Goal: Task Accomplishment & Management: Use online tool/utility

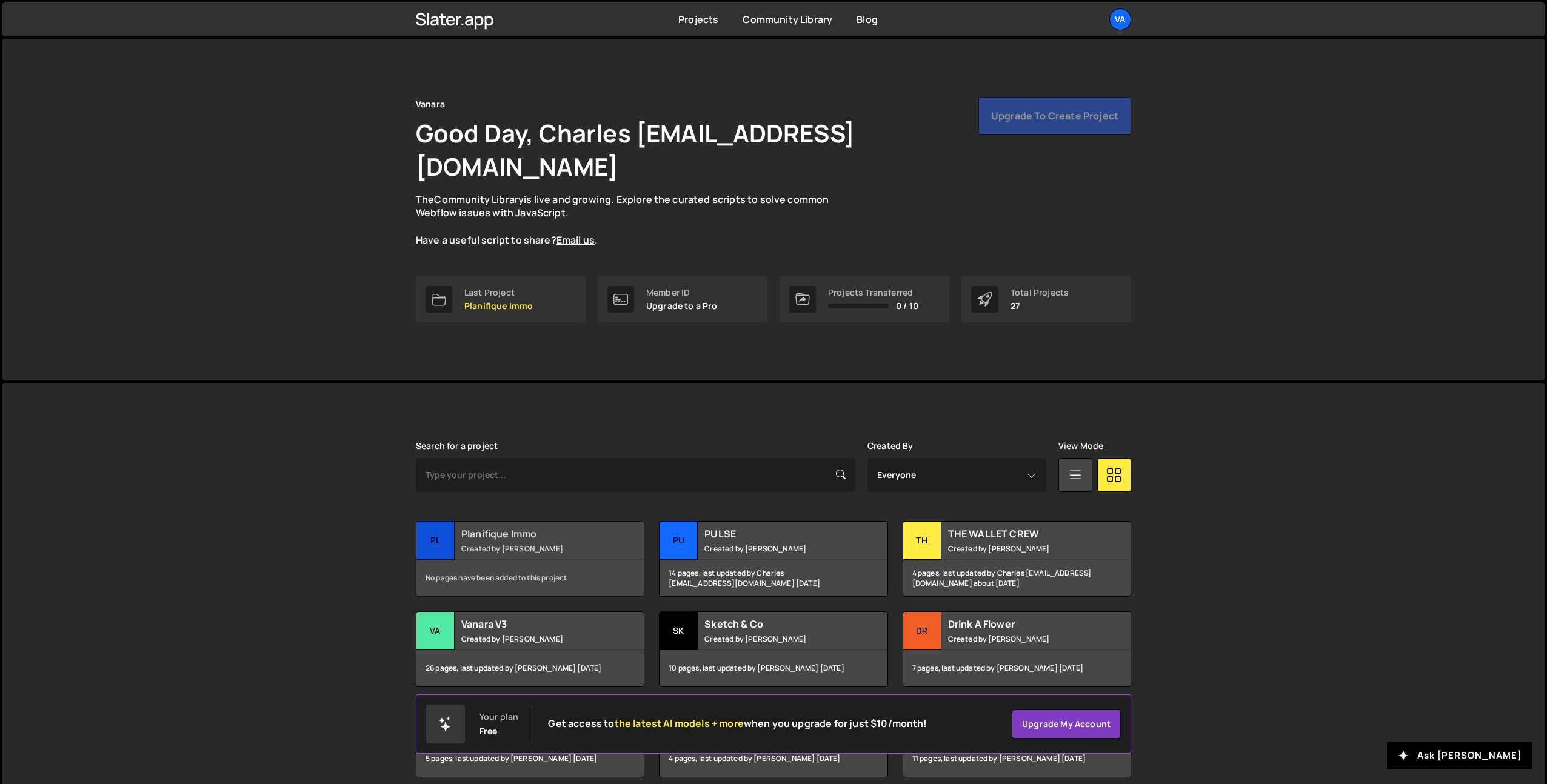
click at [553, 521] on div "Planifique Immo Created by Terence Moulin" at bounding box center [530, 540] width 228 height 38
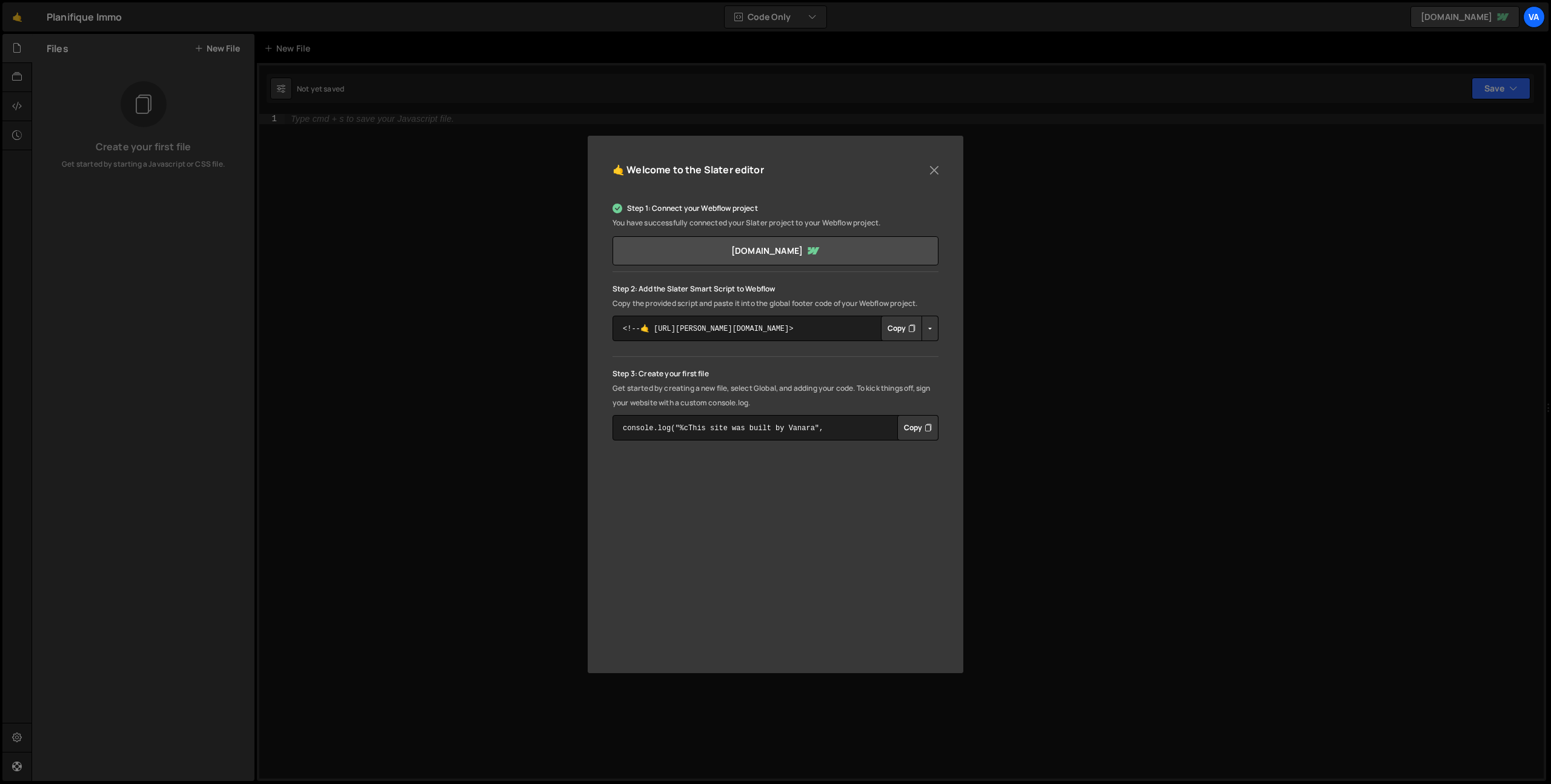
click at [913, 328] on icon "Button group with nested dropdown" at bounding box center [912, 328] width 7 height 12
click at [933, 168] on button "Close" at bounding box center [934, 170] width 18 height 18
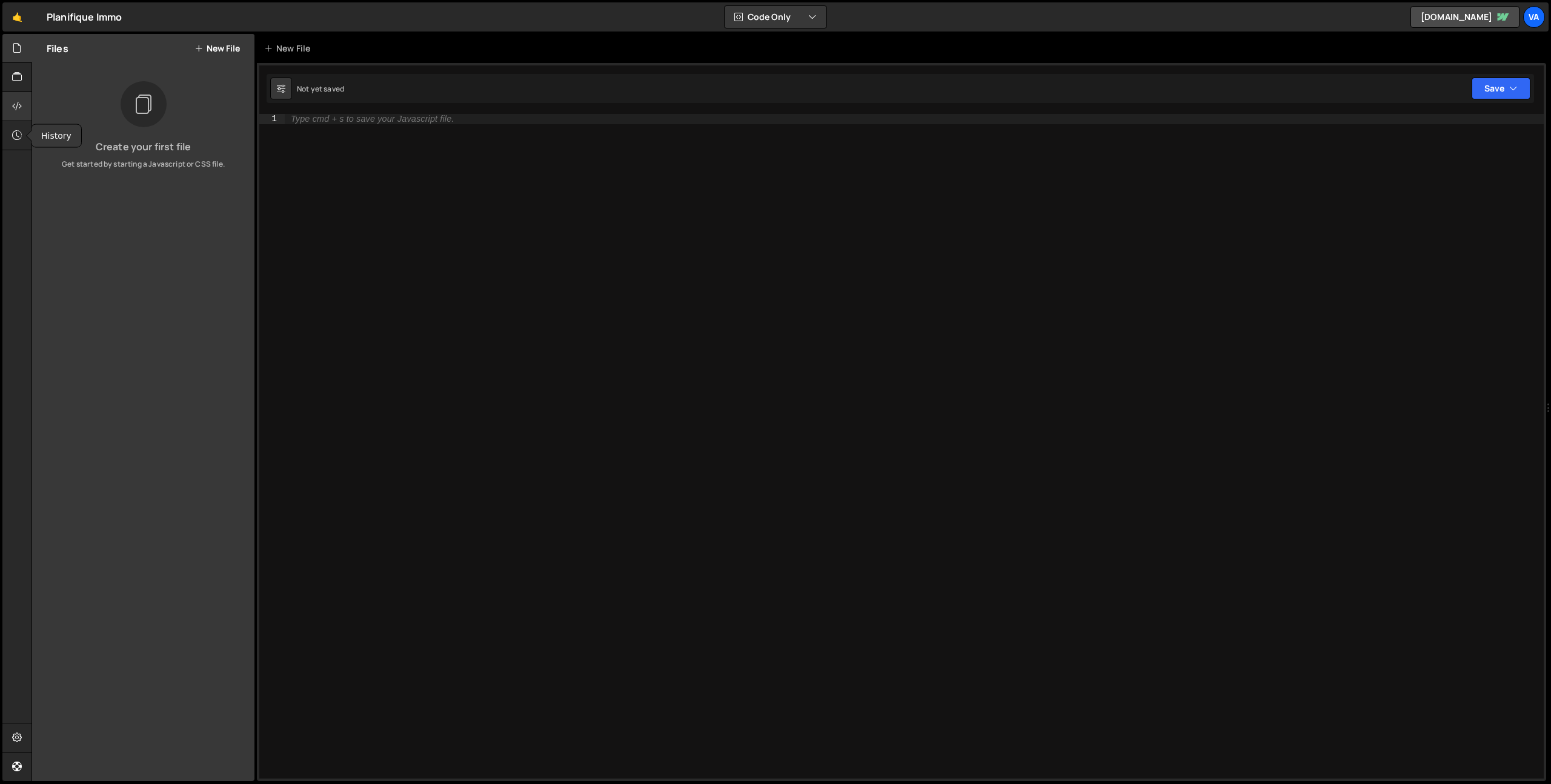
click at [20, 104] on icon at bounding box center [17, 105] width 10 height 13
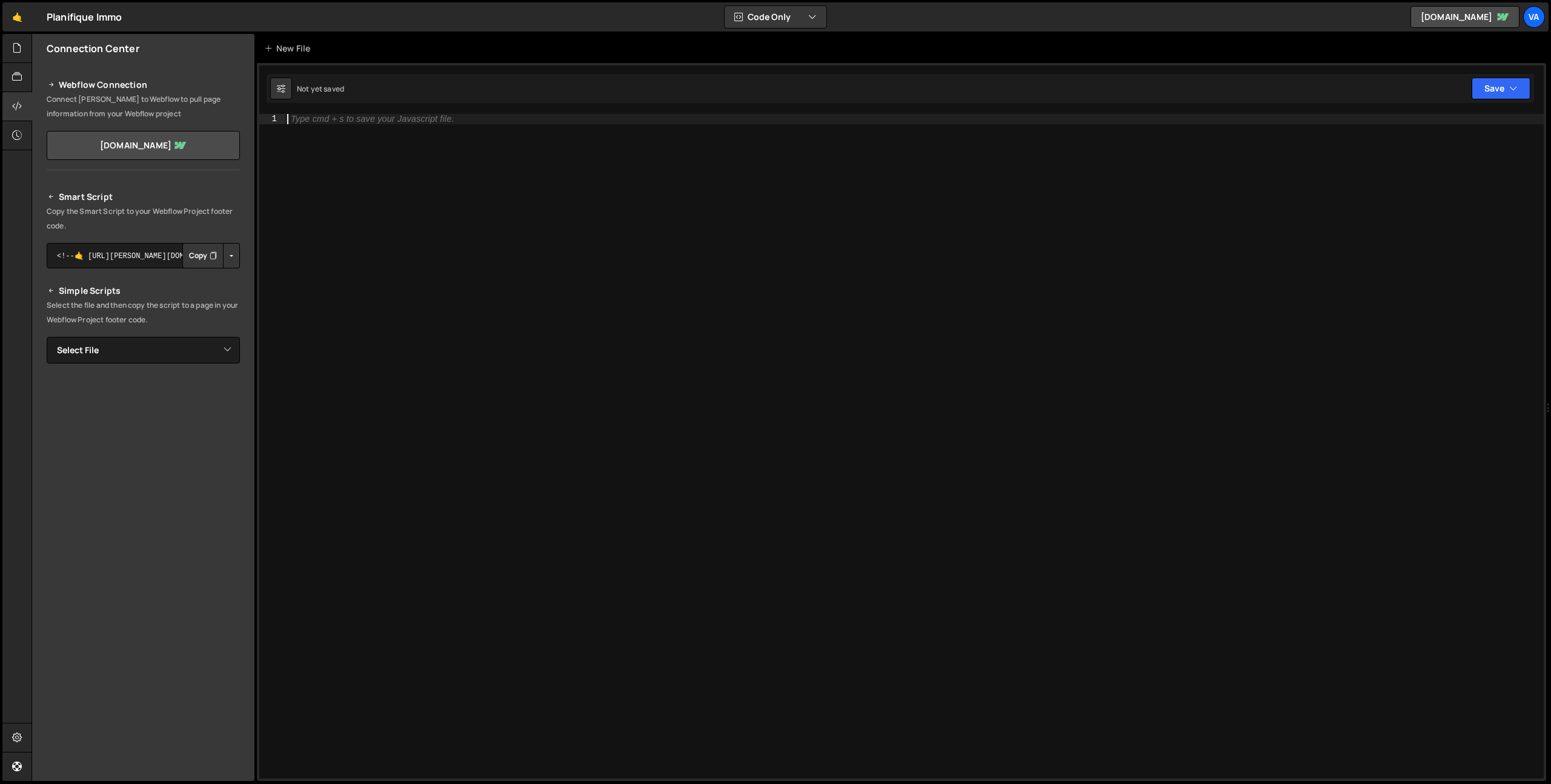
click at [688, 315] on div "Type cmd + s to save your Javascript file." at bounding box center [914, 457] width 1259 height 685
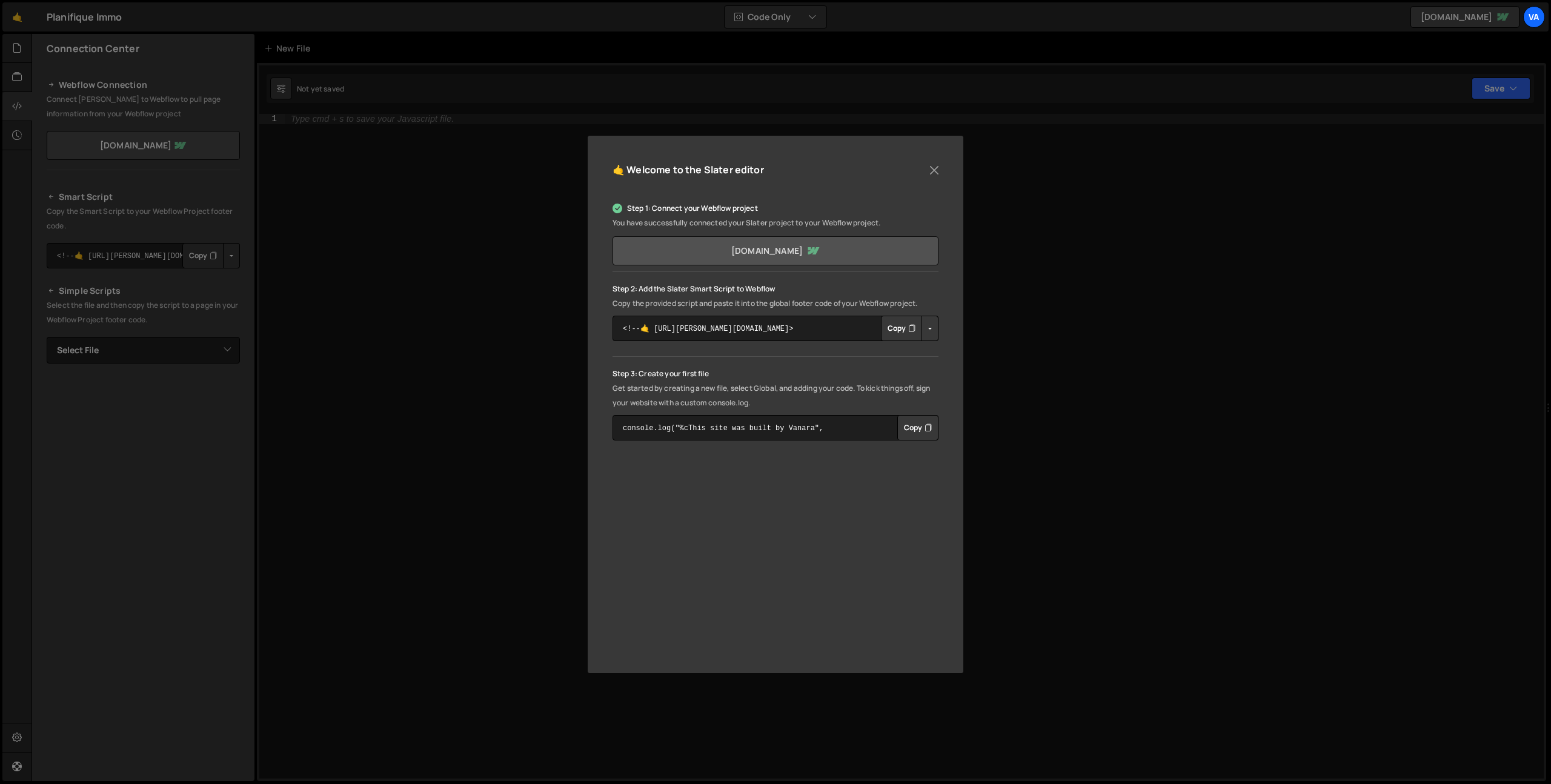
click at [799, 256] on link "planifique-immobilier.webflow.io" at bounding box center [775, 250] width 326 height 29
click at [934, 169] on button "Close" at bounding box center [934, 170] width 18 height 18
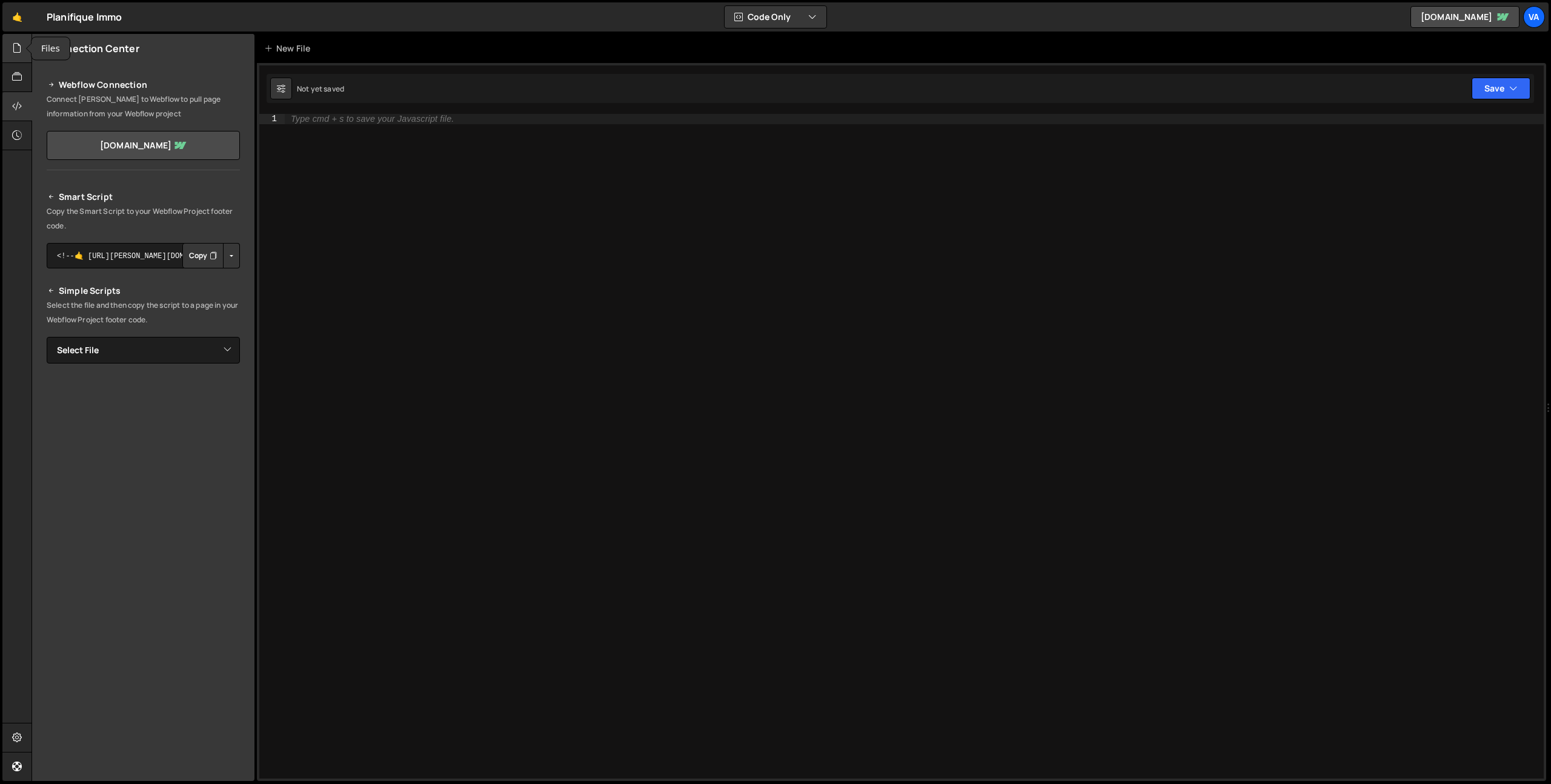
click at [11, 46] on div at bounding box center [18, 48] width 30 height 29
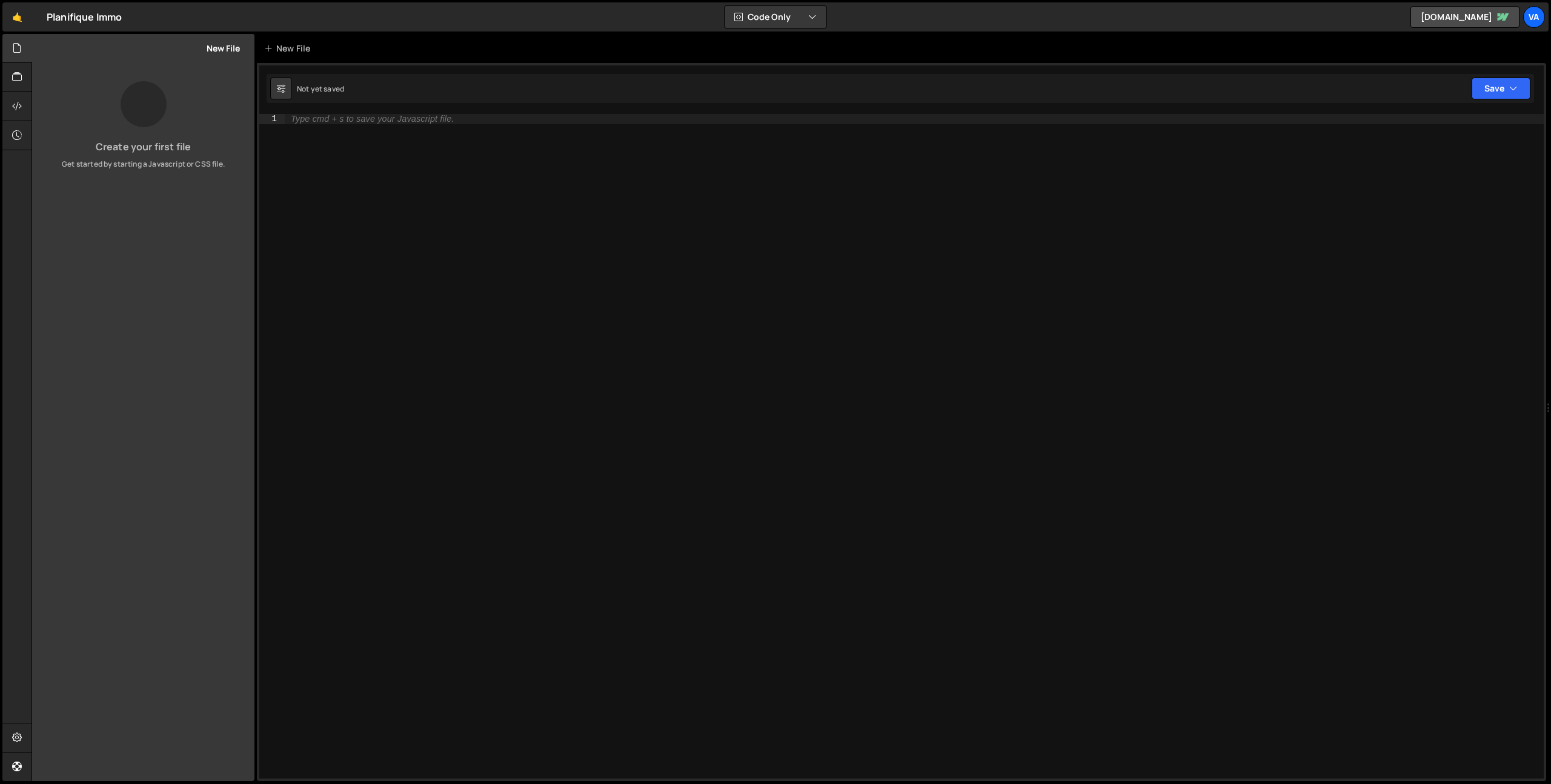
click at [225, 52] on button "New File" at bounding box center [217, 48] width 46 height 10
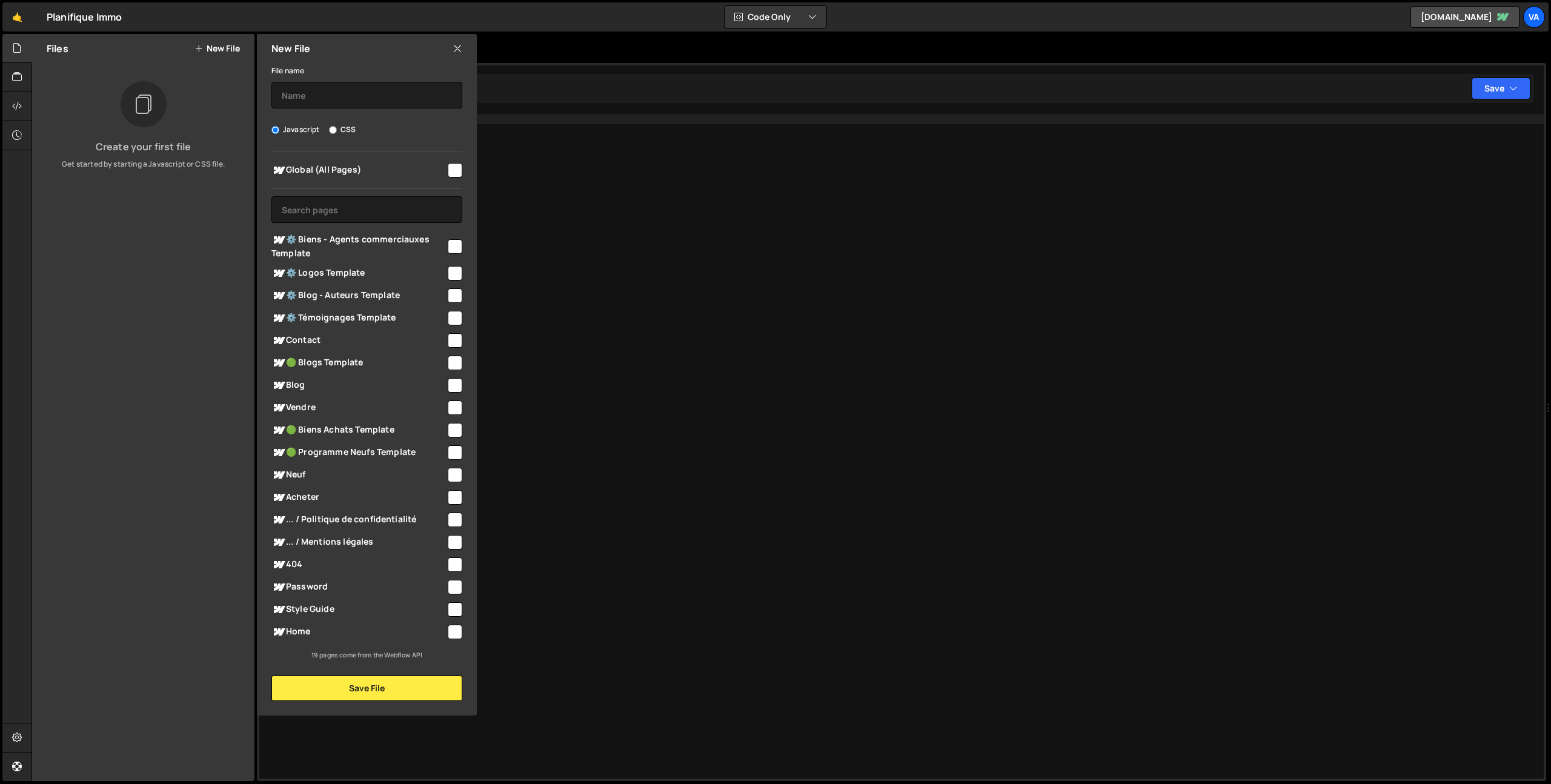
click at [458, 50] on icon at bounding box center [457, 48] width 10 height 13
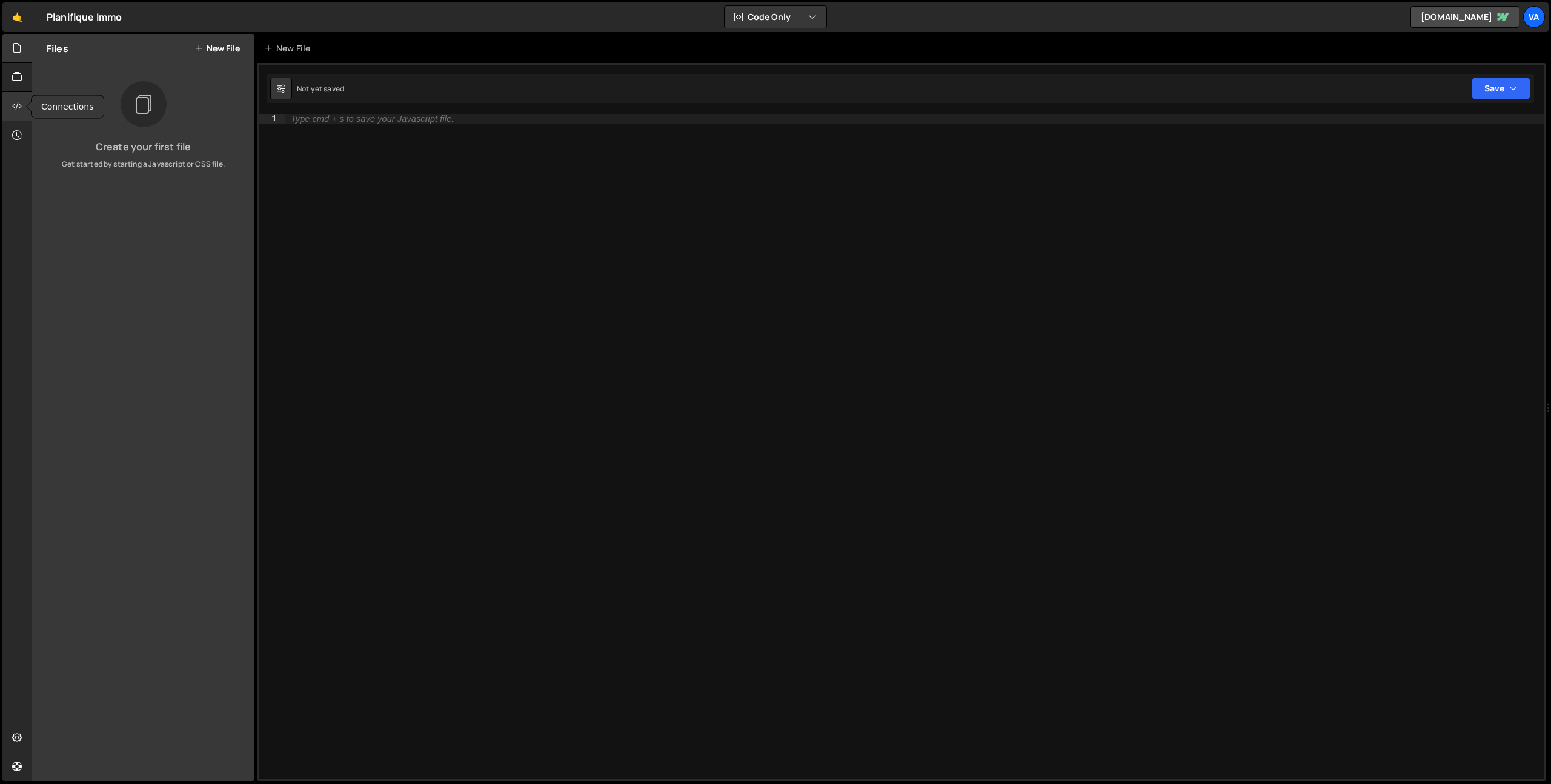
click at [18, 104] on icon at bounding box center [17, 105] width 10 height 13
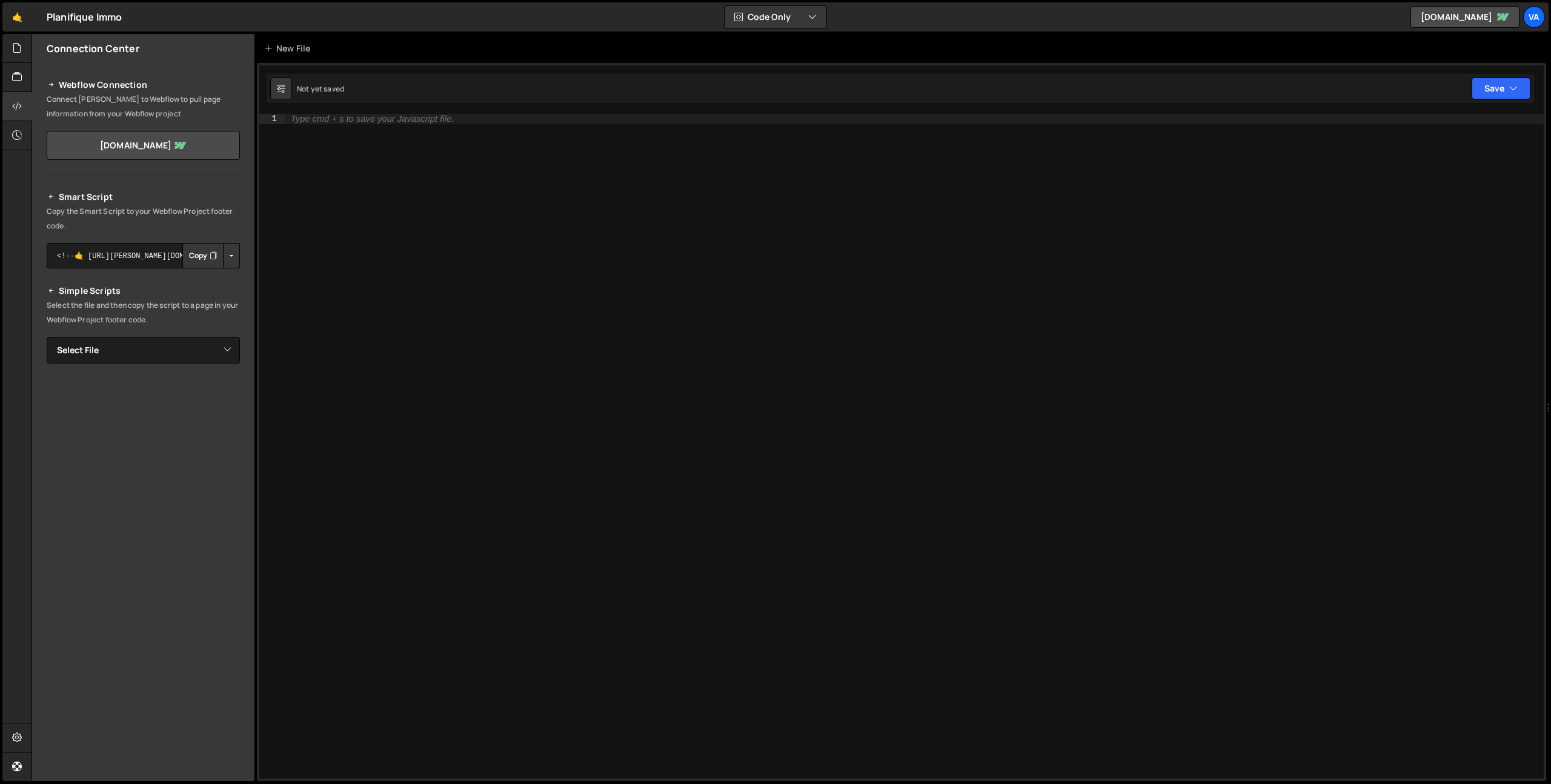
click at [50, 198] on icon at bounding box center [52, 197] width 9 height 15
click at [14, 38] on div at bounding box center [18, 48] width 30 height 29
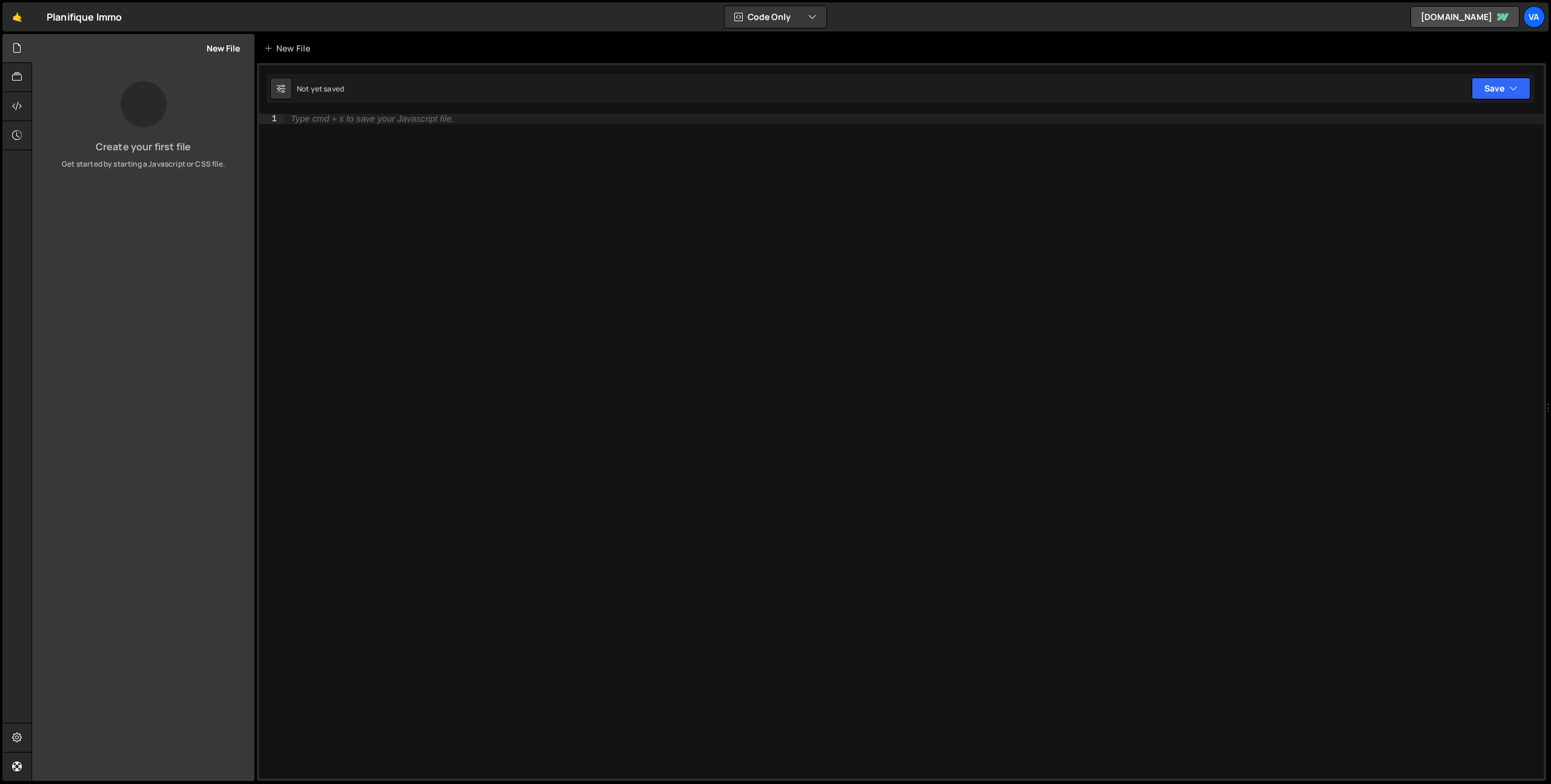
click at [223, 44] on button "New File" at bounding box center [217, 48] width 46 height 10
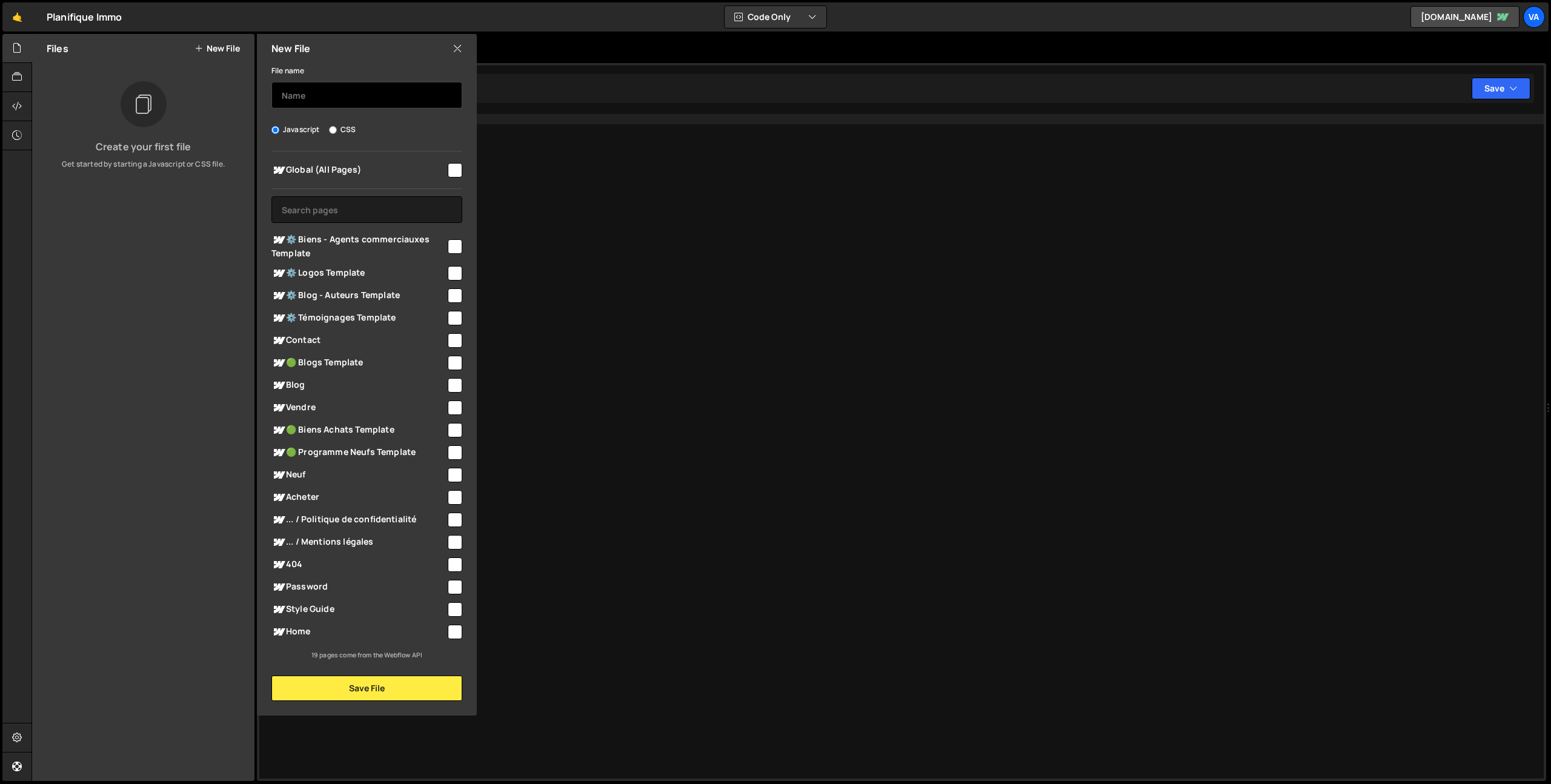
click at [330, 94] on input "text" at bounding box center [366, 95] width 191 height 26
type input "Home - Header swiper"
click at [453, 633] on input "checkbox" at bounding box center [455, 631] width 15 height 15
checkbox input "true"
click at [349, 690] on button "Save File" at bounding box center [366, 687] width 191 height 25
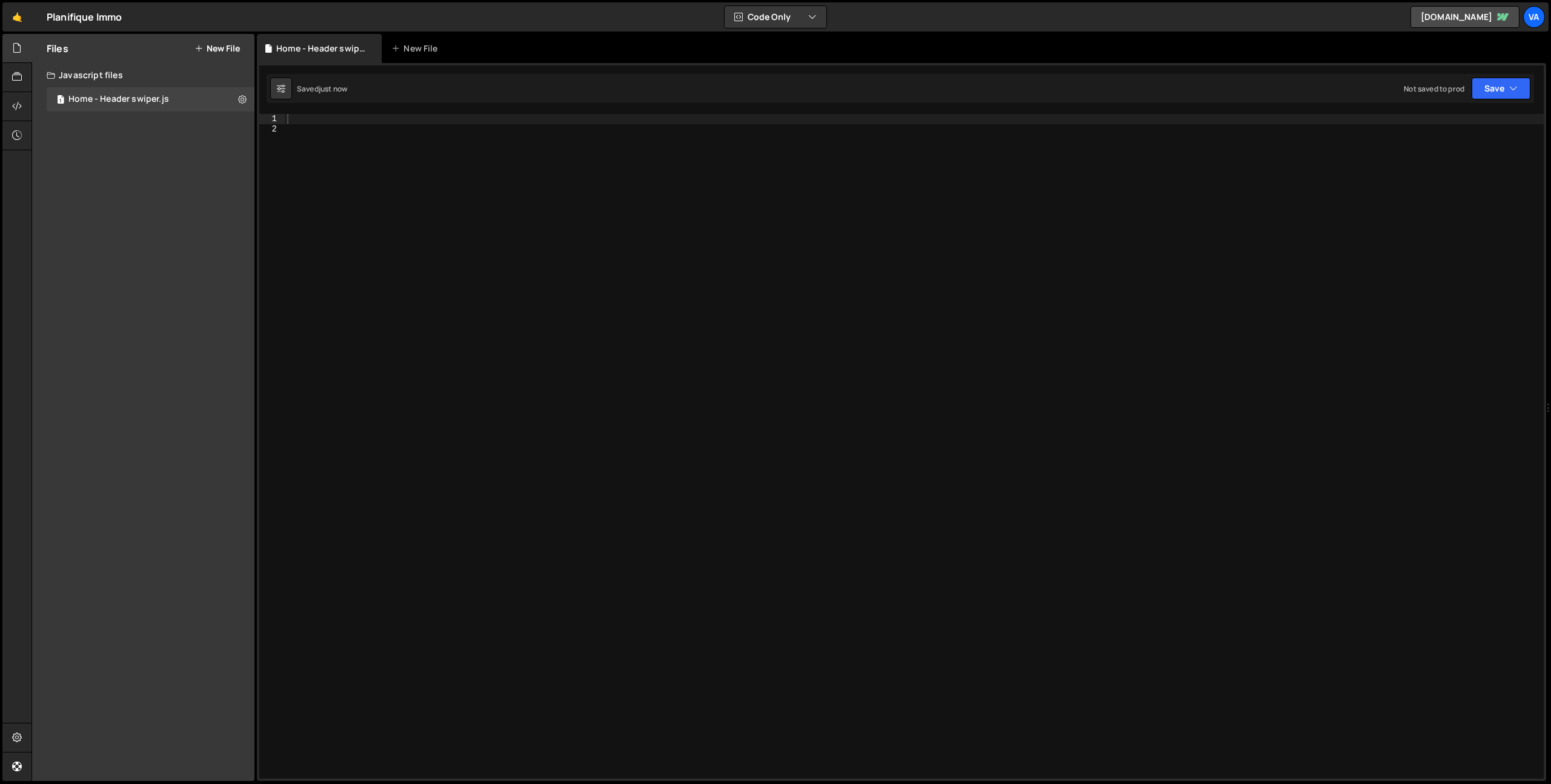
click at [570, 327] on div at bounding box center [914, 457] width 1259 height 685
type textarea "alert('Coucou"
click at [389, 198] on div "alert ( 'Coucou' )" at bounding box center [914, 457] width 1259 height 685
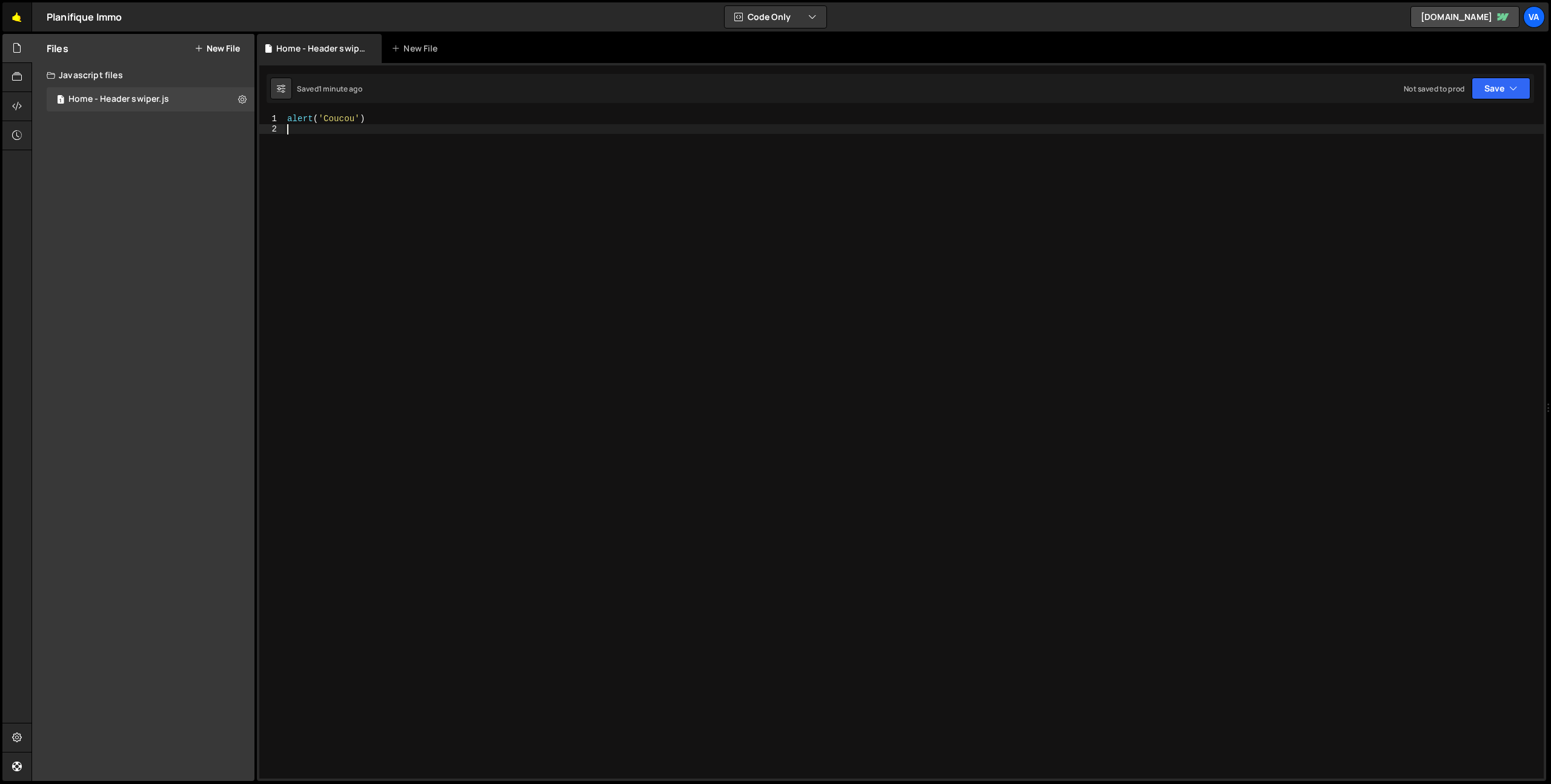
click at [15, 16] on link "🤙" at bounding box center [18, 17] width 30 height 29
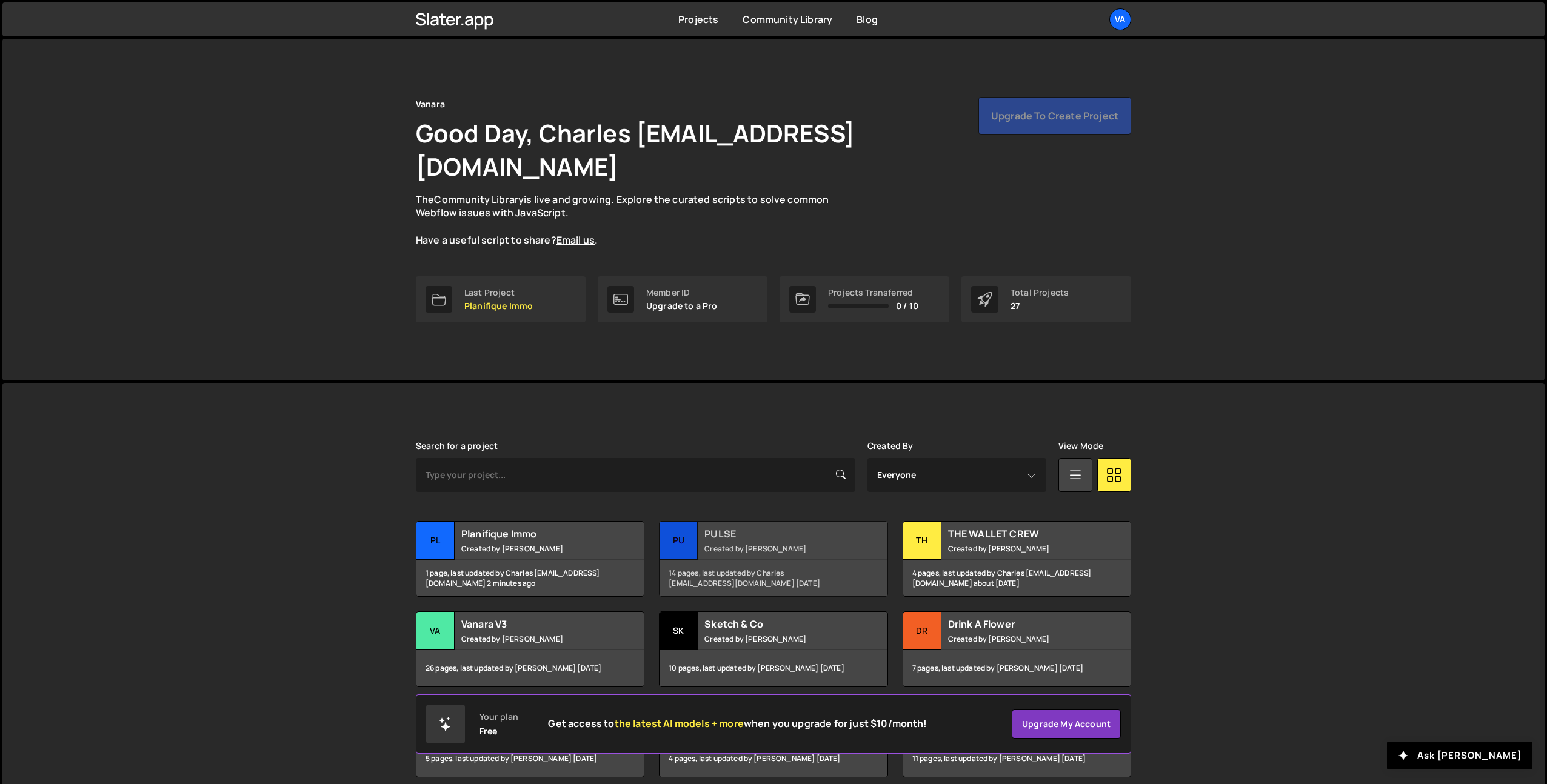
click at [750, 527] on h2 "PULSE" at bounding box center [777, 533] width 146 height 13
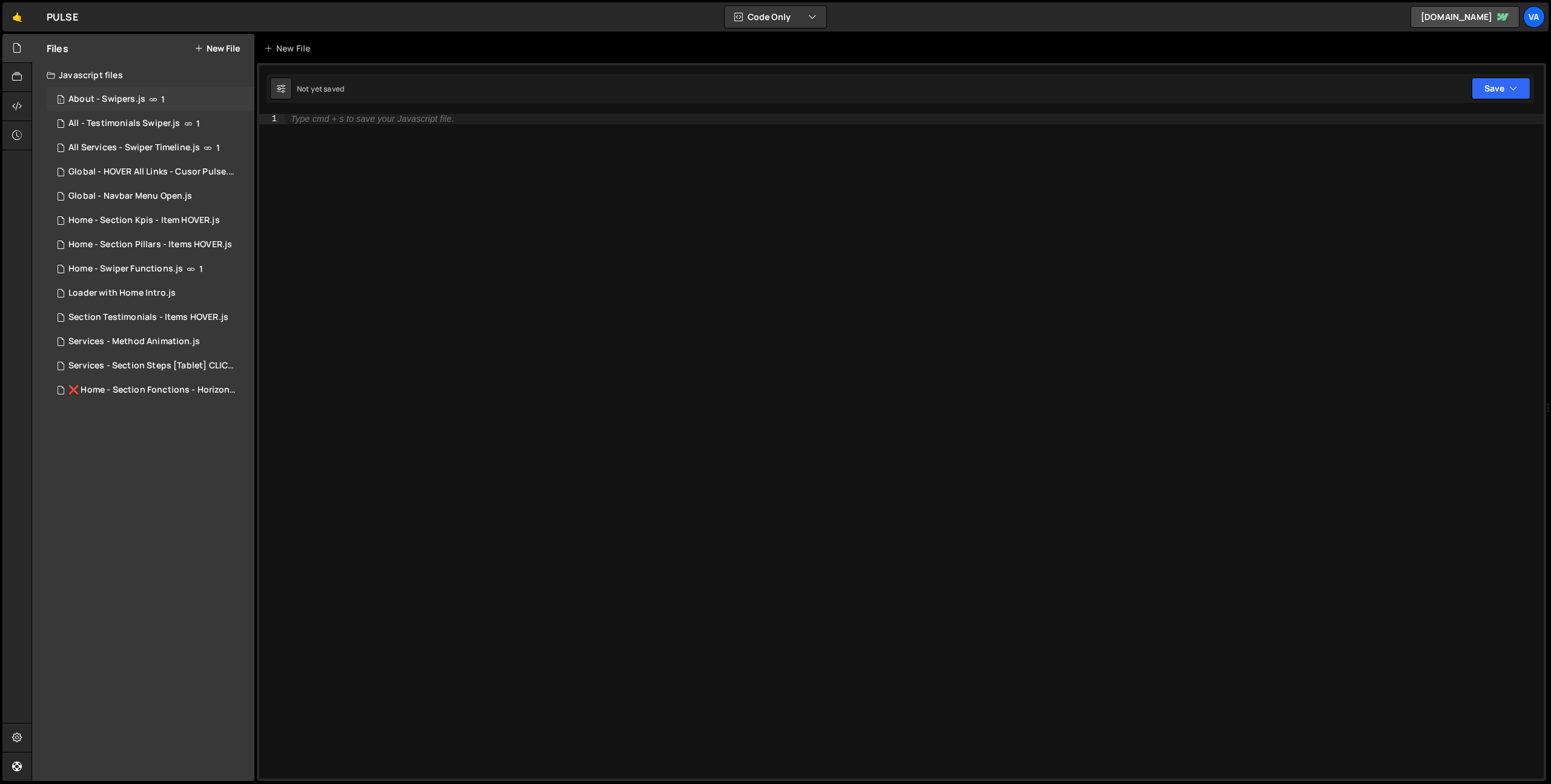
click at [141, 100] on div "About - Swipers.js" at bounding box center [107, 99] width 77 height 11
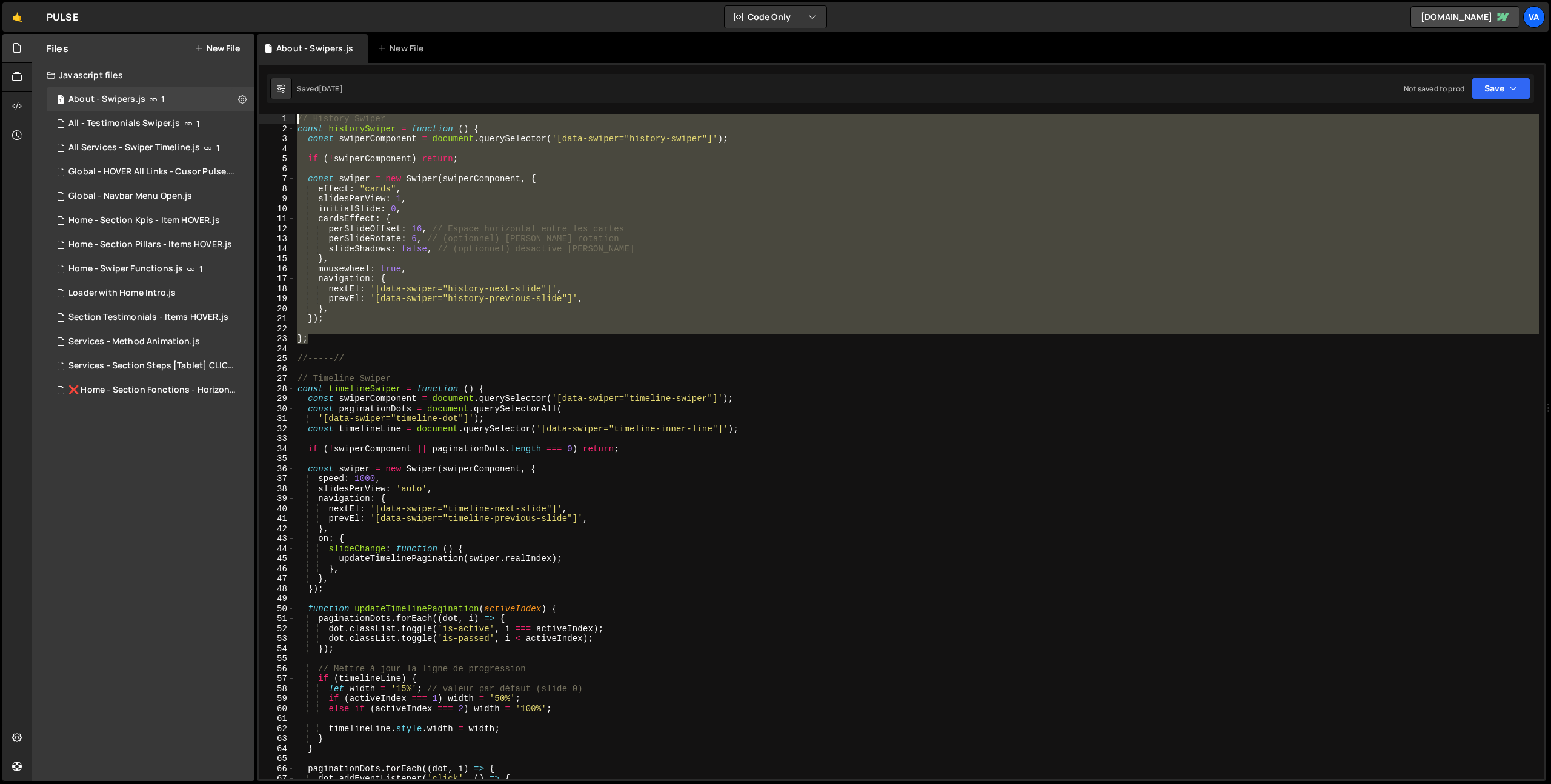
drag, startPoint x: 321, startPoint y: 341, endPoint x: 284, endPoint y: 119, distance: 225.1
click at [284, 119] on div "}; 1 2 3 4 5 6 7 8 9 10 11 12 13 14 15 16 17 18 19 20 21 22 23 24 25 26 27 28 2…" at bounding box center [901, 446] width 1284 height 665
type textarea "// History Swiper const historySwiper = function () {"
click at [17, 15] on link "🤙" at bounding box center [18, 17] width 30 height 29
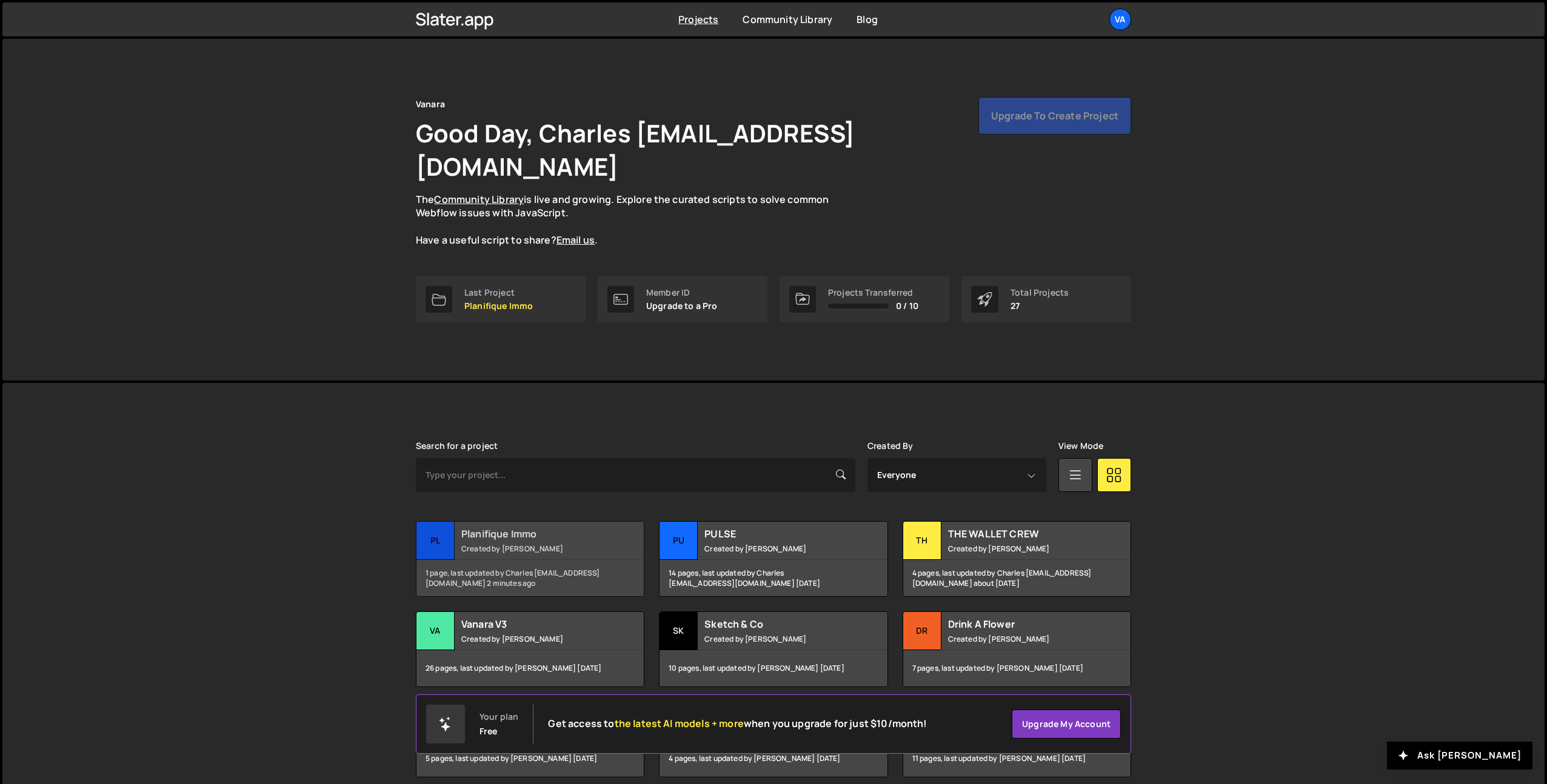
click at [524, 521] on div "Planifique Immo Created by Terence Moulin" at bounding box center [530, 540] width 228 height 38
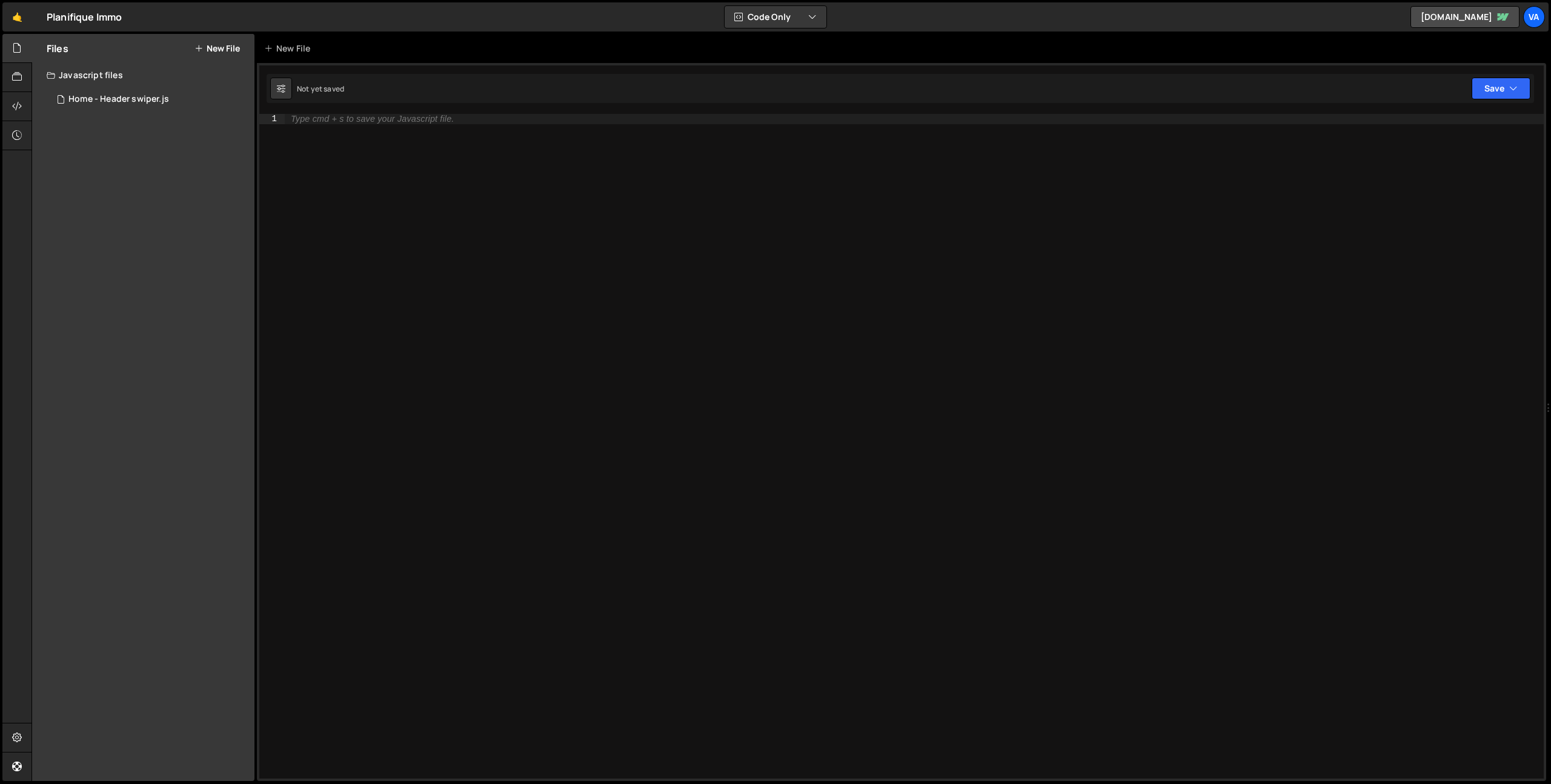
click at [588, 358] on div "Type cmd + s to save your Javascript file." at bounding box center [914, 457] width 1259 height 685
click at [132, 98] on div "Home - Header swiper.js" at bounding box center [119, 99] width 101 height 11
click at [530, 365] on div "alert ( 'Coucou' )" at bounding box center [914, 457] width 1259 height 685
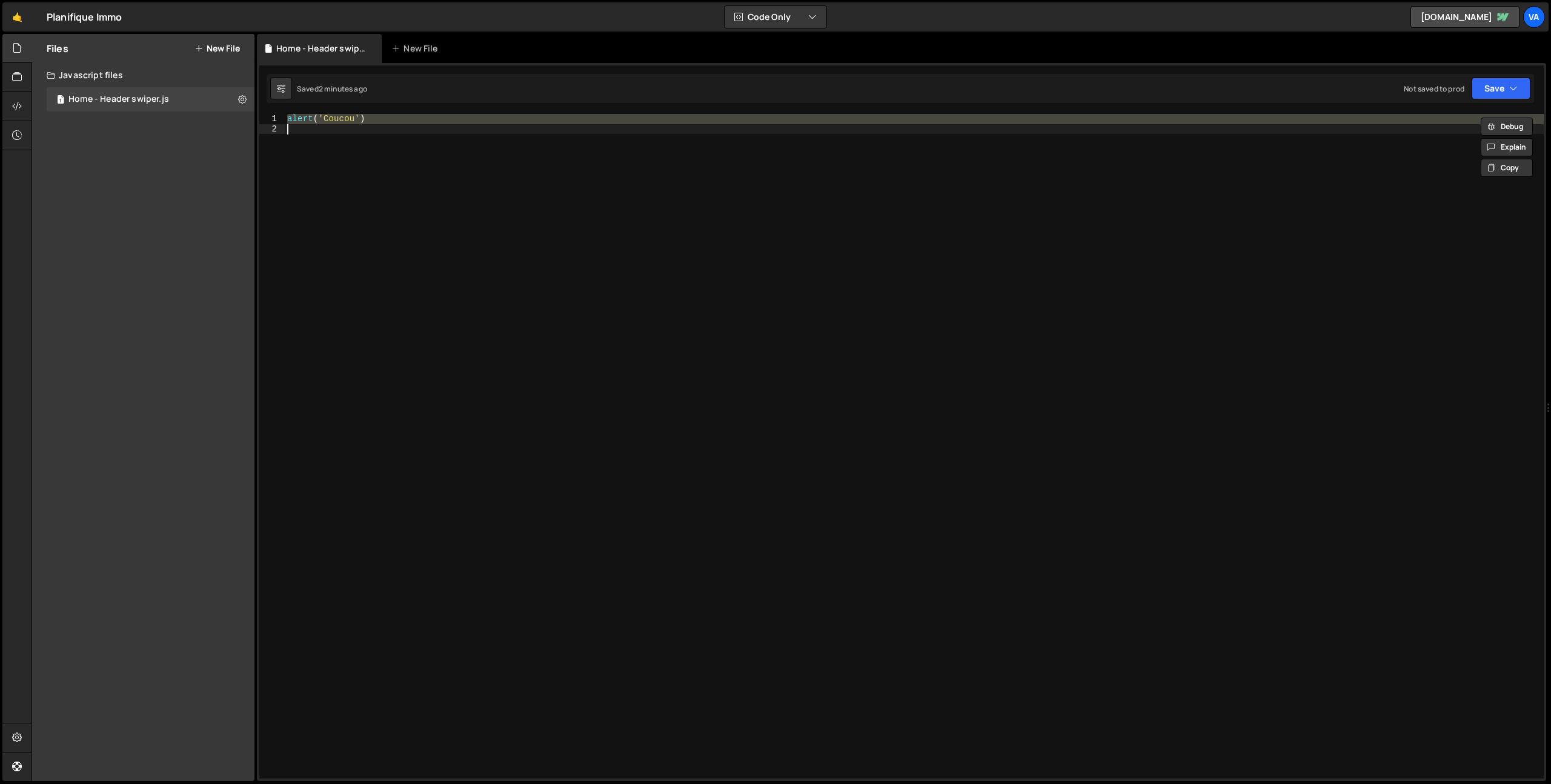
paste textarea "};"
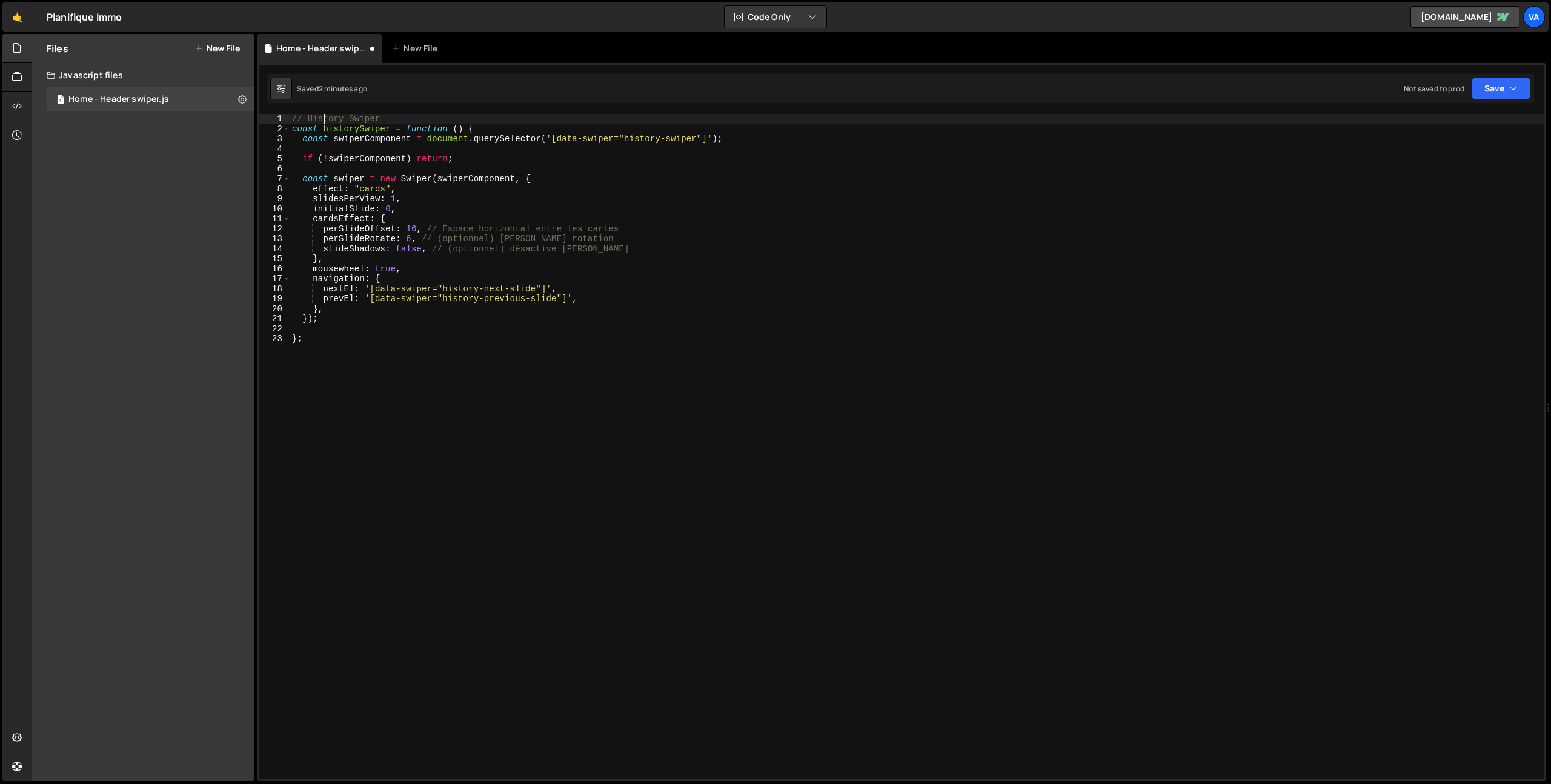
click at [323, 119] on div "// History Swiper const historySwiper = function ( ) { const swiperComponent = …" at bounding box center [917, 457] width 1254 height 685
click at [373, 130] on div "// Home Header Swiper const historySwiper = function ( ) { const swiperComponen…" at bounding box center [917, 457] width 1254 height 685
click at [359, 130] on div "// Home Header Swiper const historySwiper = function ( ) { const swiperComponen…" at bounding box center [917, 457] width 1254 height 685
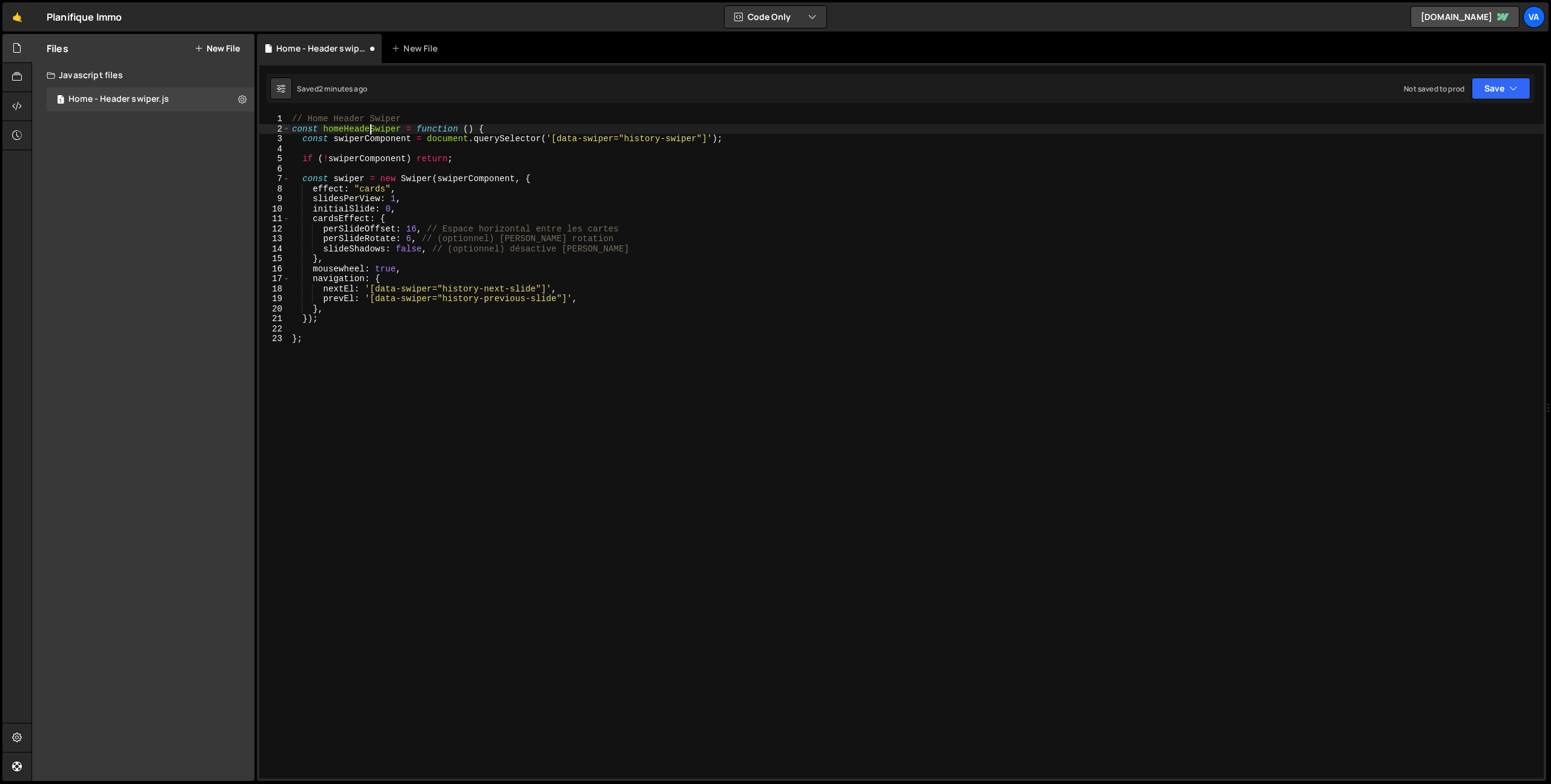
scroll to position [0, 5]
click at [386, 139] on div "// Home Header Swiper const homeHeaderSwiper = function ( ) { const swiperCompo…" at bounding box center [917, 457] width 1254 height 685
click at [653, 138] on div "// Home Header Swiper const homeHeaderSwiper = function ( ) { const swiperCompo…" at bounding box center [917, 457] width 1254 height 685
click at [694, 138] on div "// Home Header Swiper const homeHeaderSwiper = function ( ) { const swiperCompo…" at bounding box center [917, 457] width 1254 height 685
drag, startPoint x: 696, startPoint y: 139, endPoint x: 642, endPoint y: 194, distance: 77.1
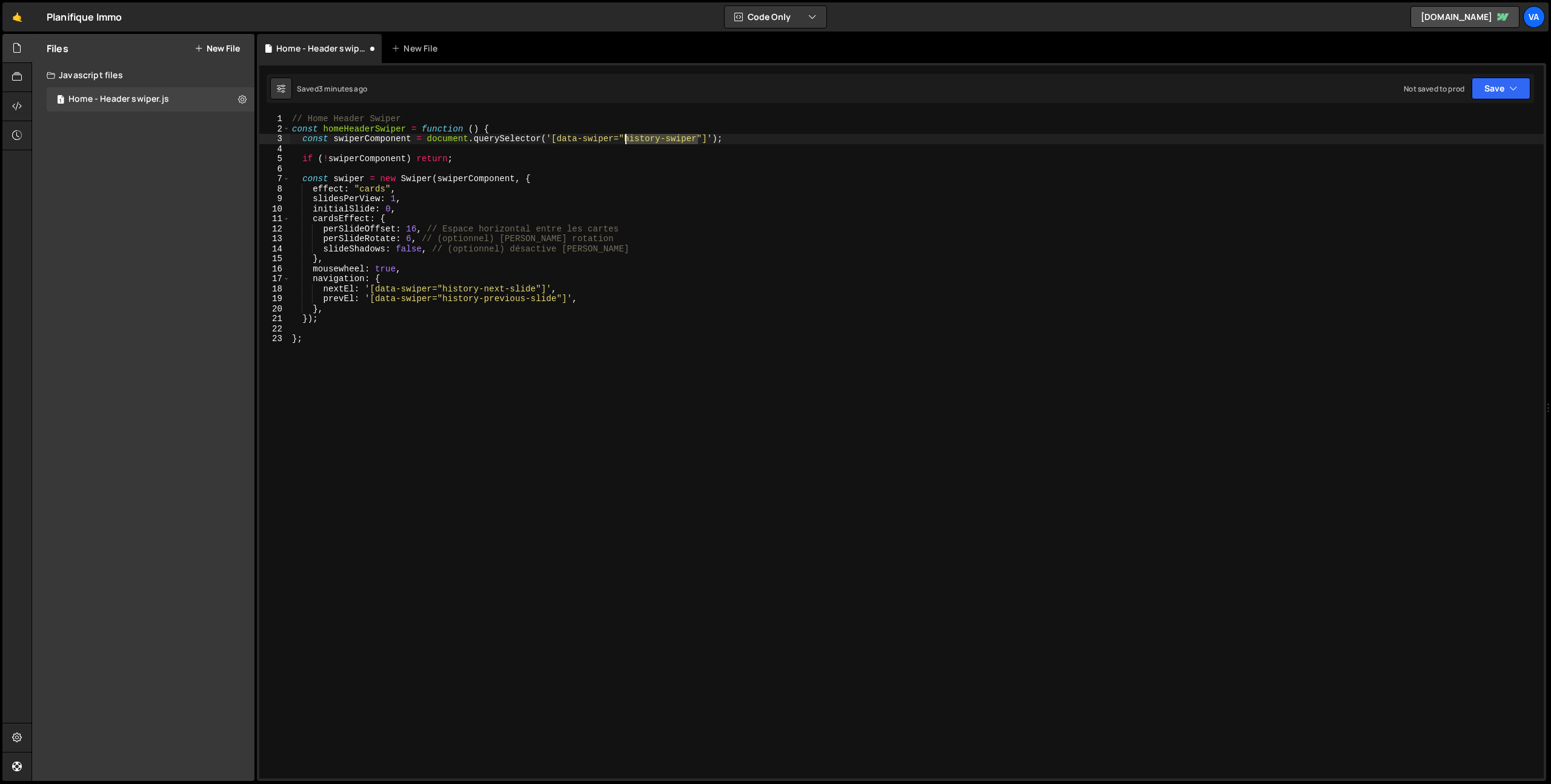
click at [626, 139] on div "// Home Header Swiper const homeHeaderSwiper = function ( ) { const swiperCompo…" at bounding box center [917, 457] width 1254 height 685
paste textarea "ome"
click at [689, 307] on div "// Home Header Swiper const homeHeaderSwiper = function ( ) { const swiperCompo…" at bounding box center [917, 457] width 1254 height 685
click at [313, 190] on div "// Home Header Swiper const homeHeaderSwiper = function ( ) { const swiperCompo…" at bounding box center [917, 457] width 1254 height 685
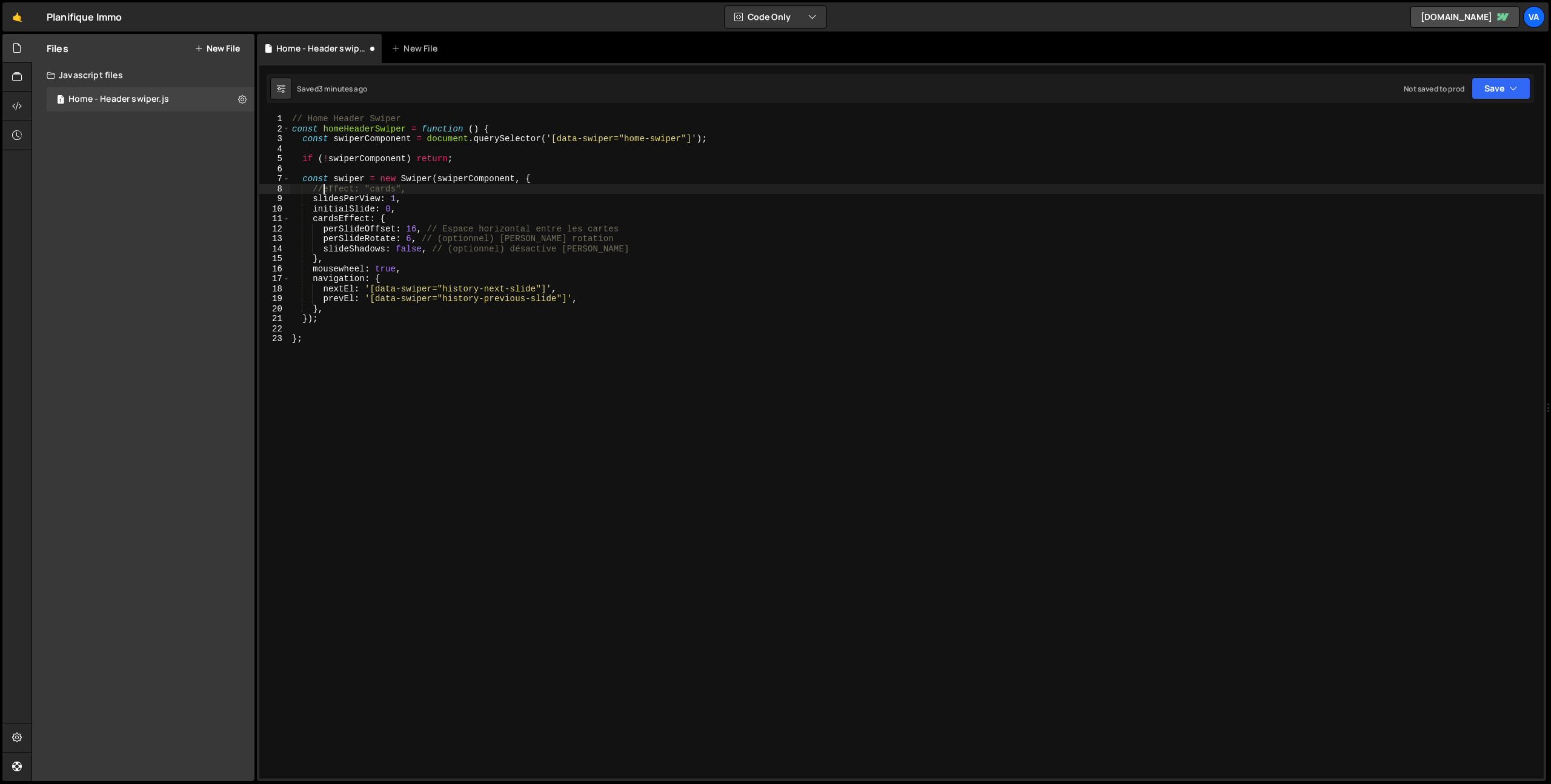
scroll to position [0, 2]
click at [398, 197] on div "// Home Header Swiper const homeHeaderSwiper = function ( ) { const swiperCompo…" at bounding box center [917, 457] width 1254 height 685
click at [314, 209] on div "// Home Header Swiper const homeHeaderSwiper = function ( ) { const swiperCompo…" at bounding box center [917, 457] width 1254 height 685
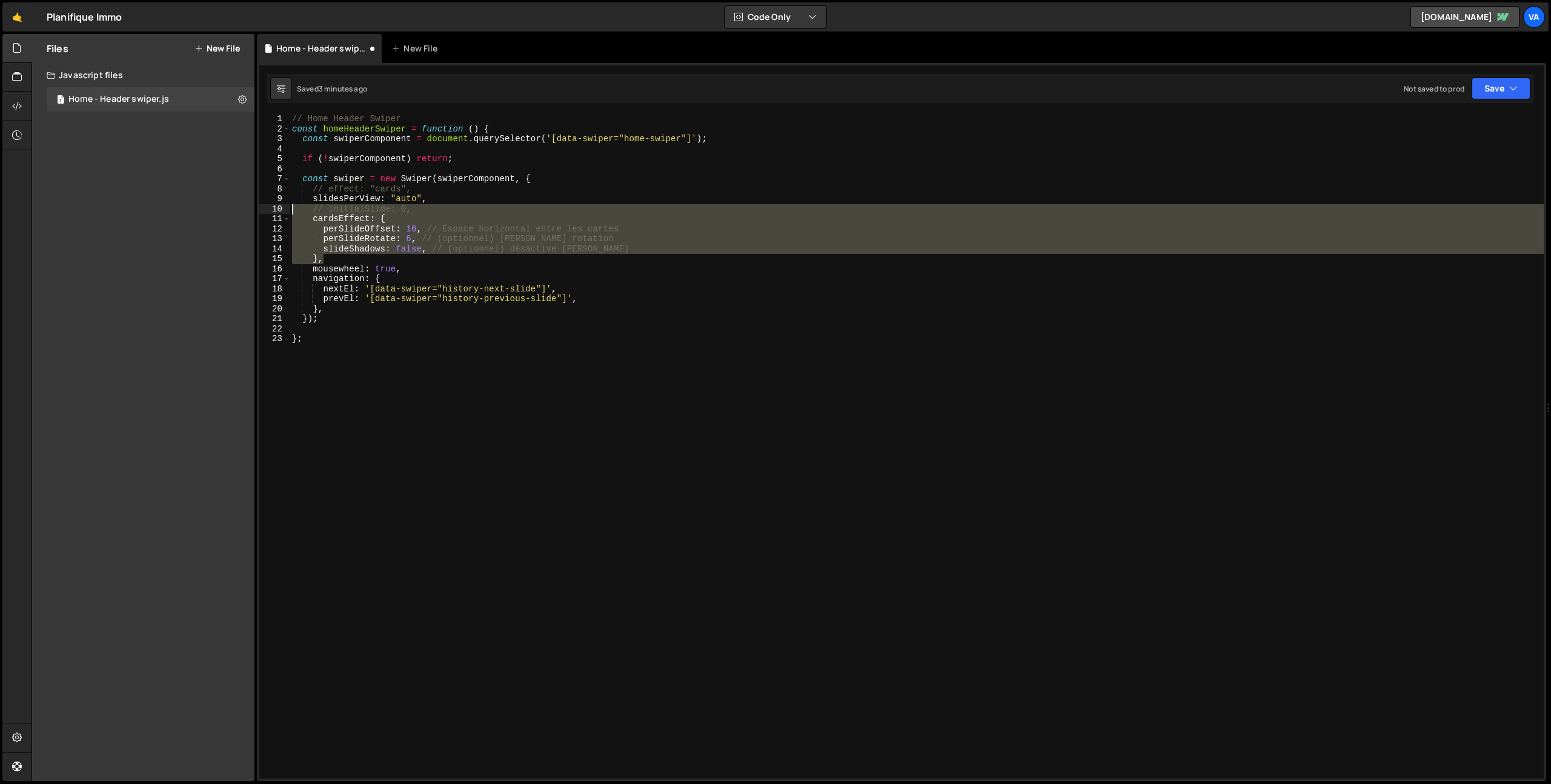
drag, startPoint x: 334, startPoint y: 261, endPoint x: 233, endPoint y: 212, distance: 112.3
click at [233, 212] on div "Files New File Javascript files 1 Home - Header swiper.js 0 CSS files Copy shar…" at bounding box center [791, 407] width 1519 height 747
type textarea "// initialSlide: 0, cardsEffect: {"
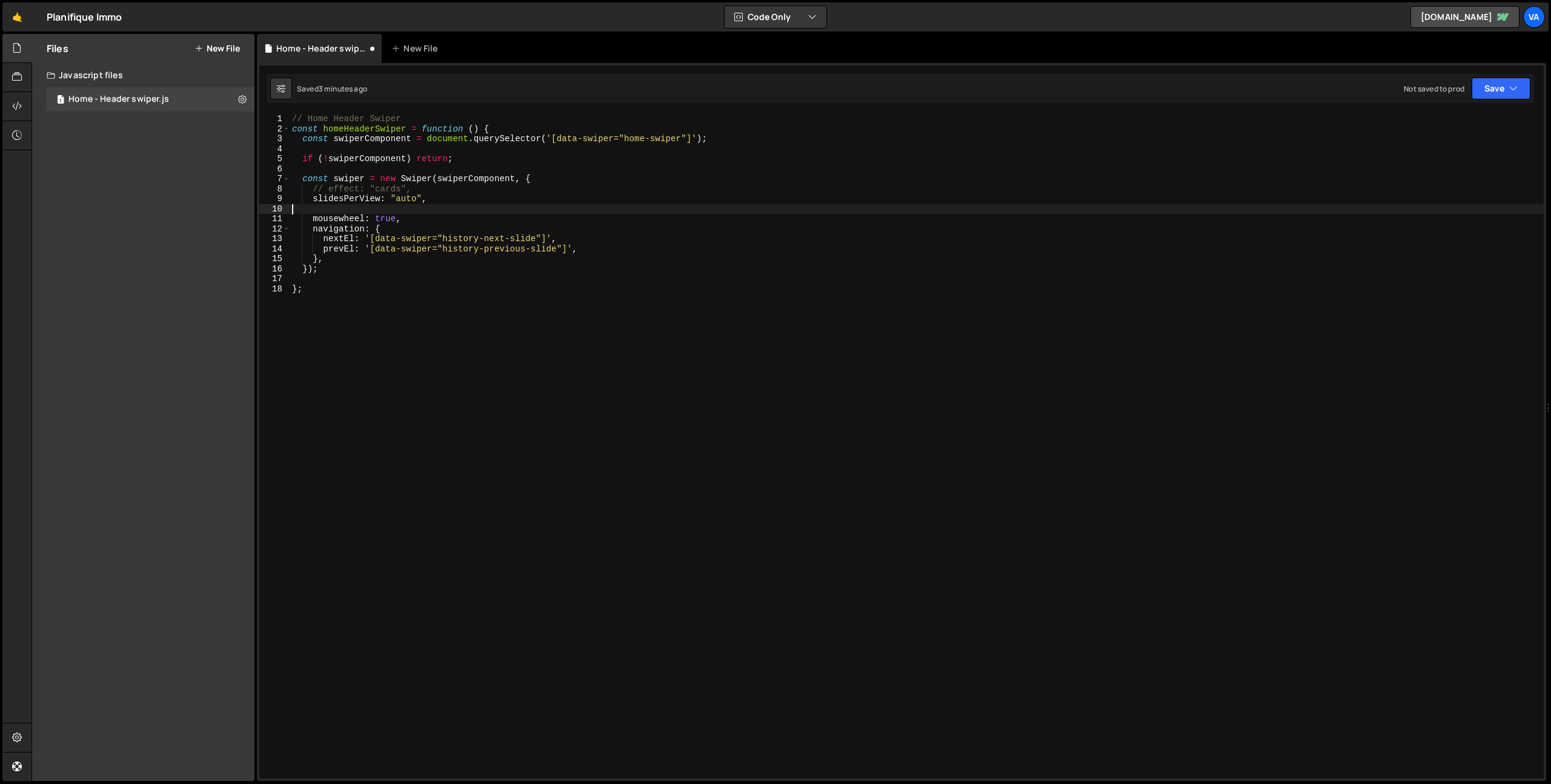
scroll to position [0, 0]
drag, startPoint x: 401, startPoint y: 188, endPoint x: 233, endPoint y: 191, distance: 168.0
click at [235, 191] on div "Files New File Javascript files 1 Home - Header swiper.js 0 CSS files Copy shar…" at bounding box center [791, 407] width 1519 height 747
type textarea "// effect: "cards","
click at [313, 199] on div "// Home Header Swiper const homeHeaderSwiper = function ( ) { const swiperCompo…" at bounding box center [917, 457] width 1254 height 685
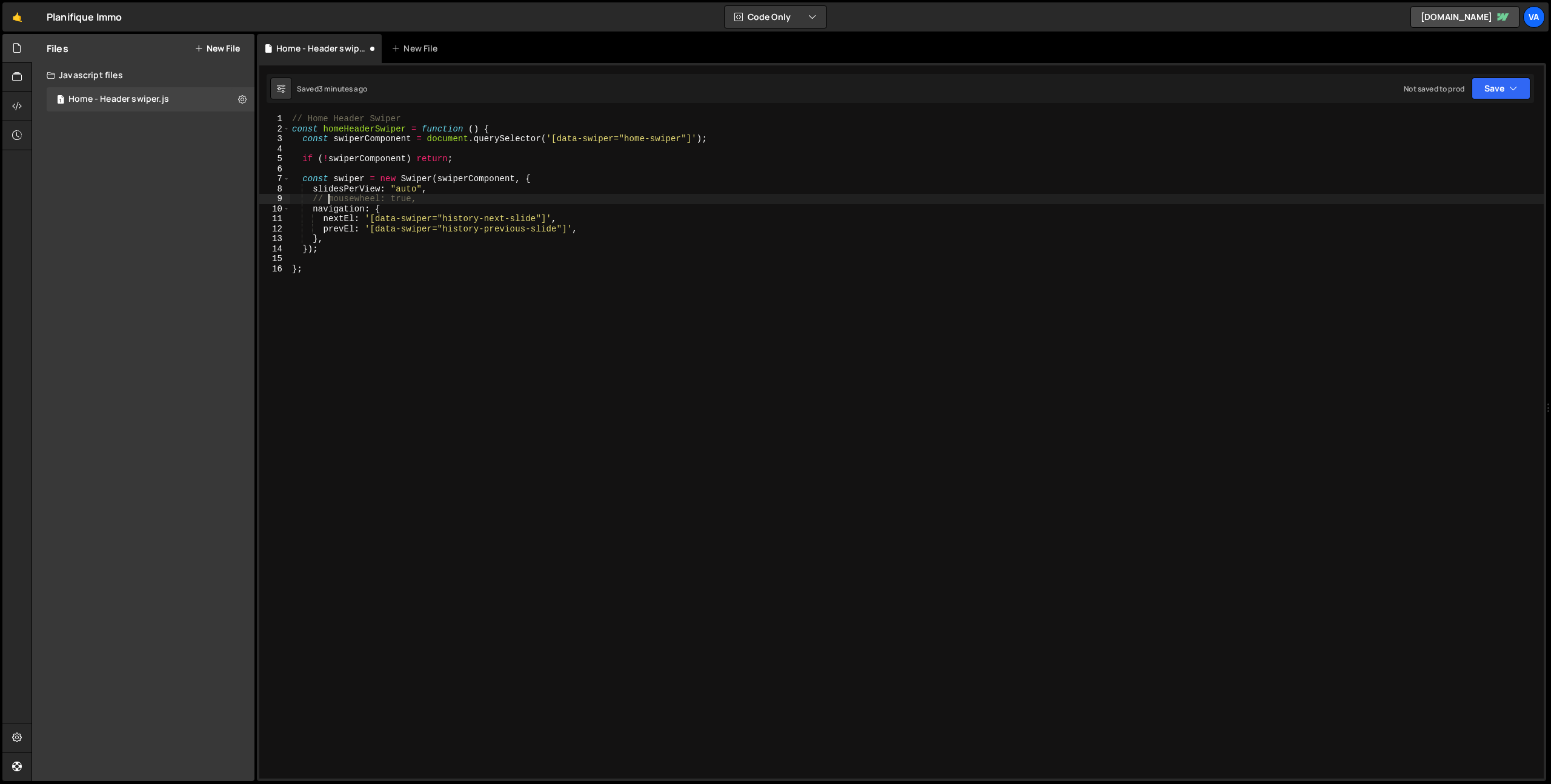
scroll to position [0, 2]
click at [1504, 91] on button "Save" at bounding box center [1501, 88] width 59 height 22
click at [526, 212] on div "// Home Header Swiper const homeHeaderSwiper = function ( ) { const swiperCompo…" at bounding box center [917, 457] width 1254 height 685
click at [454, 214] on div "// Home Header Swiper const homeHeaderSwiper = function ( ) { const swiperCompo…" at bounding box center [917, 457] width 1254 height 685
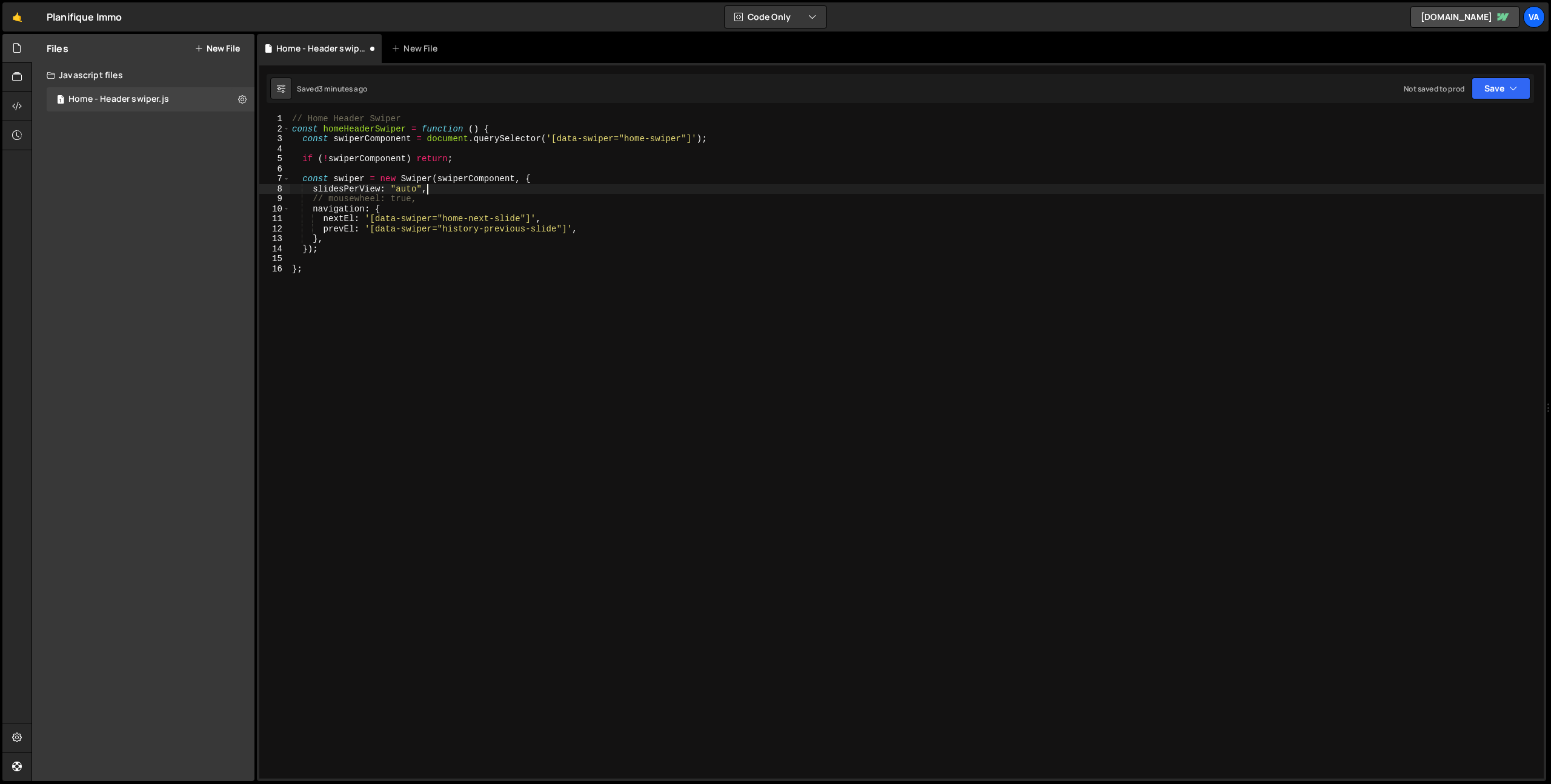
click at [483, 184] on div "// Home Header Swiper const homeHeaderSwiper = function ( ) { const swiperCompo…" at bounding box center [917, 457] width 1254 height 685
click at [451, 227] on div "// Home Header Swiper const homeHeaderSwiper = function ( ) { const swiperCompo…" at bounding box center [917, 457] width 1254 height 685
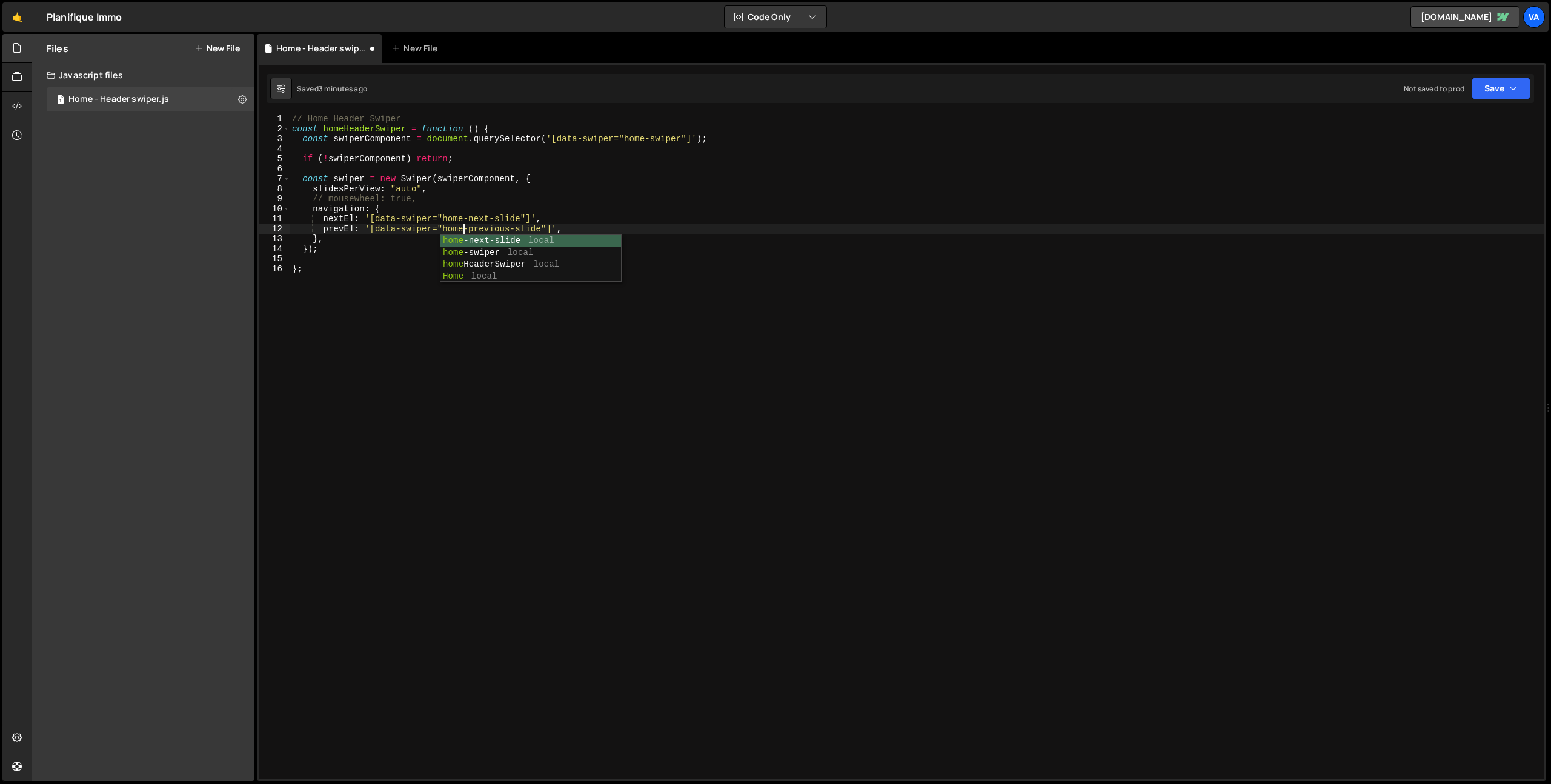
click at [657, 199] on div "// Home Header Swiper const homeHeaderSwiper = function ( ) { const swiperCompo…" at bounding box center [917, 457] width 1254 height 685
click at [448, 184] on div "// Home Header Swiper const homeHeaderSwiper = function ( ) { const swiperCompo…" at bounding box center [917, 457] width 1254 height 685
type textarea "slidesPerView: "auto","
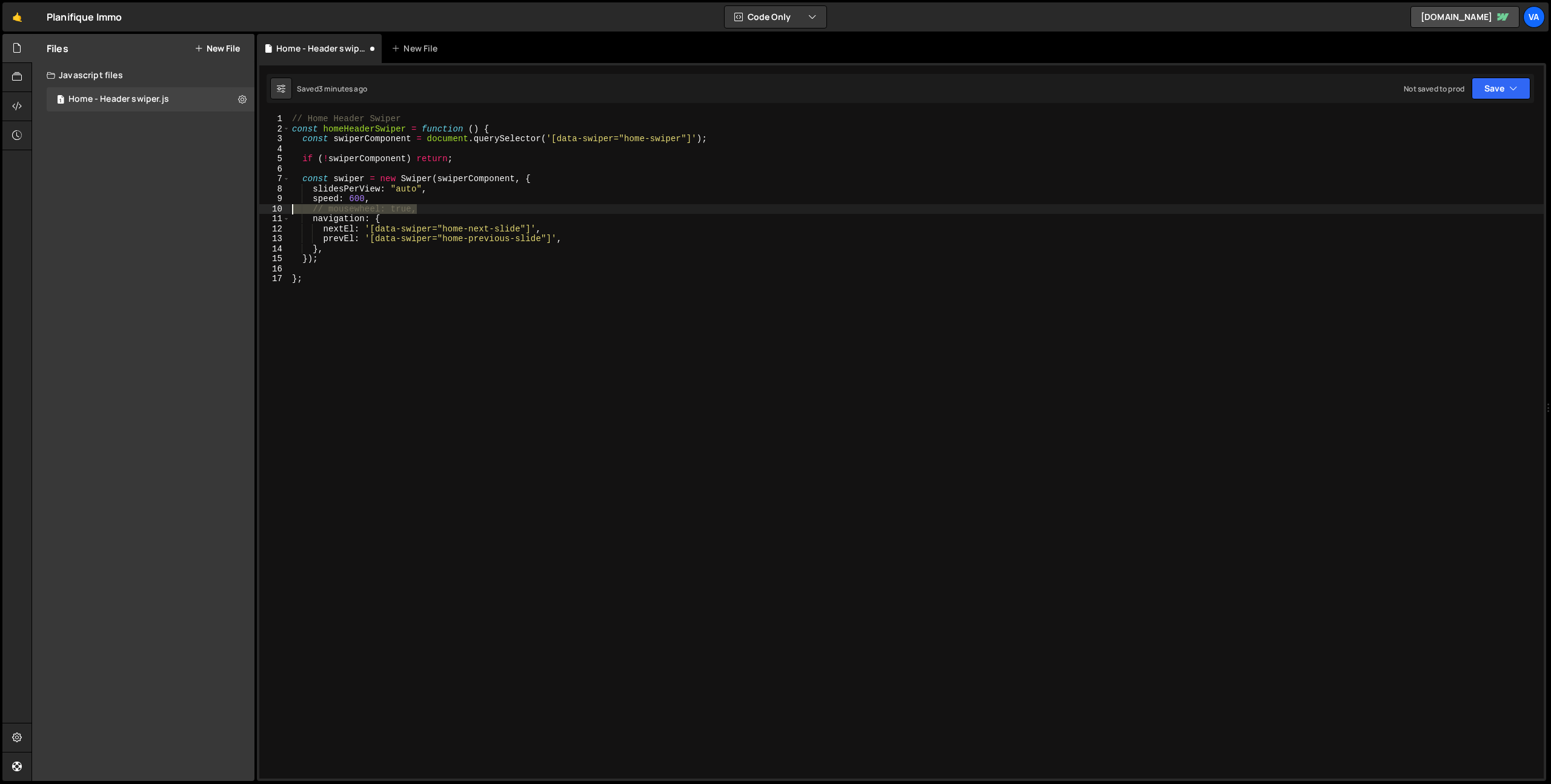
drag, startPoint x: 421, startPoint y: 212, endPoint x: 239, endPoint y: 208, distance: 182.0
click at [239, 208] on div "Files New File Javascript files 1 Home - Header swiper.js 0 CSS files Copy shar…" at bounding box center [791, 407] width 1519 height 747
click at [573, 386] on div "// Home Header Swiper const homeHeaderSwiper = function ( ) { const swiperCompo…" at bounding box center [917, 457] width 1254 height 685
type textarea "};"
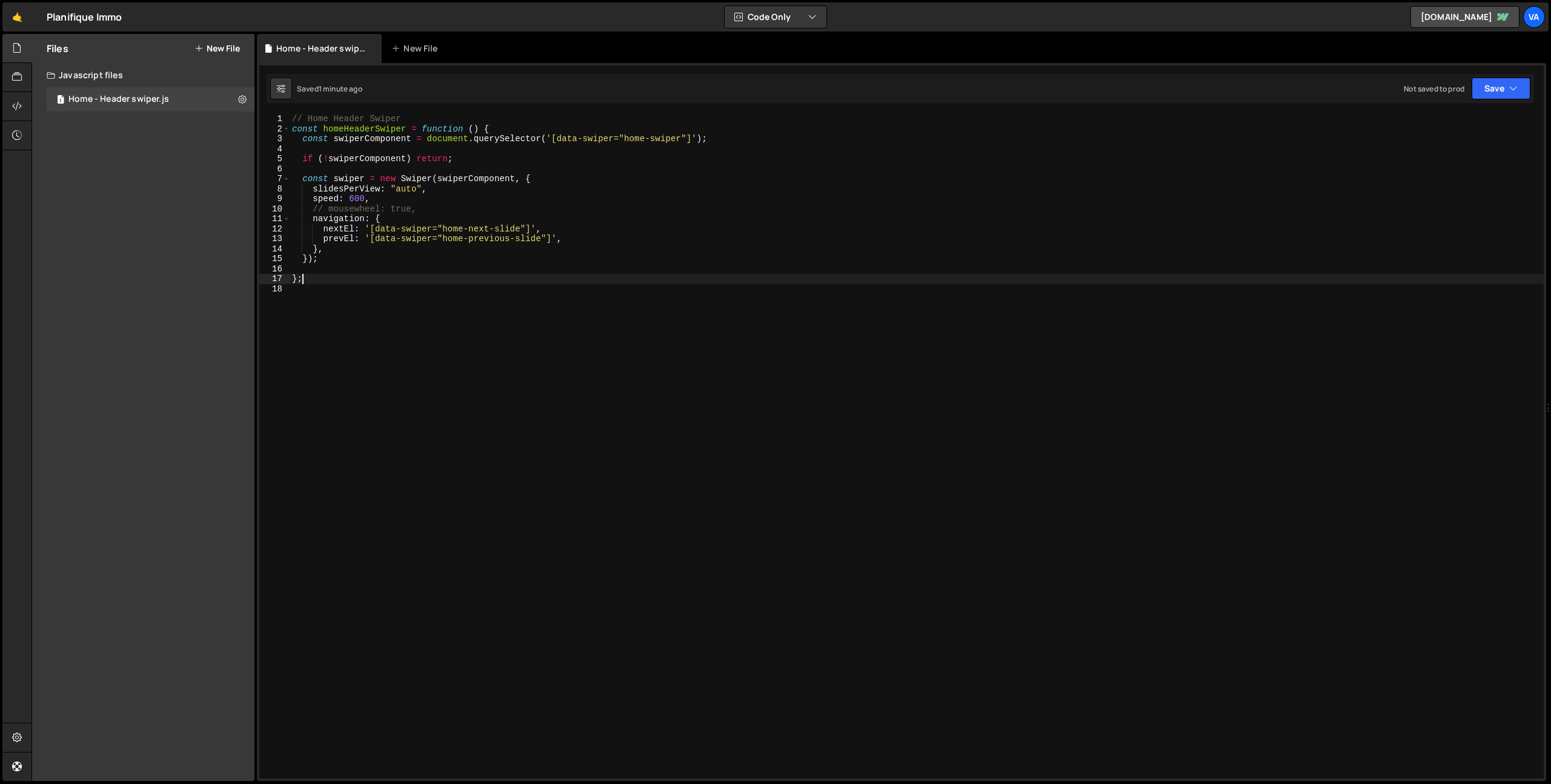
click at [739, 307] on div "// Home Header Swiper const homeHeaderSwiper = function ( ) { const swiperCompo…" at bounding box center [917, 457] width 1254 height 685
click at [243, 99] on icon at bounding box center [242, 98] width 9 height 11
click at [297, 125] on button "Edit File Settings" at bounding box center [315, 125] width 119 height 25
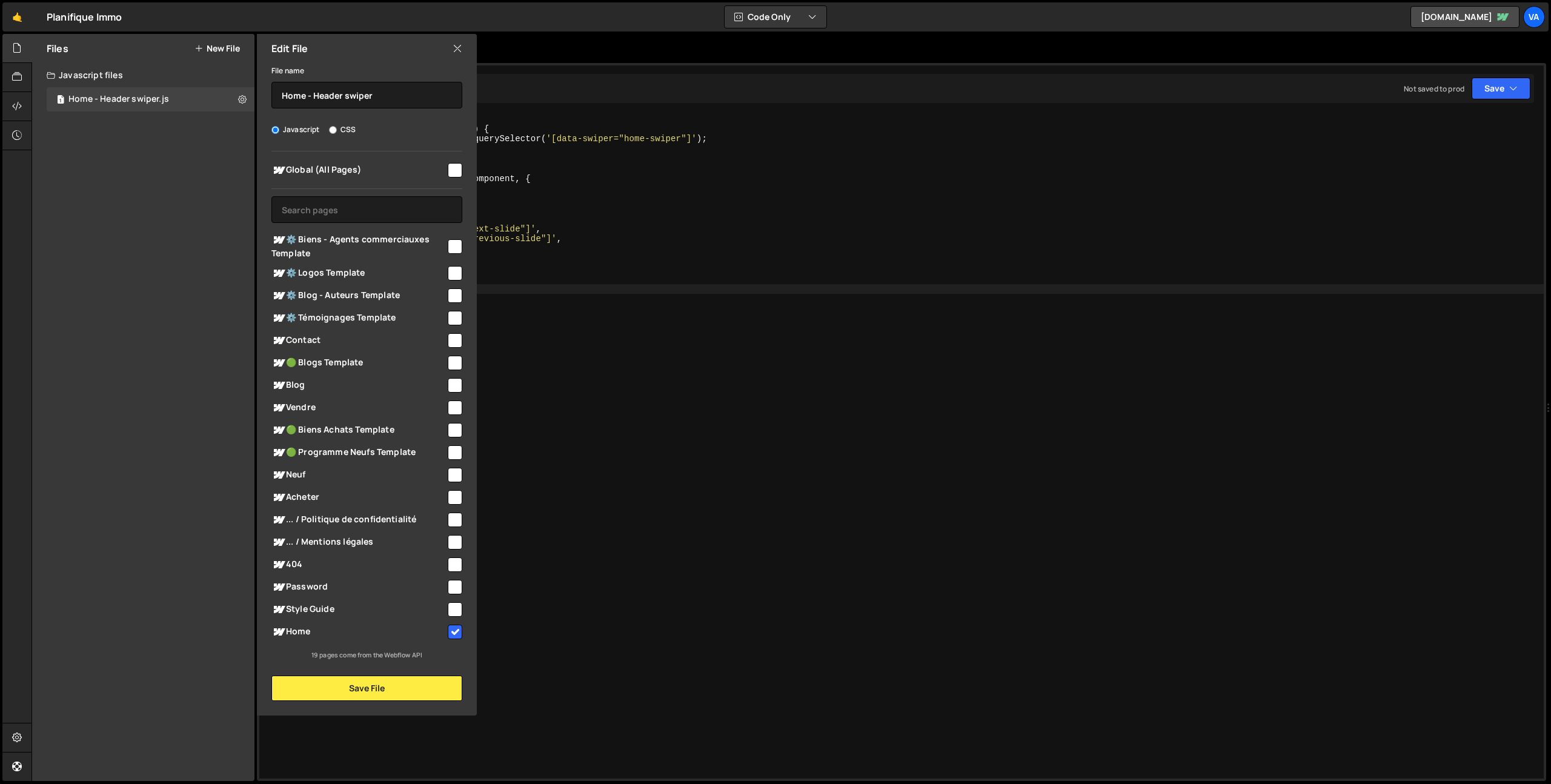
click at [458, 48] on icon at bounding box center [457, 48] width 10 height 13
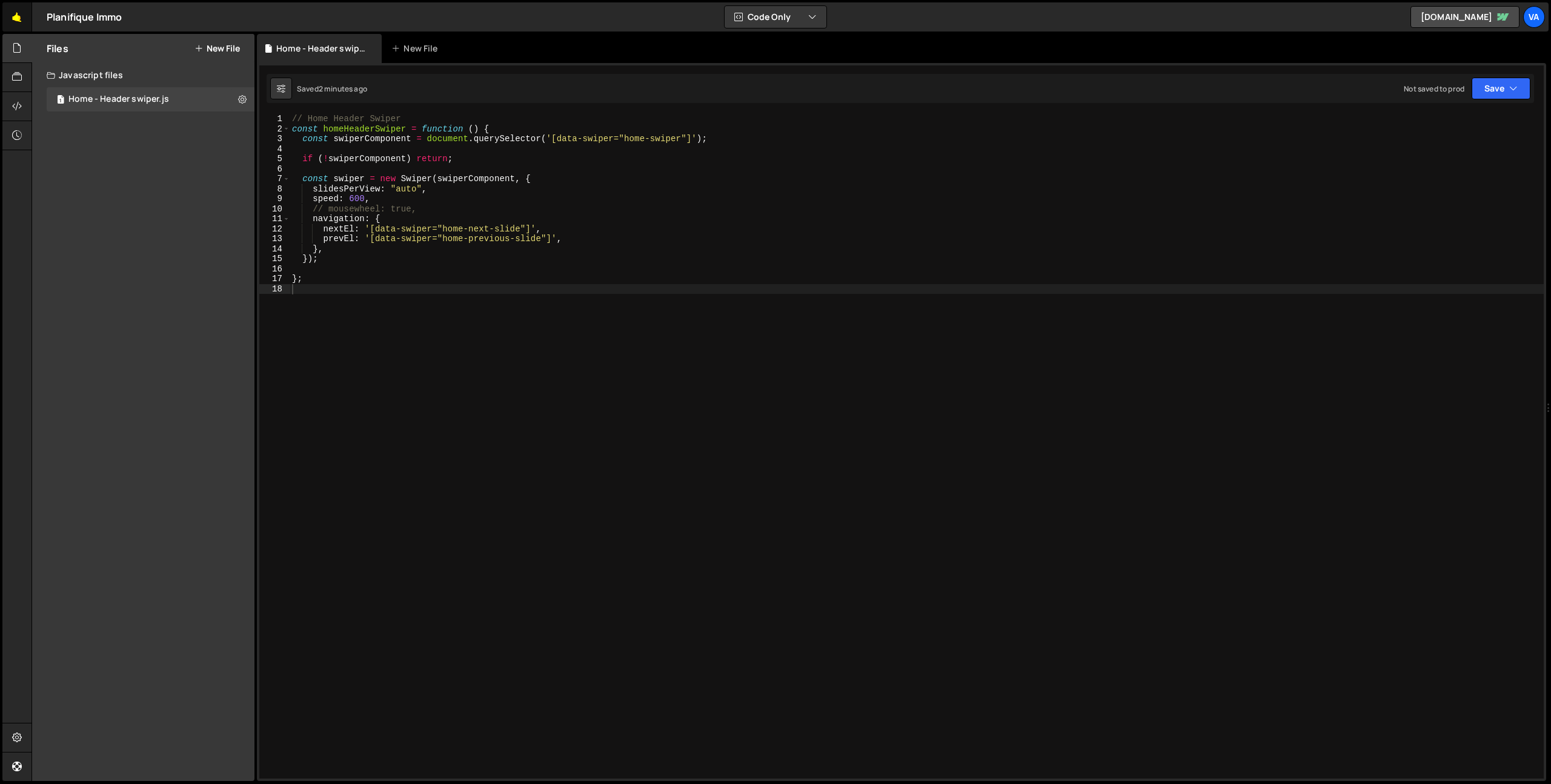
click at [22, 12] on link "🤙" at bounding box center [18, 17] width 30 height 29
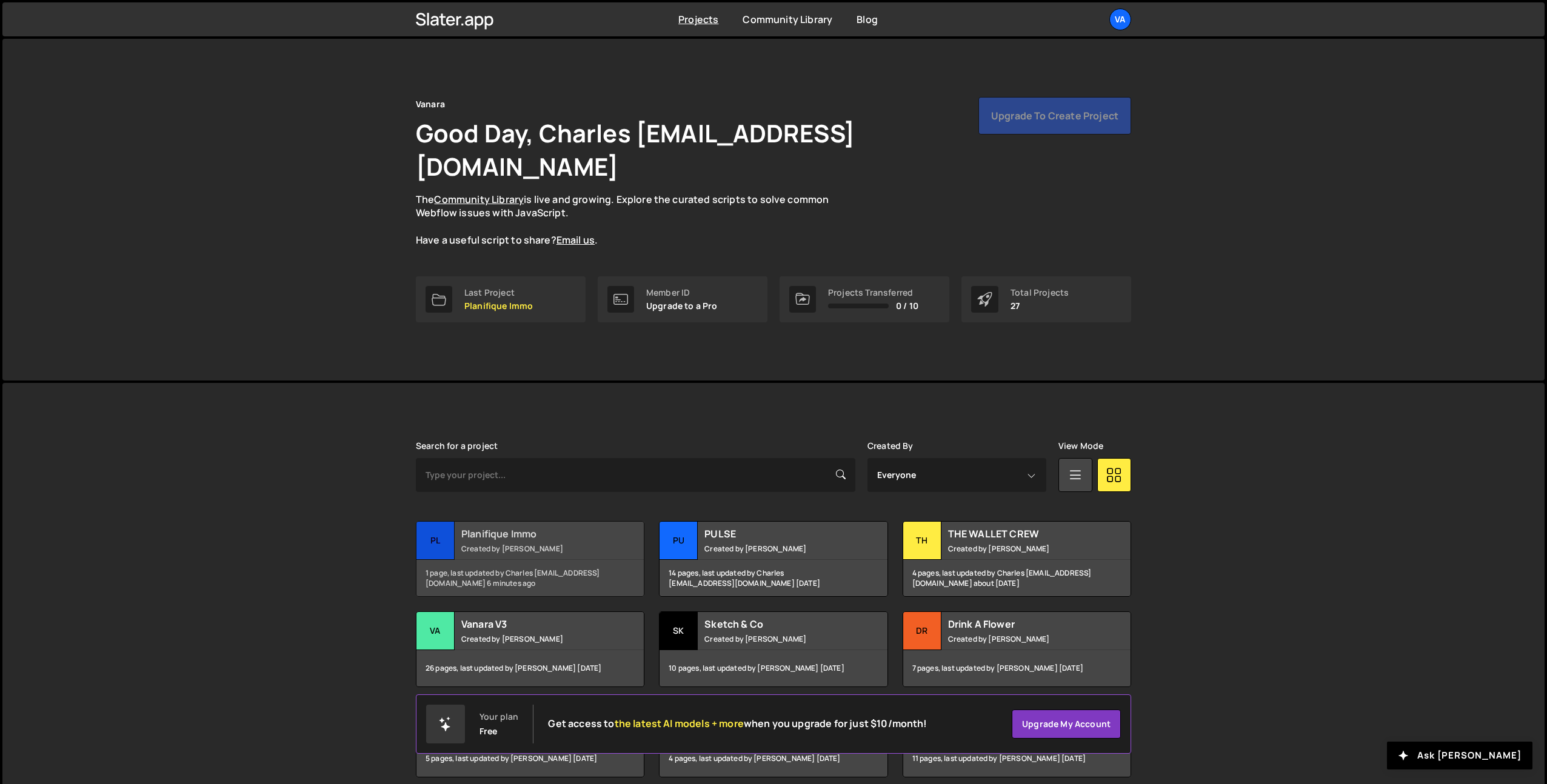
click at [526, 543] on small "Created by [PERSON_NAME]" at bounding box center [534, 549] width 146 height 11
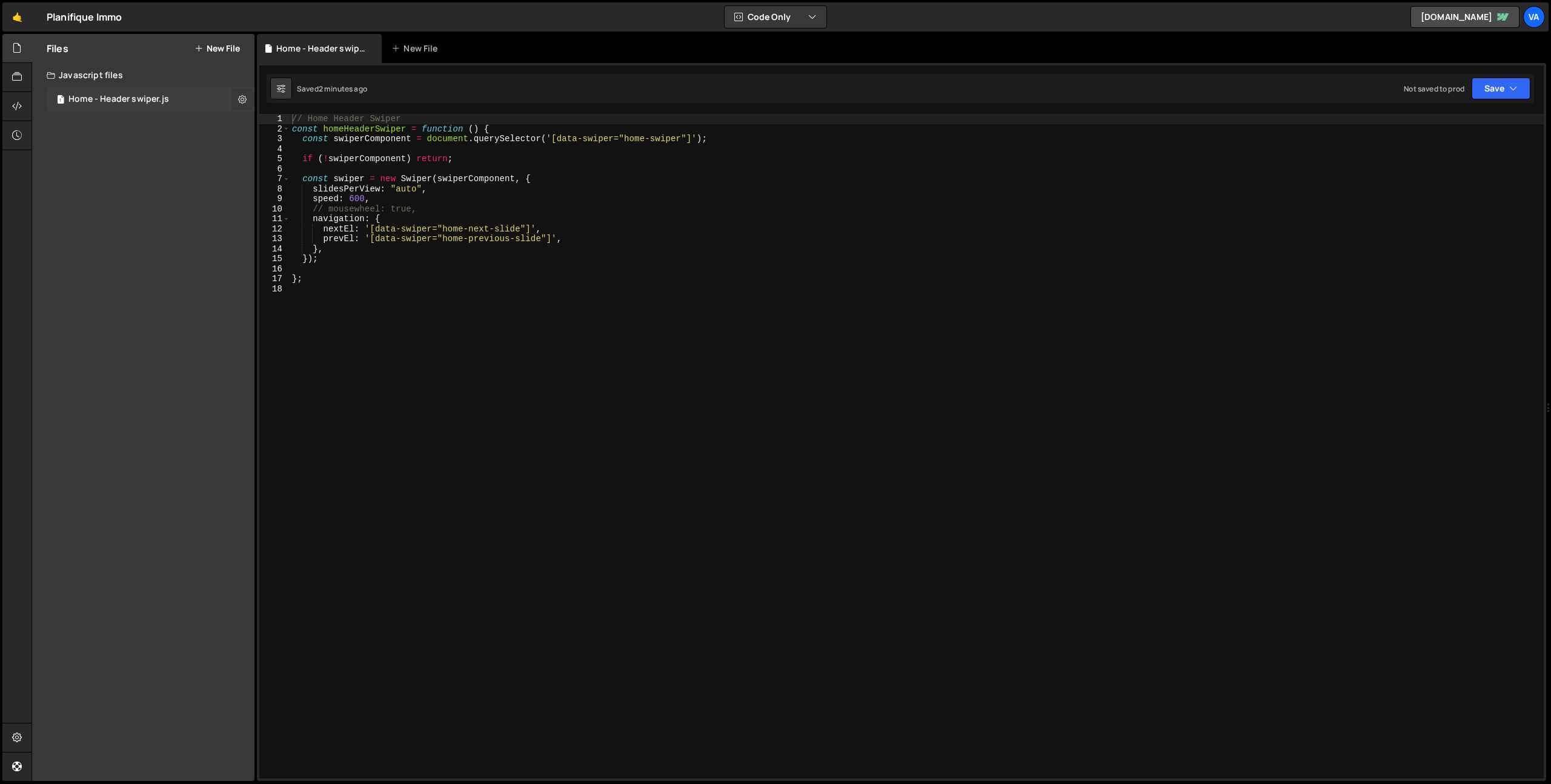
click at [240, 97] on icon at bounding box center [242, 98] width 9 height 11
click at [297, 129] on button "Edit File Settings" at bounding box center [315, 125] width 119 height 25
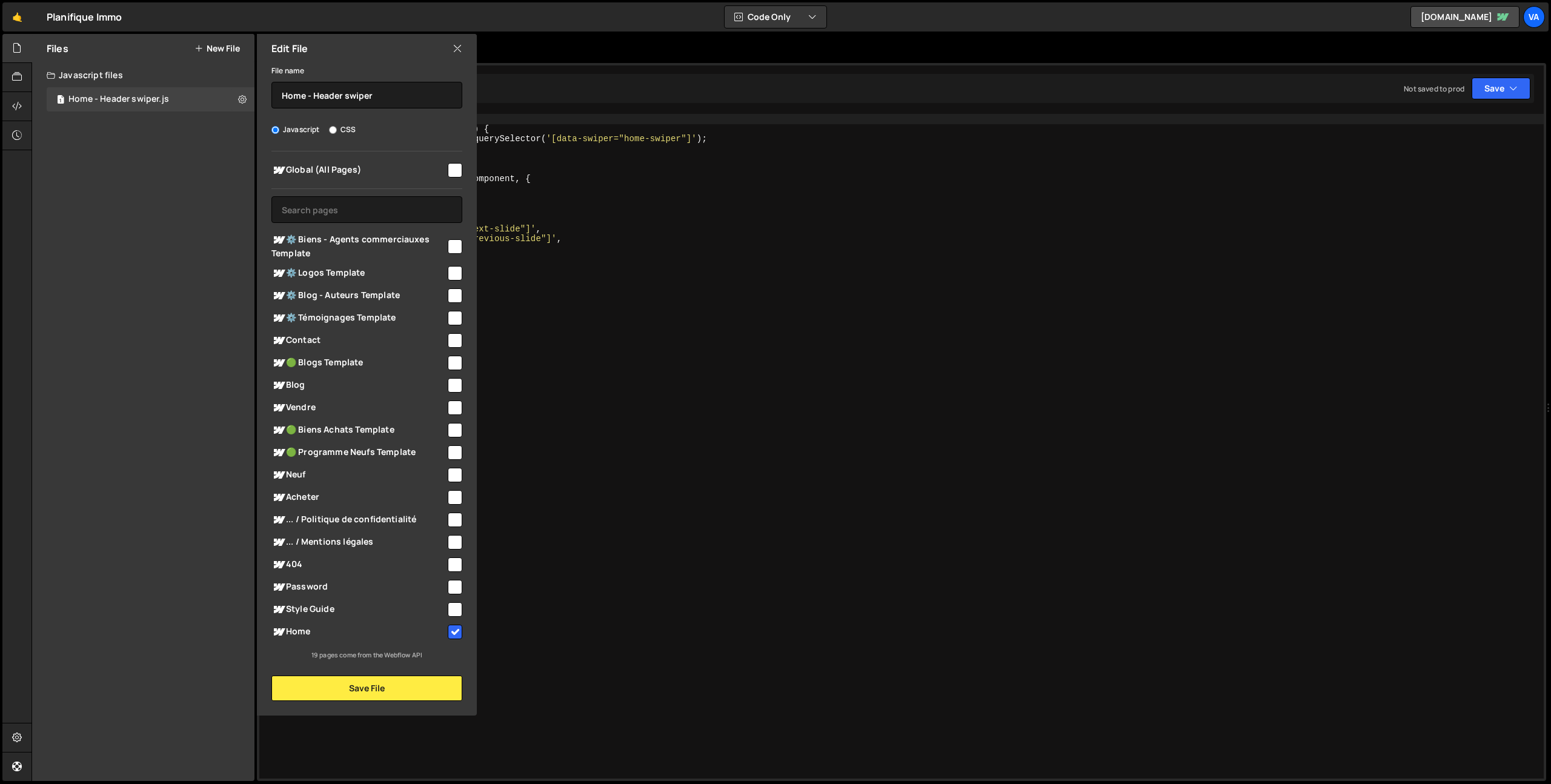
click at [458, 52] on icon at bounding box center [457, 48] width 10 height 13
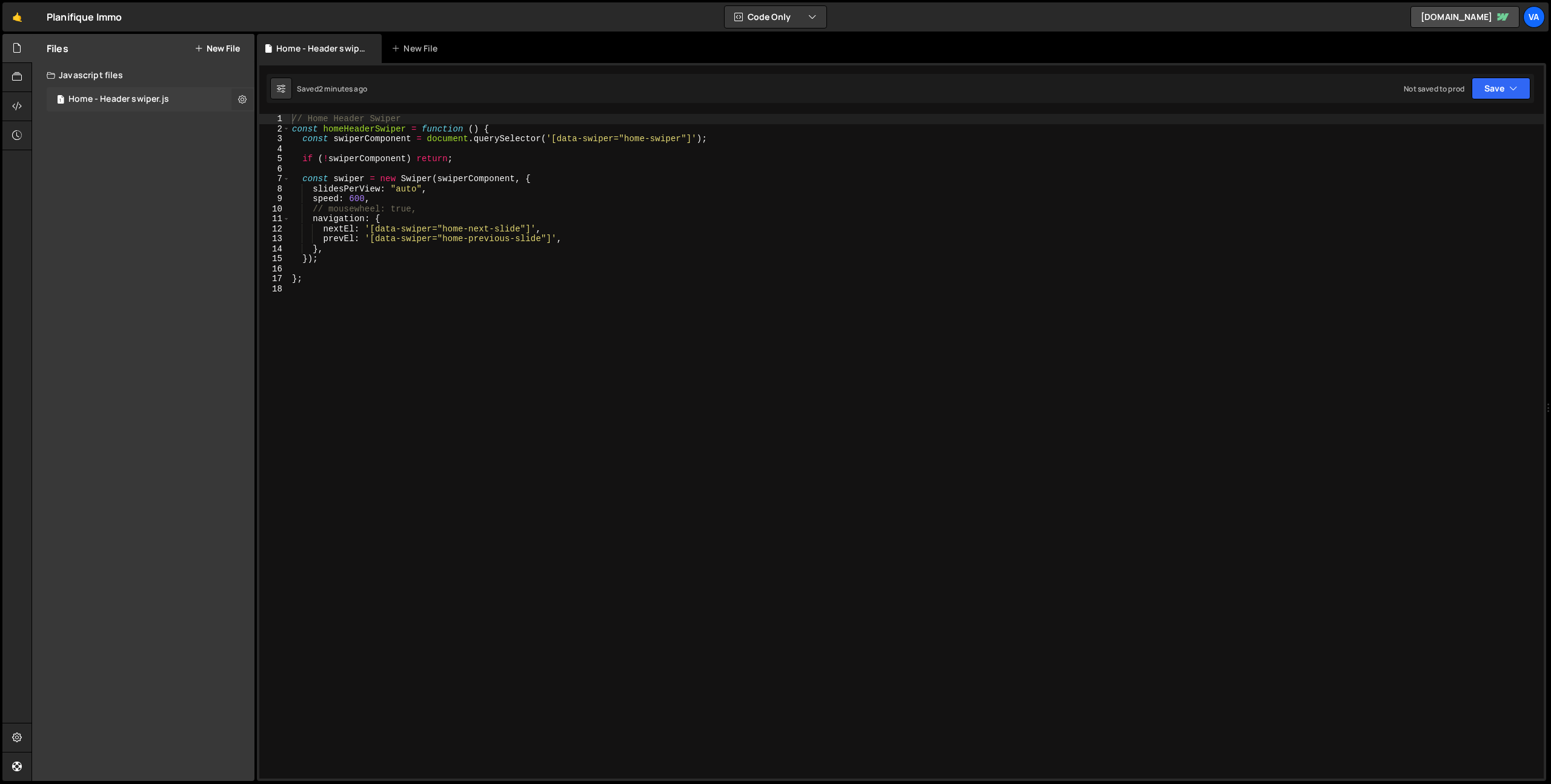
click at [245, 101] on icon at bounding box center [242, 98] width 9 height 11
click at [309, 154] on button "Edit External Scripts" at bounding box center [315, 149] width 119 height 25
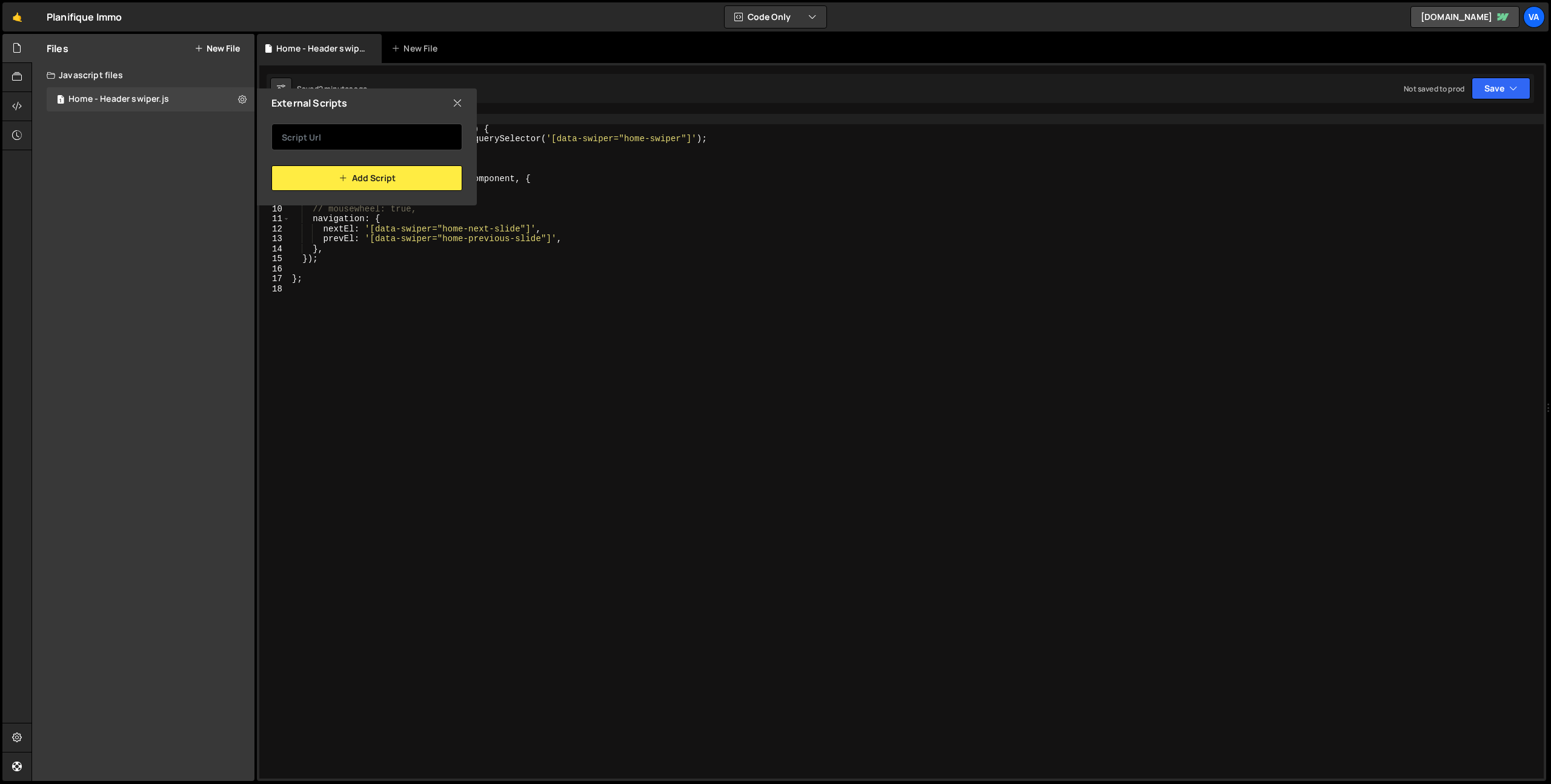
click at [359, 140] on input "text" at bounding box center [366, 137] width 191 height 26
paste input "https://cdn.jsdelivr.net/npm/swiper@12/swiper-bundle.min.js"
type input "https://cdn.jsdelivr.net/npm/swiper@12/swiper-bundle.min.js"
click at [380, 175] on button "Add Script" at bounding box center [366, 177] width 191 height 25
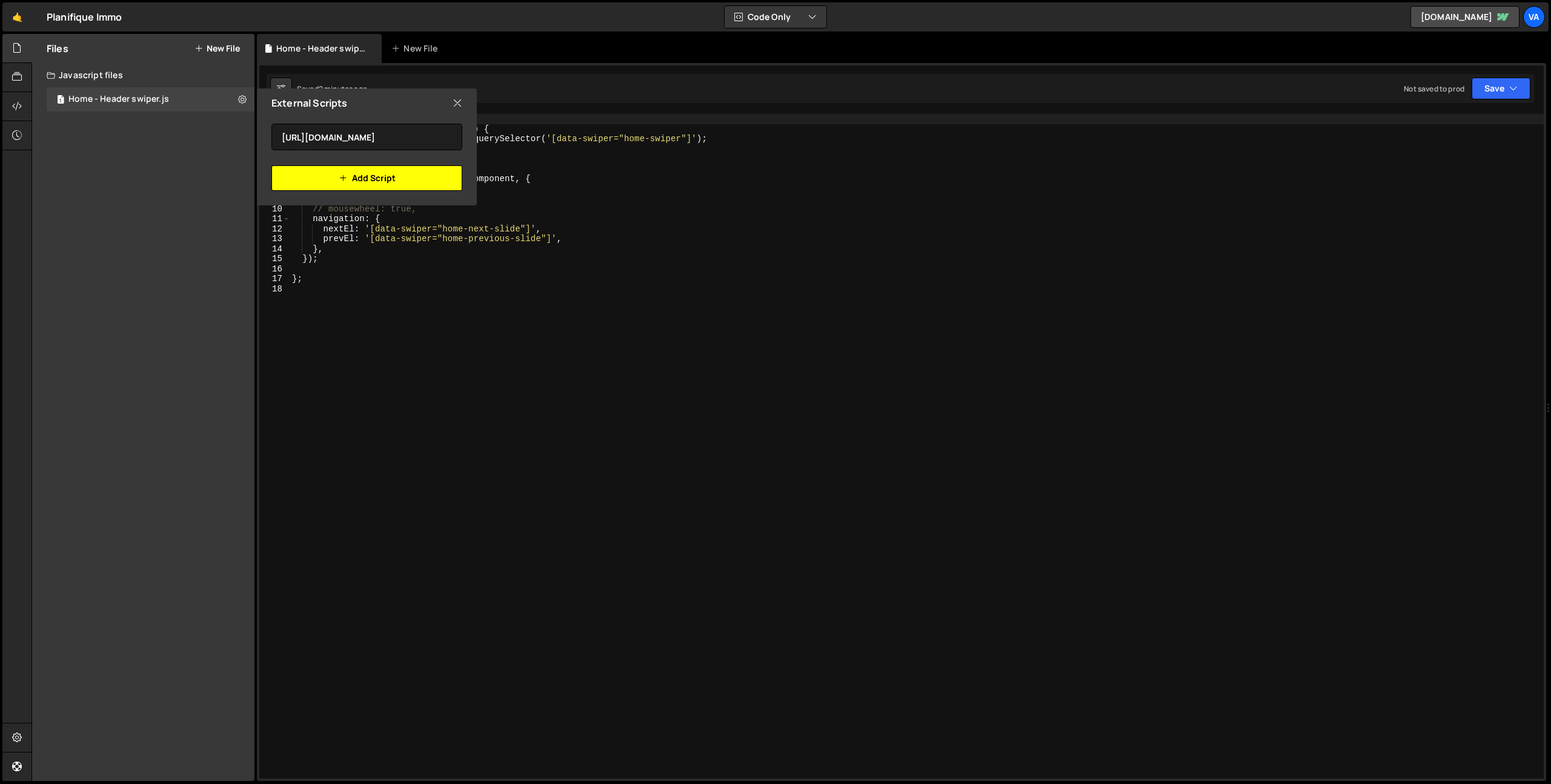
scroll to position [0, 0]
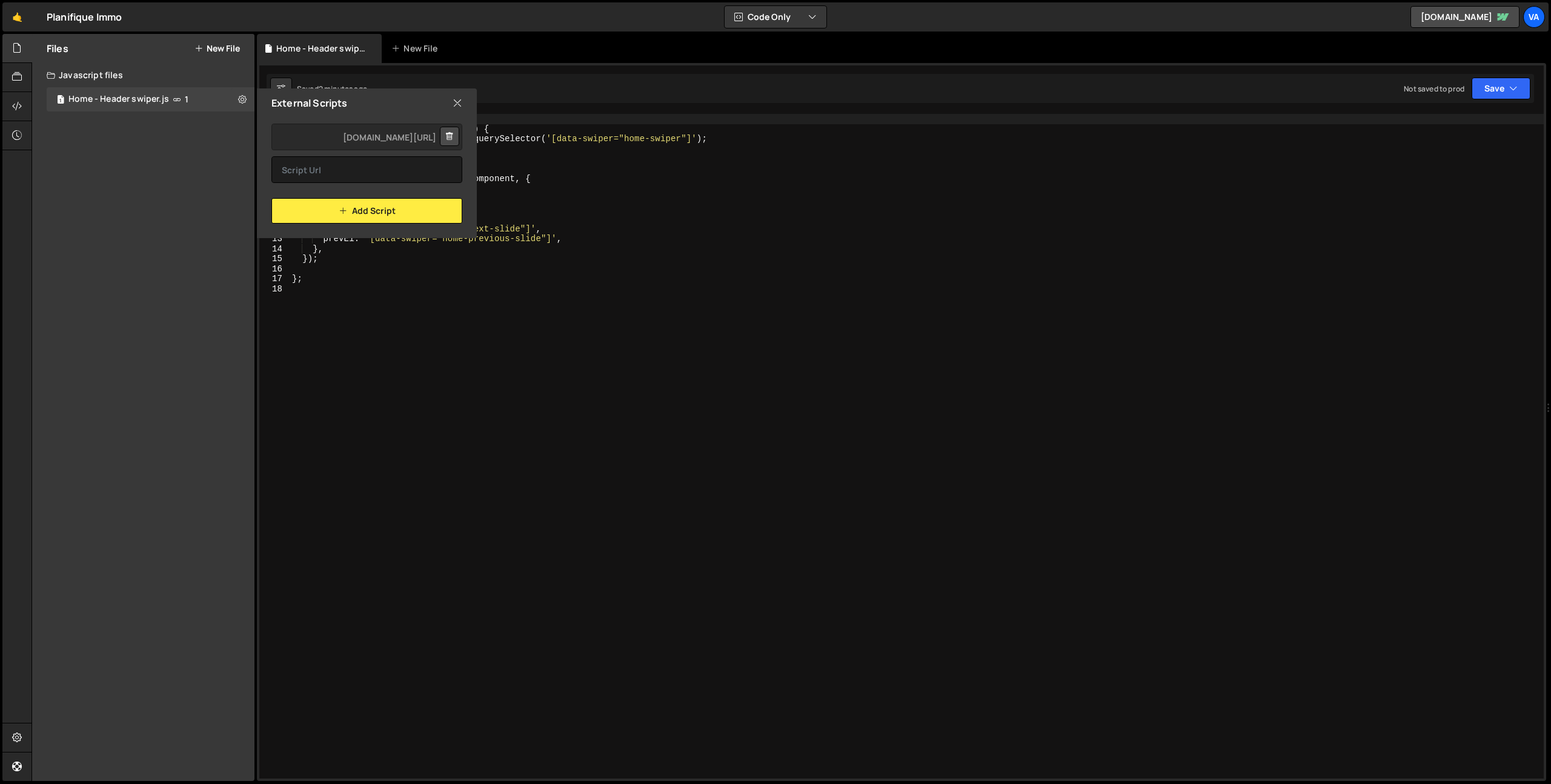
click at [457, 97] on icon at bounding box center [457, 103] width 10 height 13
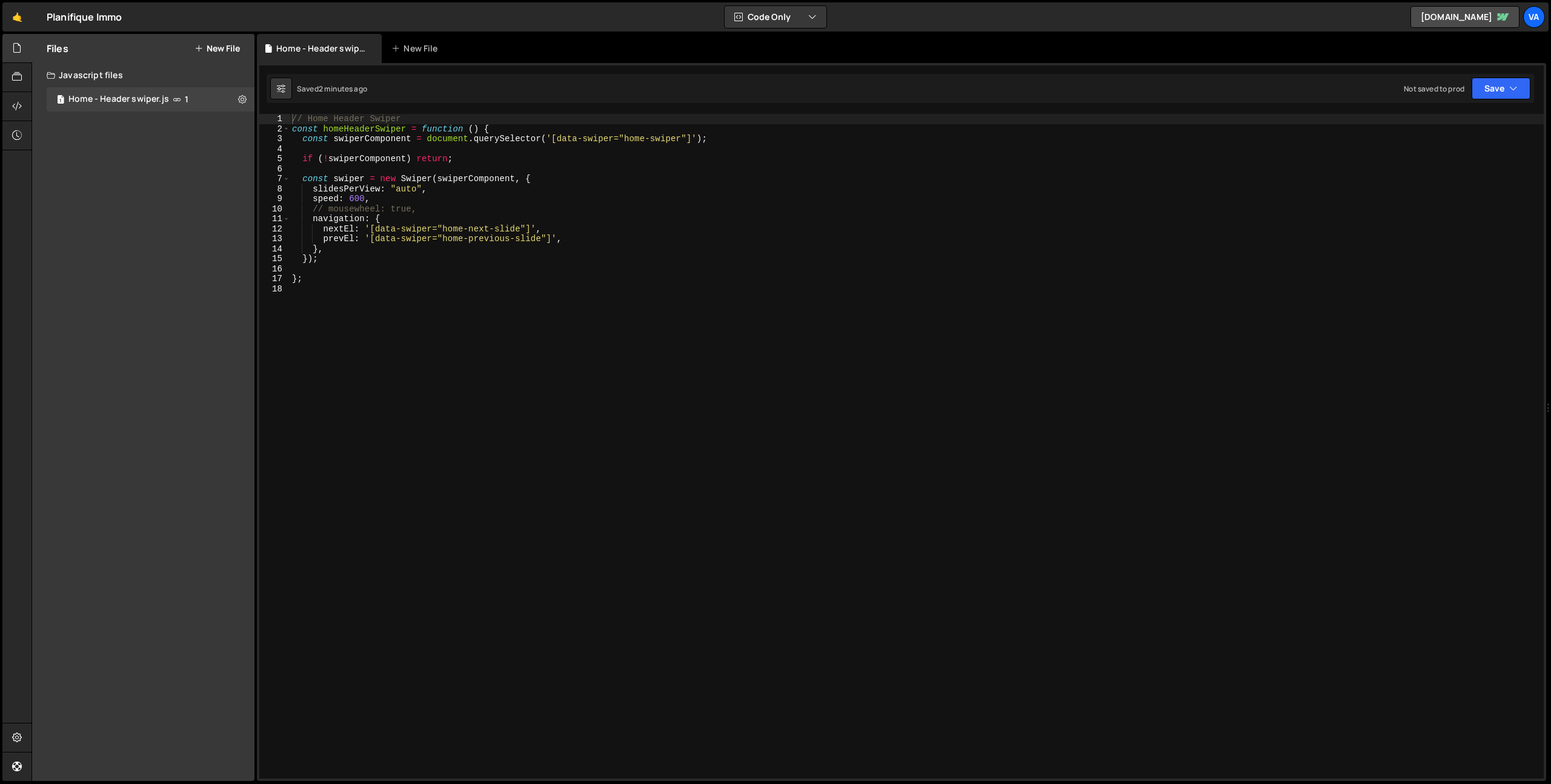
click at [389, 311] on div "// Home Header Swiper const homeHeaderSwiper = function ( ) { const swiperCompo…" at bounding box center [917, 457] width 1254 height 685
click at [362, 128] on div "// Home Header Swiper const homeHeaderSwiper = function ( ) { const swiperCompo…" at bounding box center [917, 457] width 1254 height 685
type textarea "const homeHeaderSwiper = function () {"
click at [362, 128] on div "// Home Header Swiper const homeHeaderSwiper = function ( ) { const swiperCompo…" at bounding box center [917, 457] width 1254 height 685
click at [377, 272] on div "// Home Header Swiper const homeHeaderSwiper = function ( ) { const swiperCompo…" at bounding box center [917, 457] width 1254 height 685
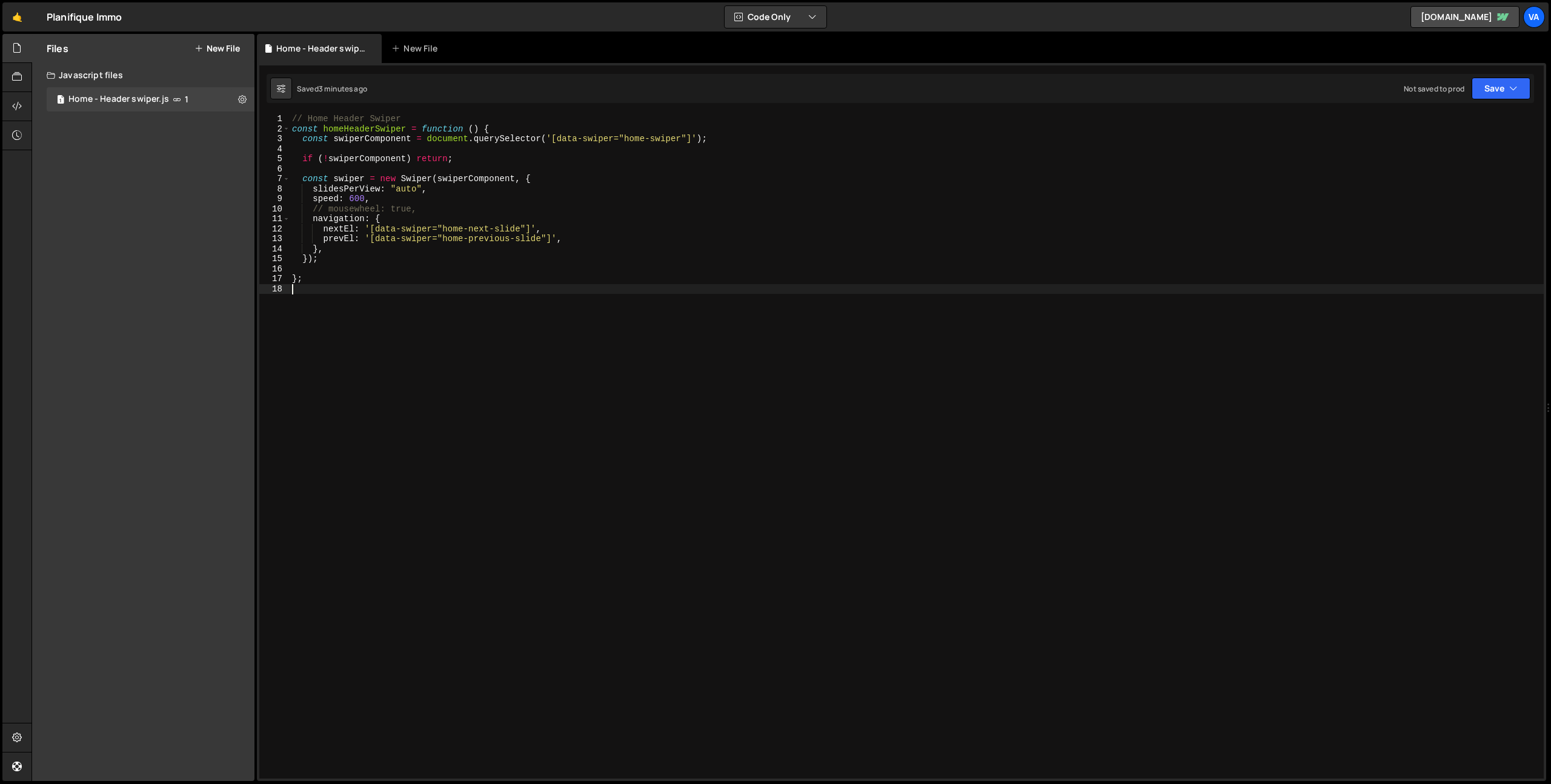
click at [347, 358] on div "// Home Header Swiper const homeHeaderSwiper = function ( ) { const swiperCompo…" at bounding box center [917, 457] width 1254 height 685
type textarea "// Initialisation du swiperComponent"
paste textarea "homeHeaderSwiper"
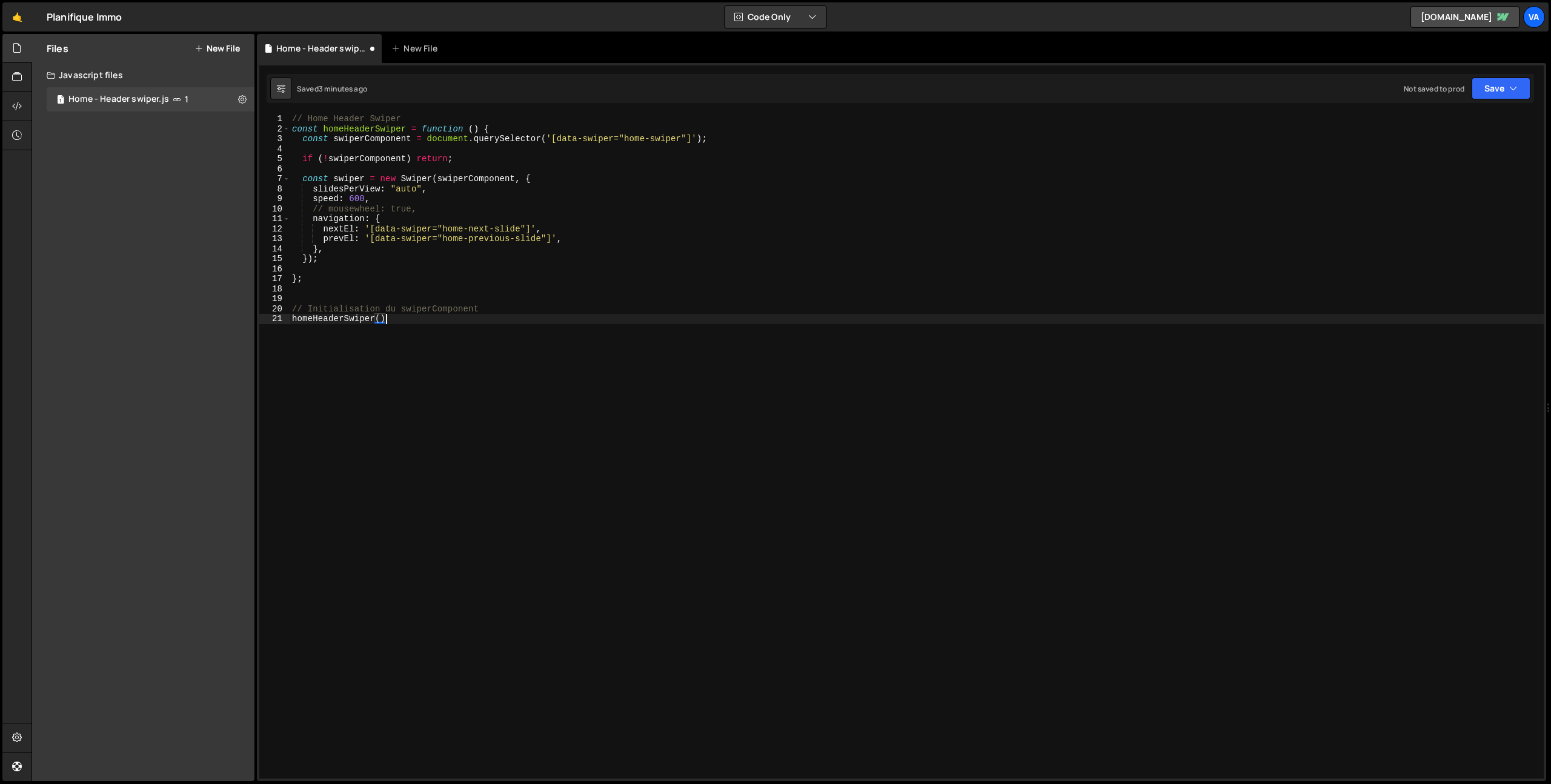
type textarea "homeHeaderSwiper();"
click at [464, 414] on div "// Home Header Swiper const homeHeaderSwiper = function ( ) { const swiperCompo…" at bounding box center [917, 457] width 1254 height 685
click at [18, 18] on link "🤙" at bounding box center [18, 17] width 30 height 29
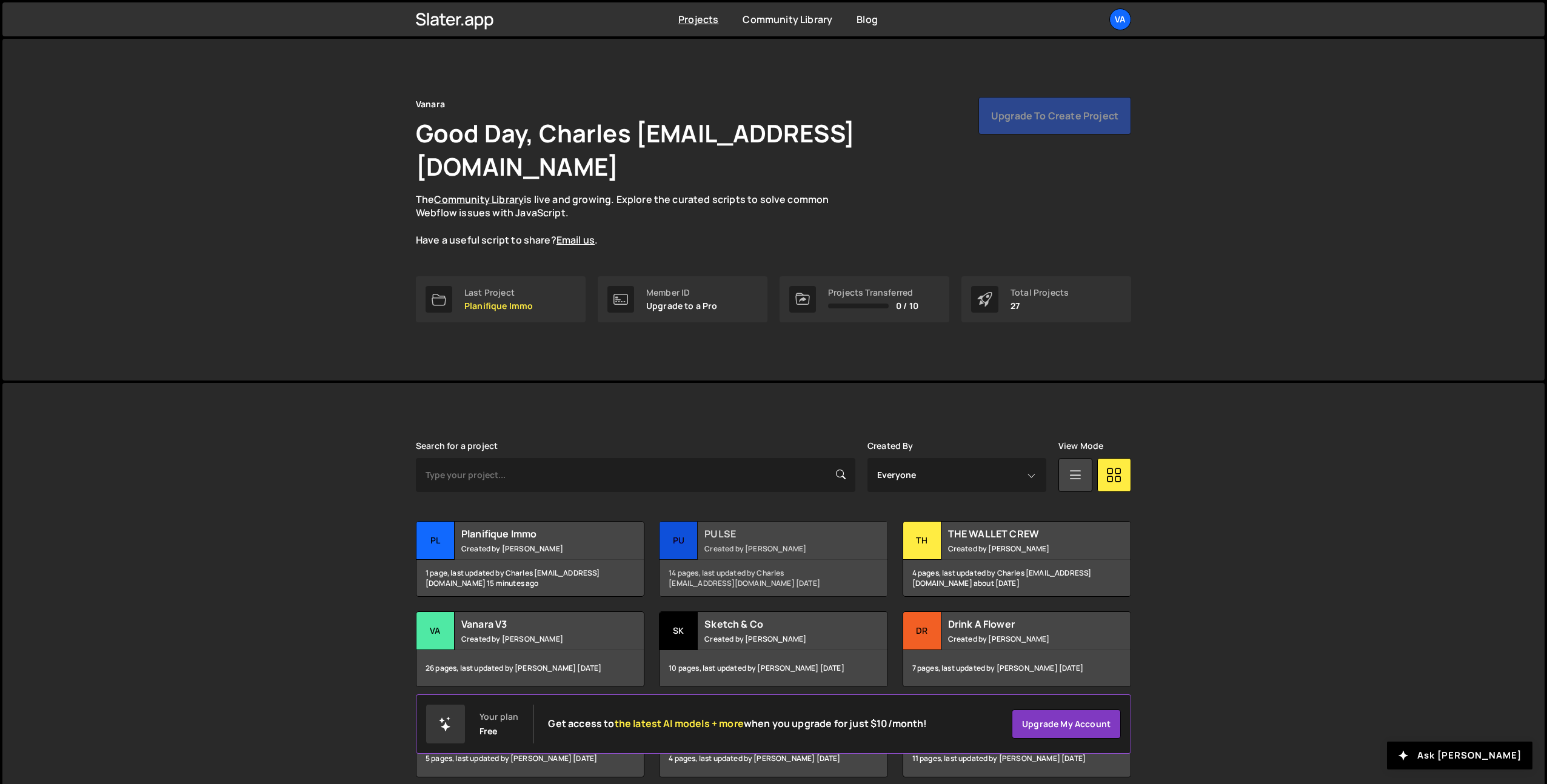
click at [755, 521] on div "PULSE Created by [PERSON_NAME]" at bounding box center [773, 540] width 228 height 38
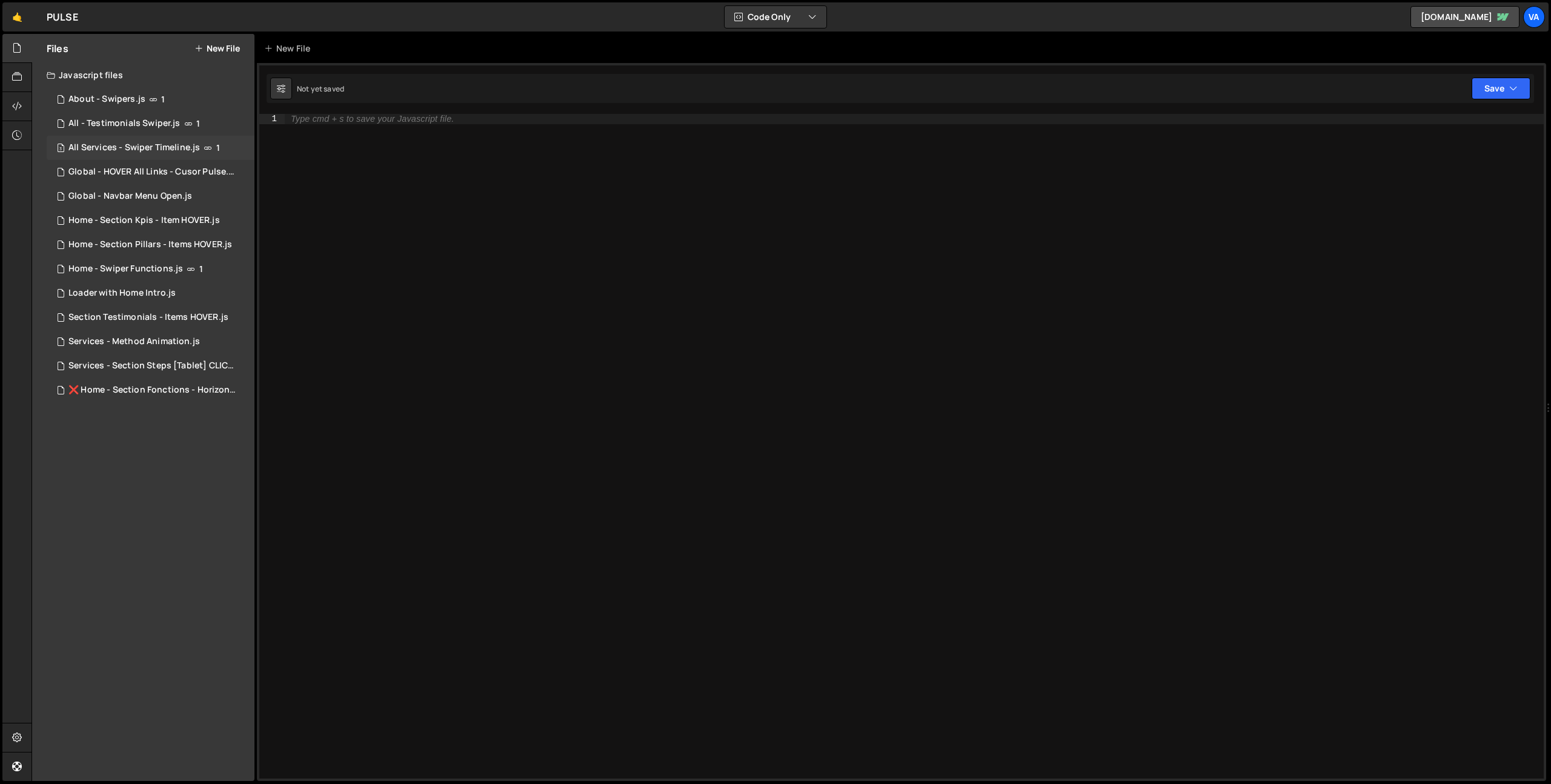
click at [155, 152] on div "All Services - Swiper Timeline.js" at bounding box center [134, 147] width 132 height 11
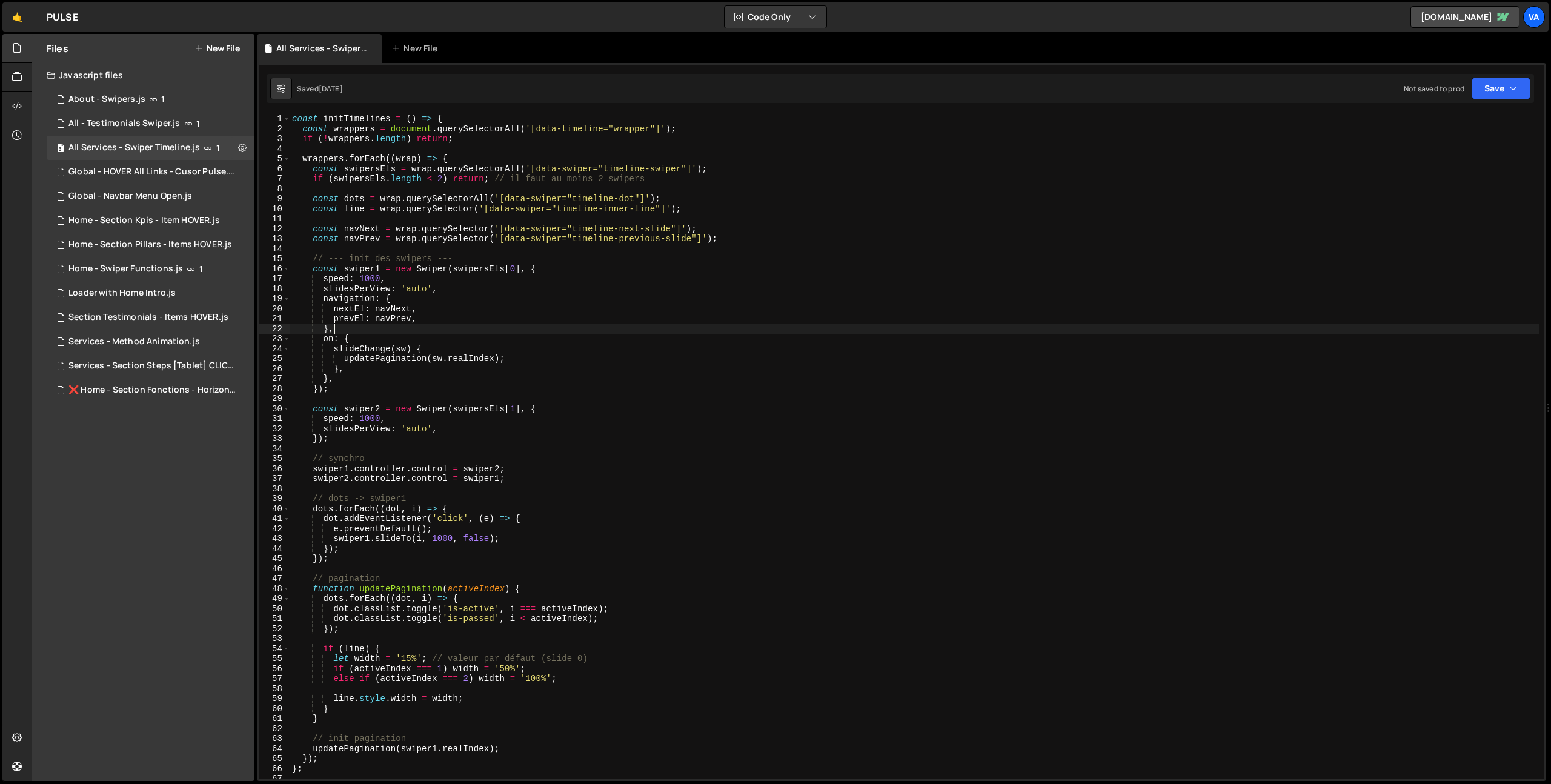
click at [594, 329] on div "const initTimelines = ( ) => { const wrappers = document . querySelectorAll ( '…" at bounding box center [914, 457] width 1249 height 685
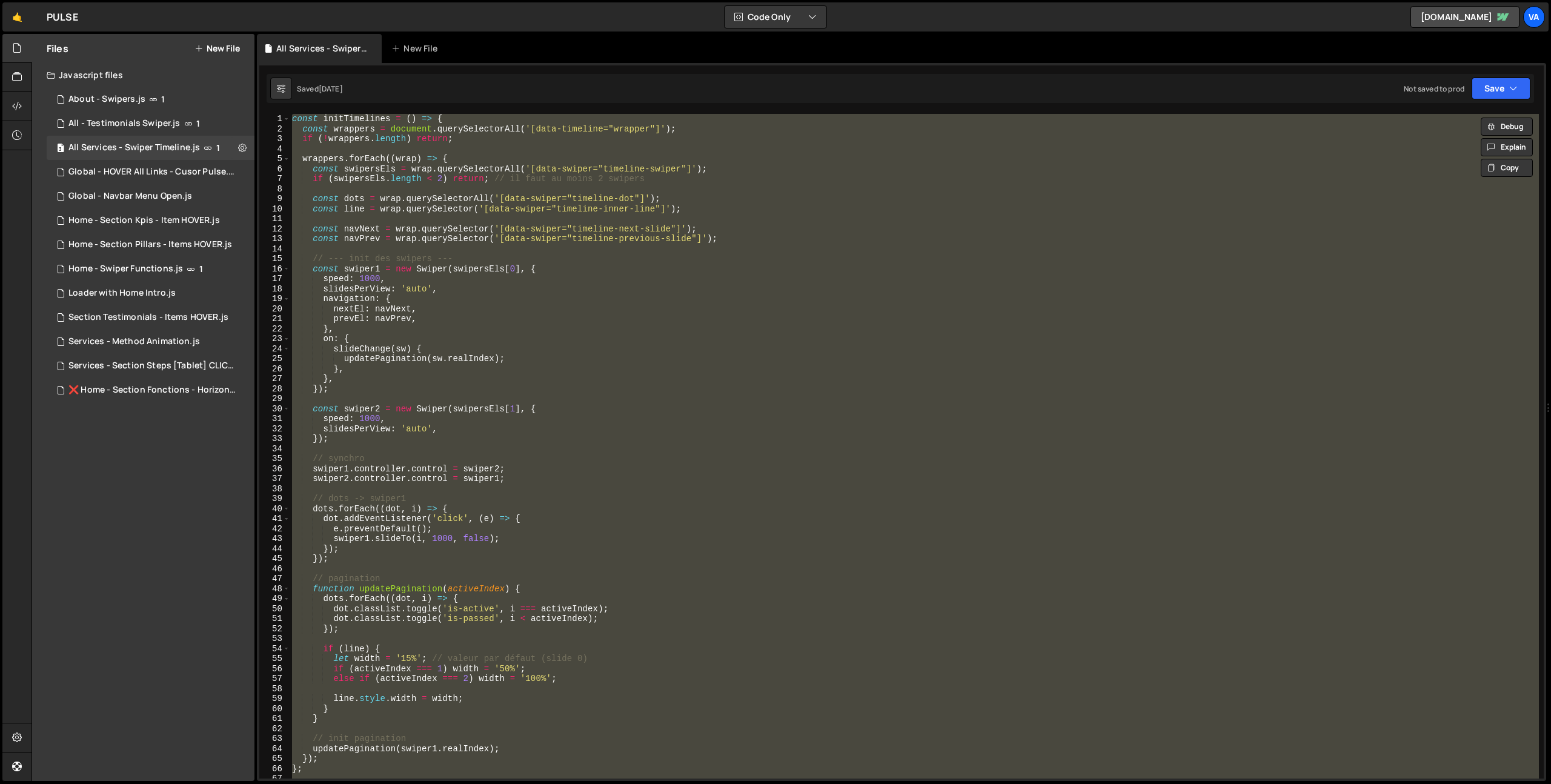
click at [830, 306] on div "const initTimelines = ( ) => { const wrappers = document . querySelectorAll ( '…" at bounding box center [914, 446] width 1249 height 665
type textarea "nextEl: navNext,"
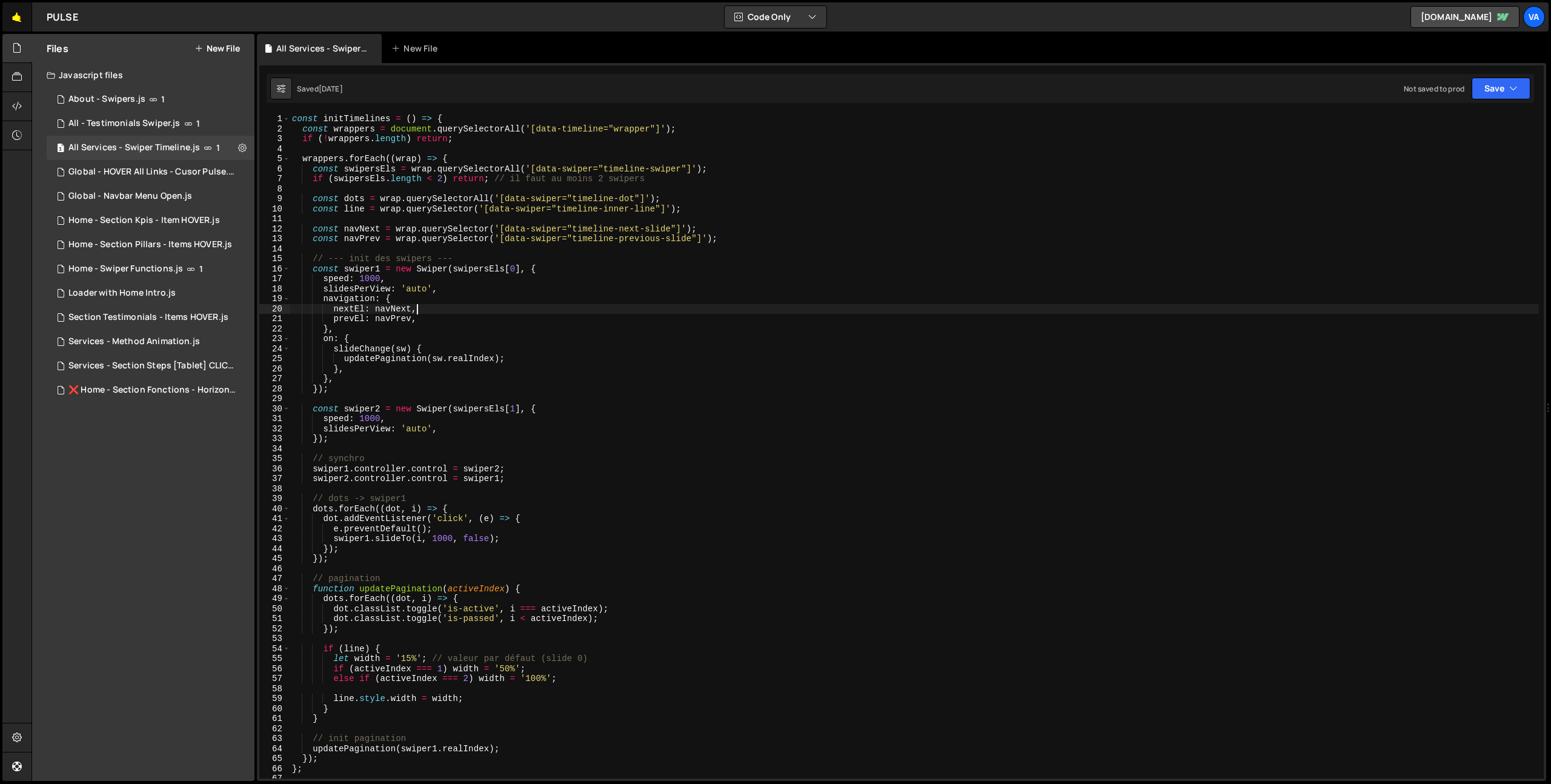
click at [22, 19] on link "🤙" at bounding box center [18, 17] width 30 height 29
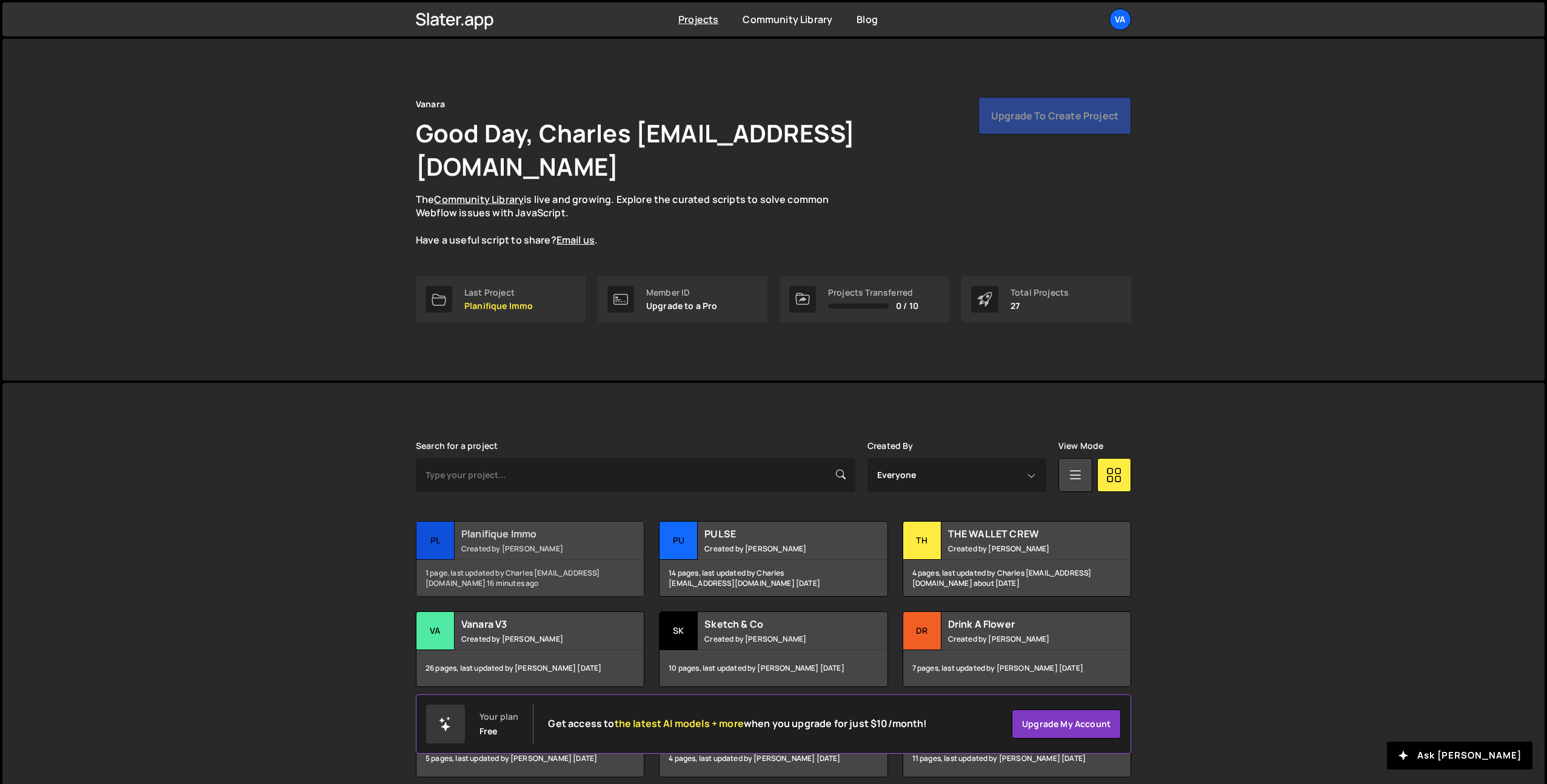
click at [527, 543] on small "Created by [PERSON_NAME]" at bounding box center [534, 549] width 146 height 11
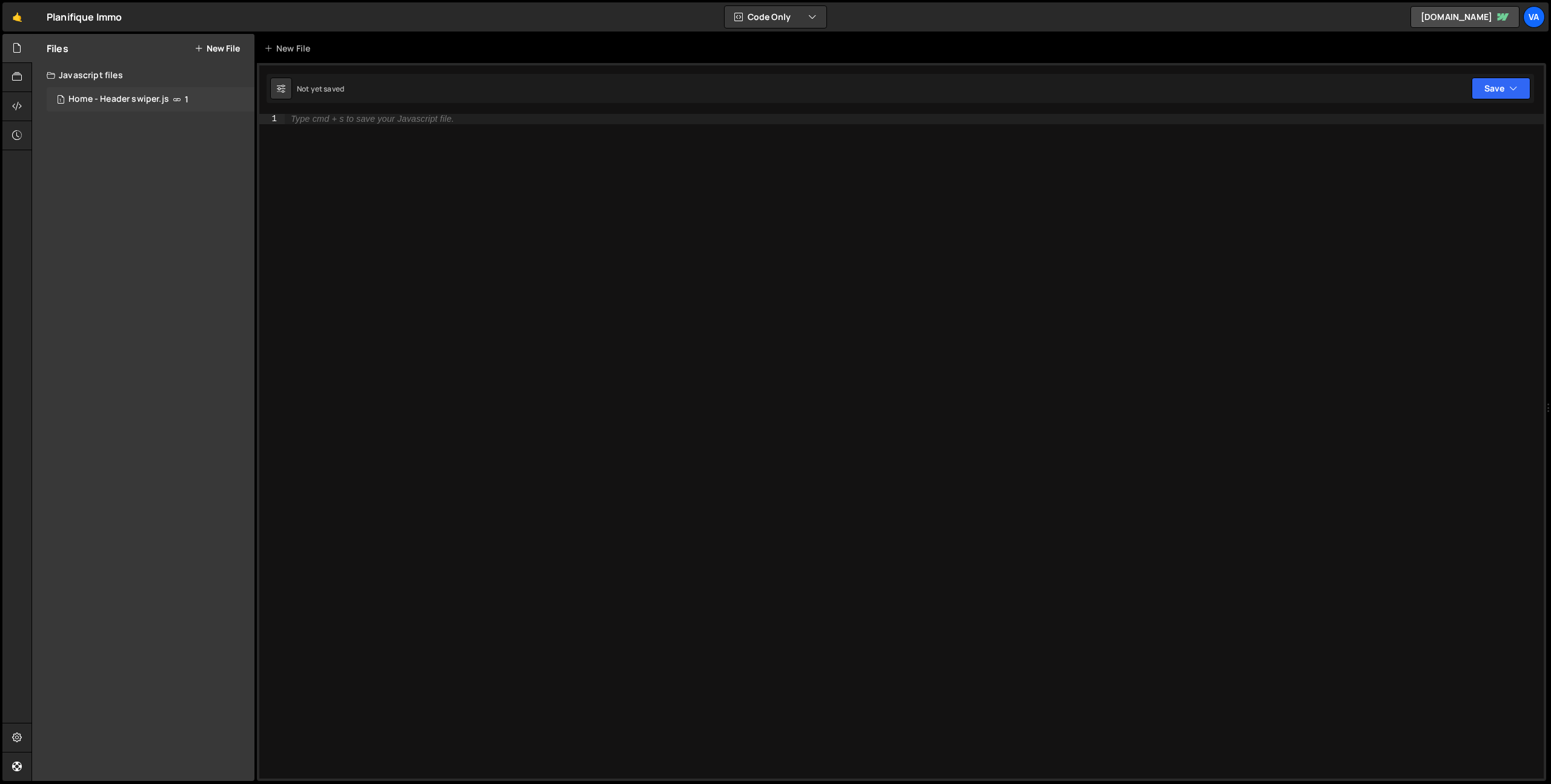
click at [135, 99] on div "Home - Header swiper.js" at bounding box center [119, 99] width 101 height 11
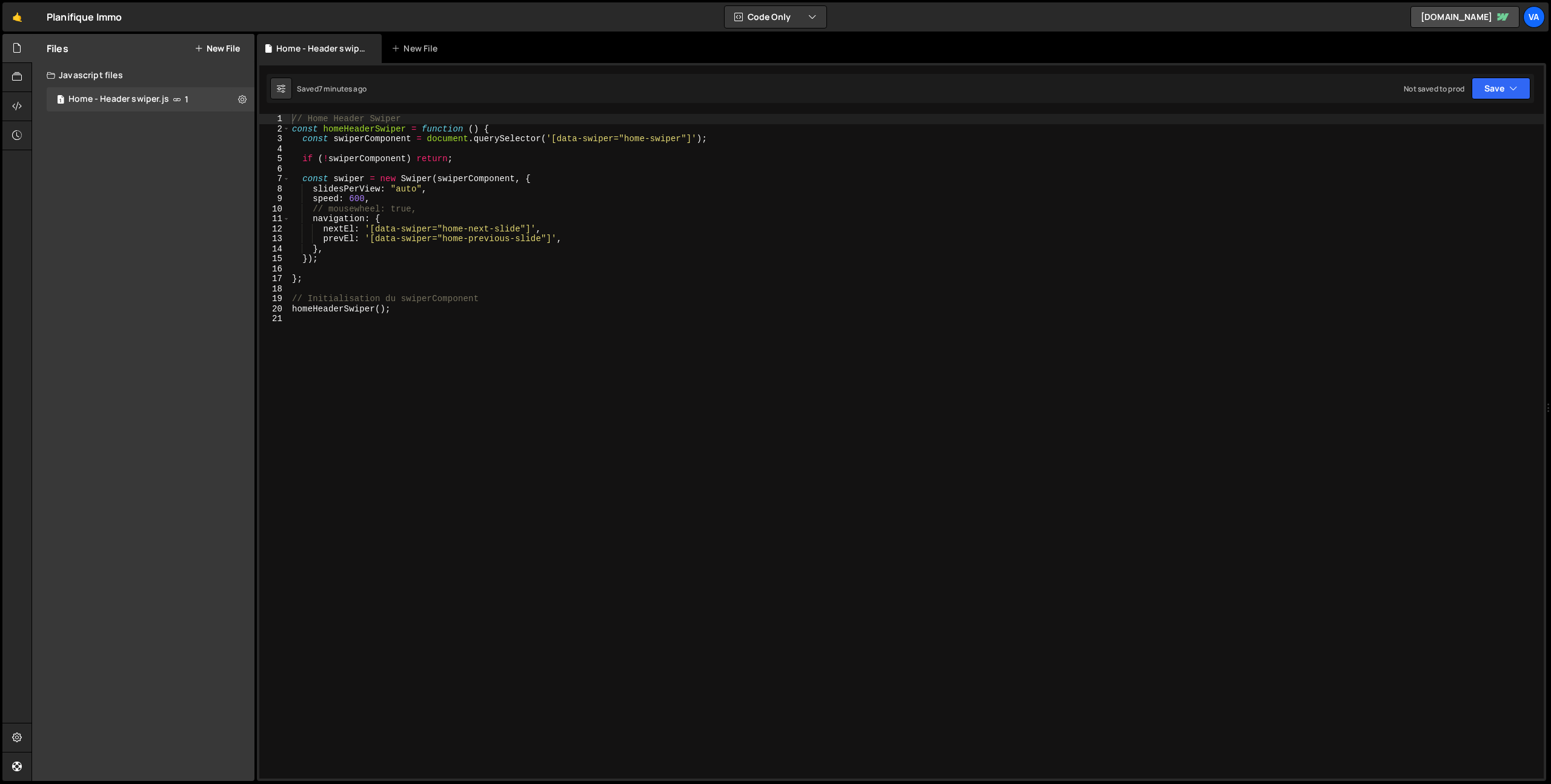
click at [546, 395] on div "// Home Header Swiper const homeHeaderSwiper = function ( ) { const swiperCompo…" at bounding box center [917, 457] width 1254 height 685
type textarea "homeHeaderSwiper();"
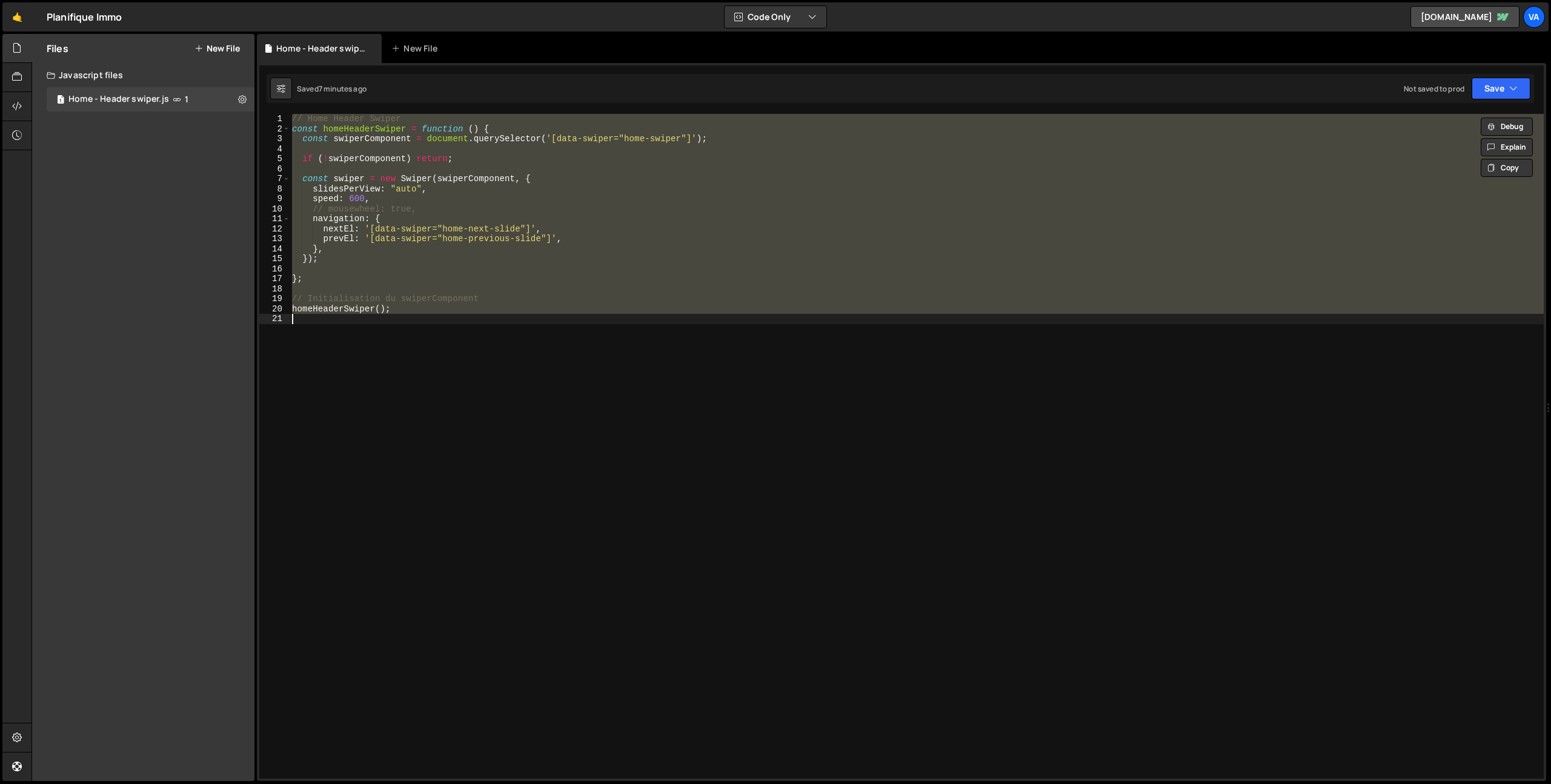
click at [546, 395] on div "// Home Header Swiper const homeHeaderSwiper = function ( ) { const swiperCompo…" at bounding box center [917, 446] width 1254 height 665
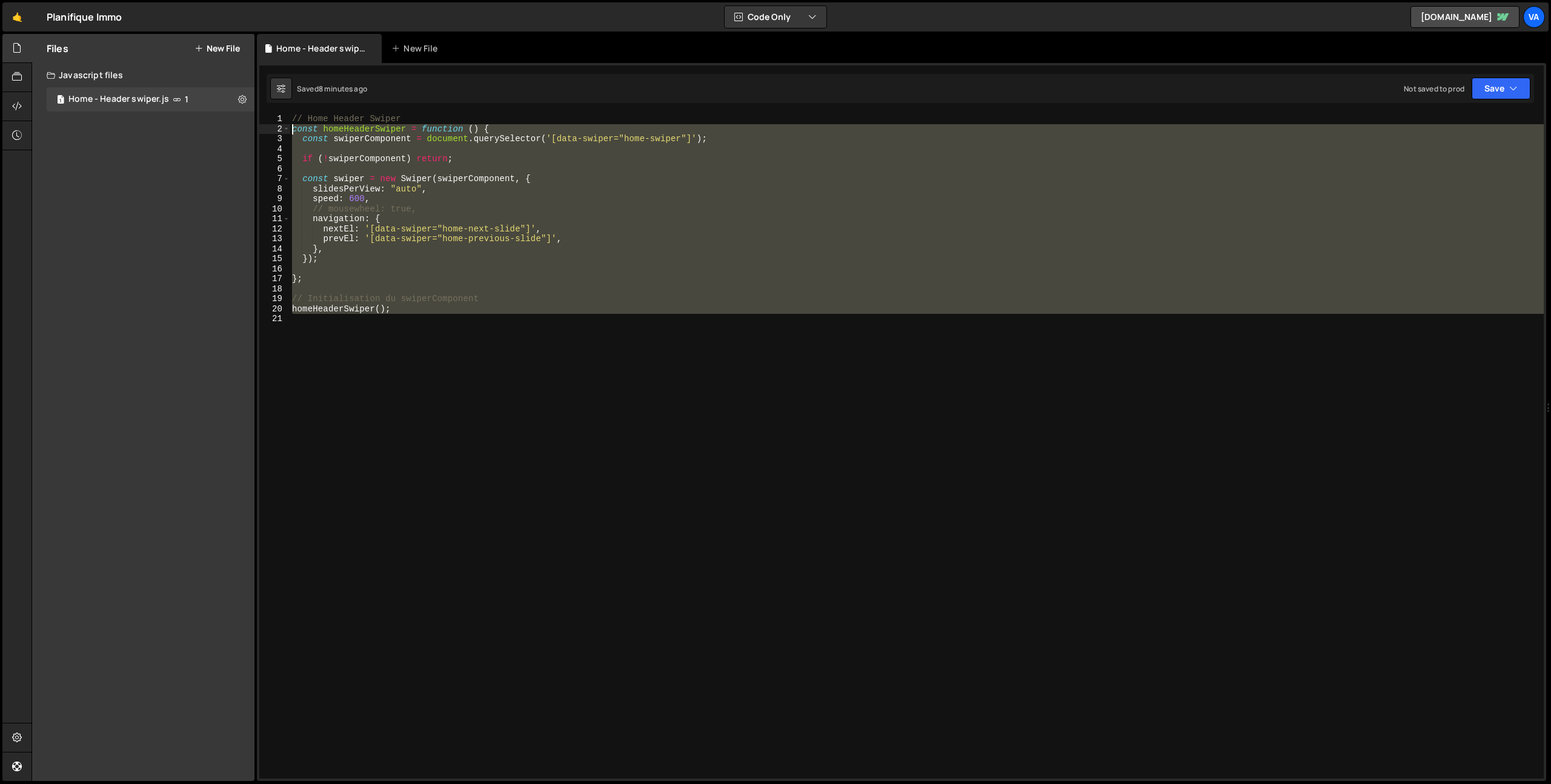
drag, startPoint x: 516, startPoint y: 469, endPoint x: 260, endPoint y: 128, distance: 426.4
click at [260, 128] on div "1 2 3 4 5 6 7 8 9 10 11 12 13 14 15 16 17 18 19 20 21 // Home Header Swiper con…" at bounding box center [901, 446] width 1284 height 665
type textarea "const homeHeaderSwiper = function () { const swiperComponent = document.querySe…"
paste textarea
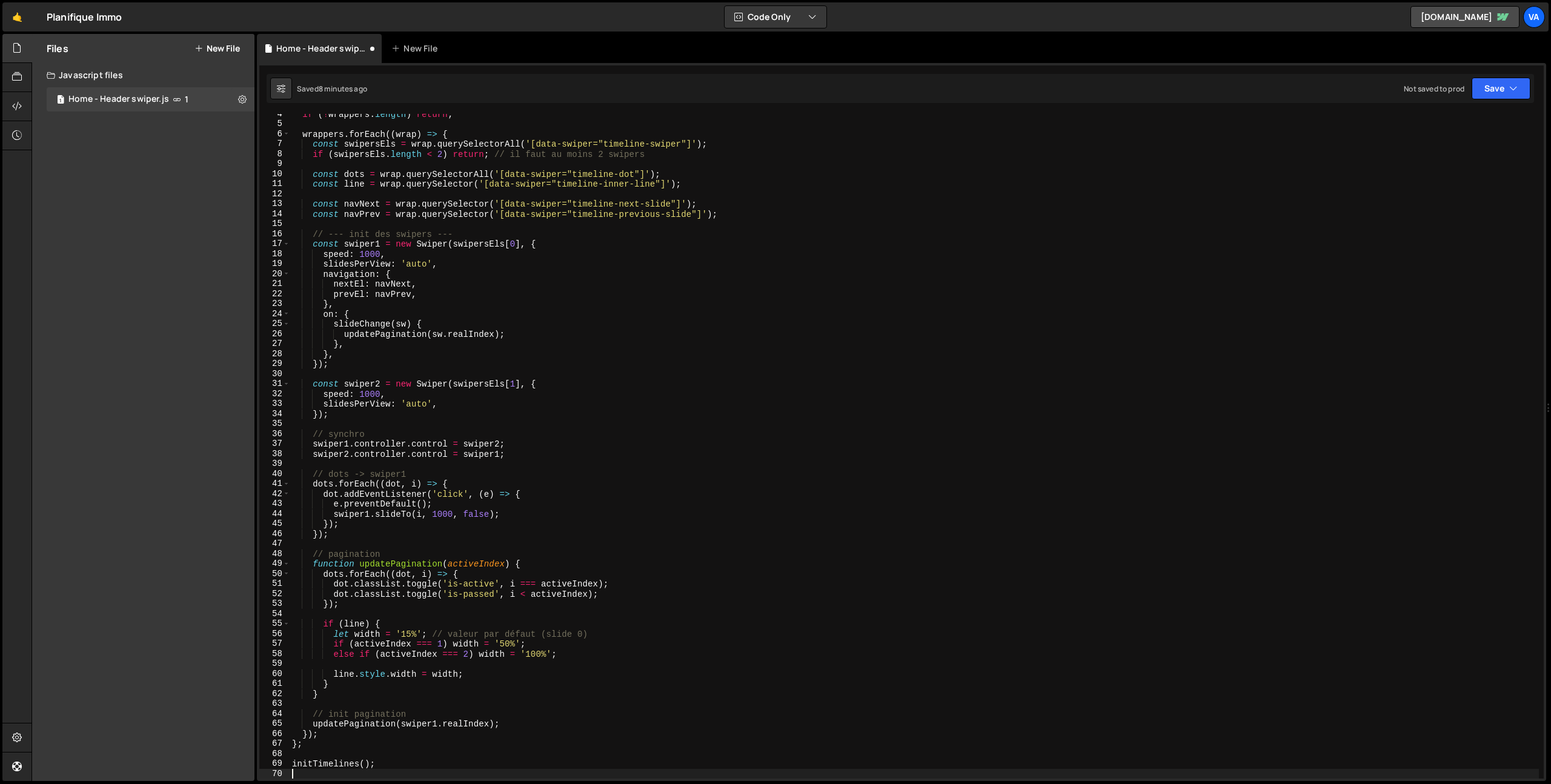
click at [657, 412] on div "if ( ! wrappers . length ) return ; wrappers . forEach (( wrap ) => { const swi…" at bounding box center [914, 451] width 1249 height 685
type textarea "});"
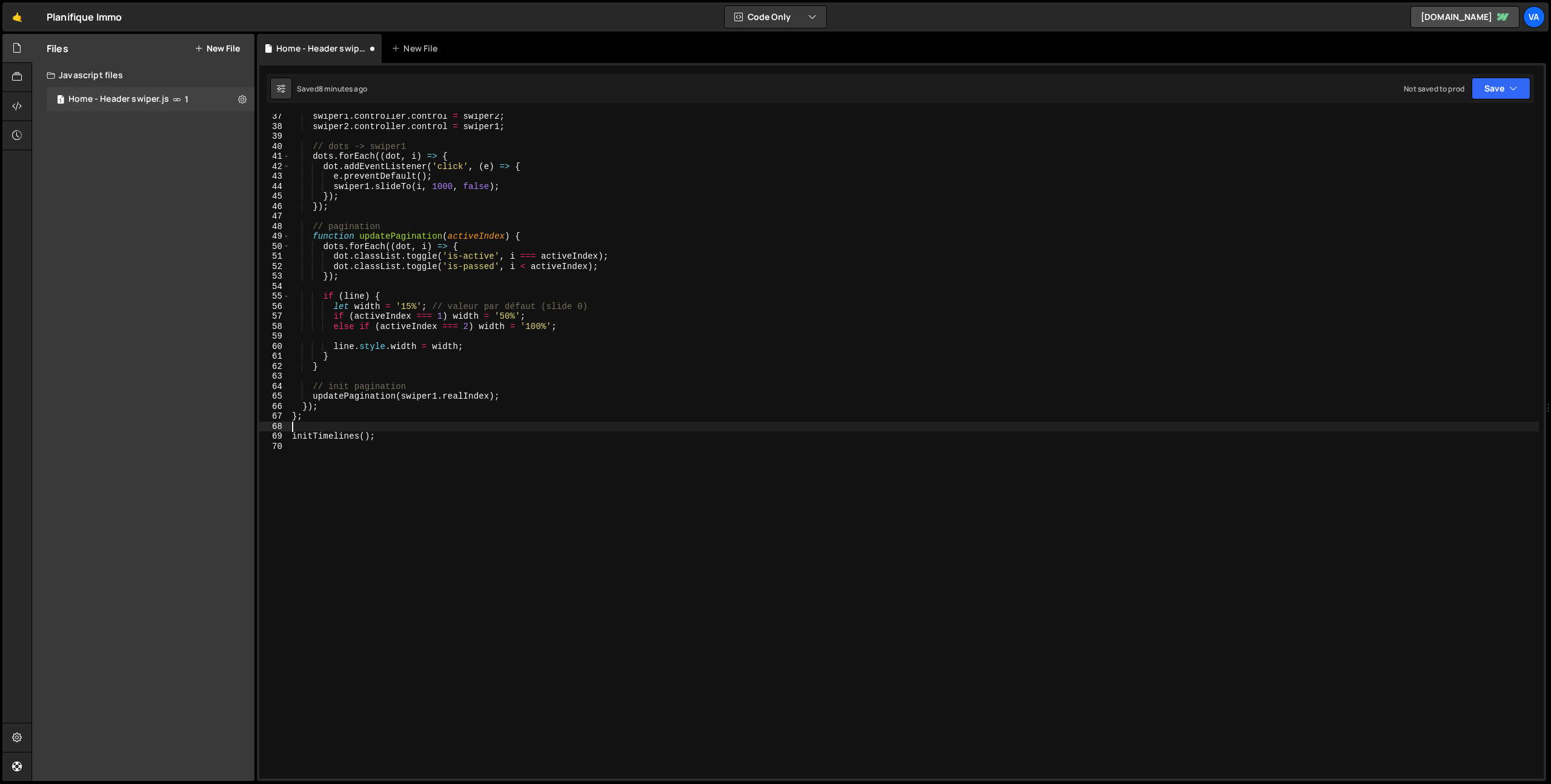
click at [355, 426] on div "swiper1 . controller . control = swiper2 ; swiper2 . controller . control = swi…" at bounding box center [914, 454] width 1249 height 685
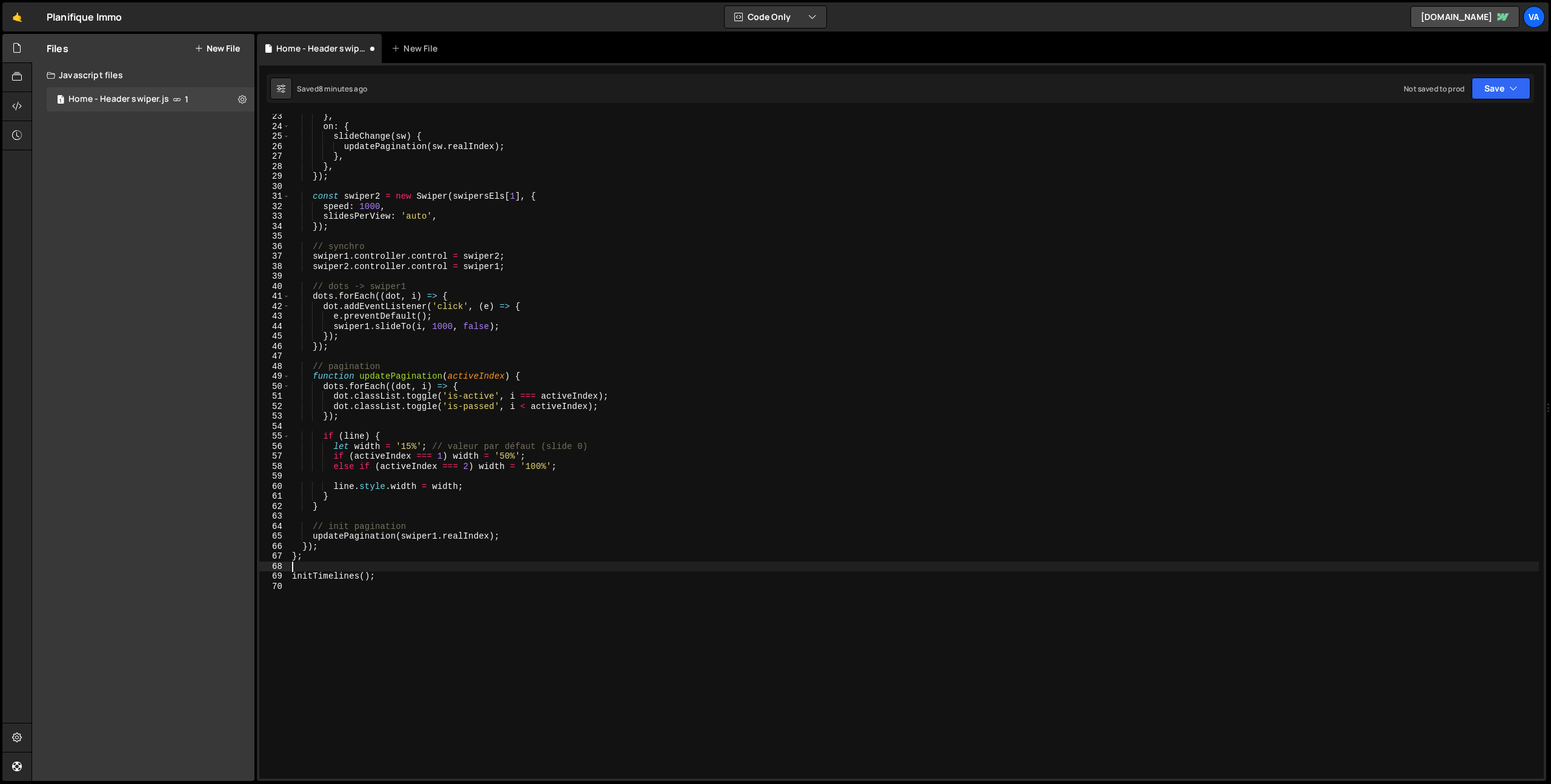
scroll to position [0, 0]
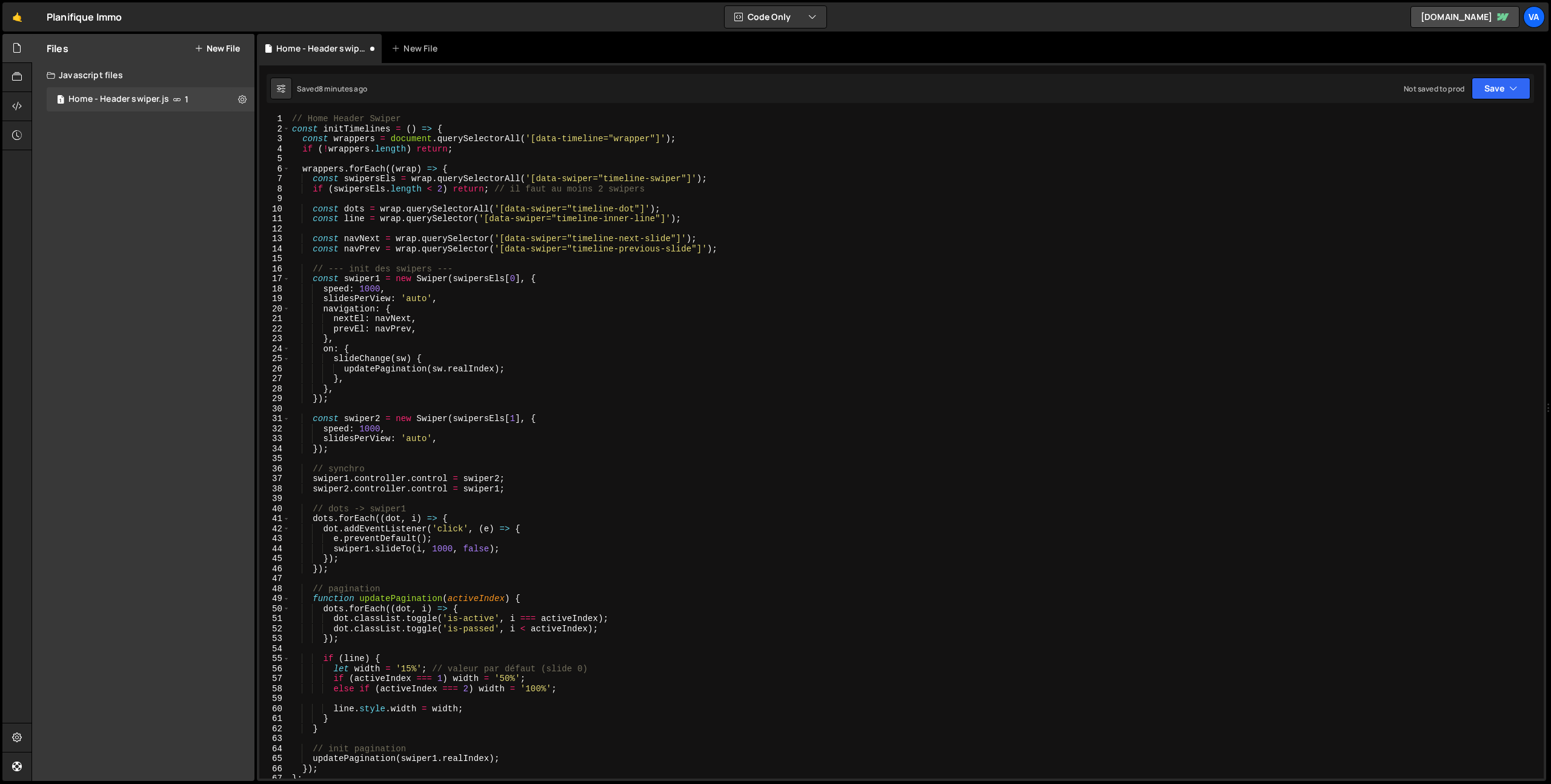
click at [365, 130] on div "// Home Header Swiper const initTimelines = ( ) => { const wrappers = document …" at bounding box center [914, 457] width 1249 height 685
click at [581, 140] on div "// Home Header Swiper const initTimelines = ( ) => { const wrappers = document …" at bounding box center [914, 457] width 1249 height 685
drag, startPoint x: 604, startPoint y: 138, endPoint x: 564, endPoint y: 139, distance: 40.0
click at [564, 139] on div "// Home Header Swiper const initTimelines = ( ) => { const wrappers = document …" at bounding box center [914, 457] width 1249 height 685
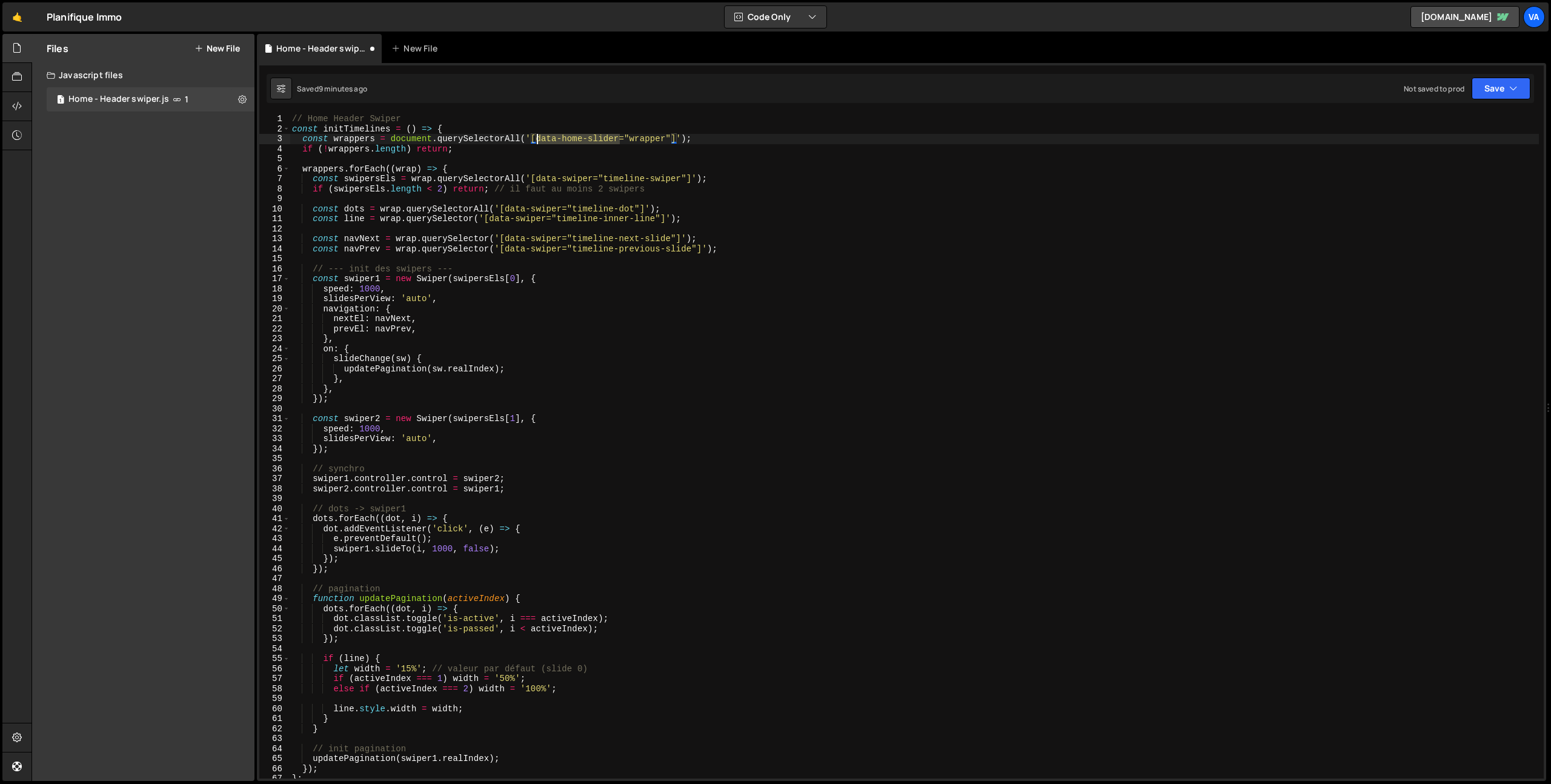
drag, startPoint x: 618, startPoint y: 139, endPoint x: 536, endPoint y: 140, distance: 82.0
click at [536, 140] on div "// Home Header Swiper const initTimelines = ( ) => { const wrappers = document …" at bounding box center [914, 457] width 1249 height 685
click at [822, 173] on div "// Home Header Swiper const initTimelines = ( ) => { const wrappers = document …" at bounding box center [914, 457] width 1249 height 685
click at [628, 179] on div "// Home Header Swiper const initTimelines = ( ) => { const wrappers = document …" at bounding box center [914, 457] width 1249 height 685
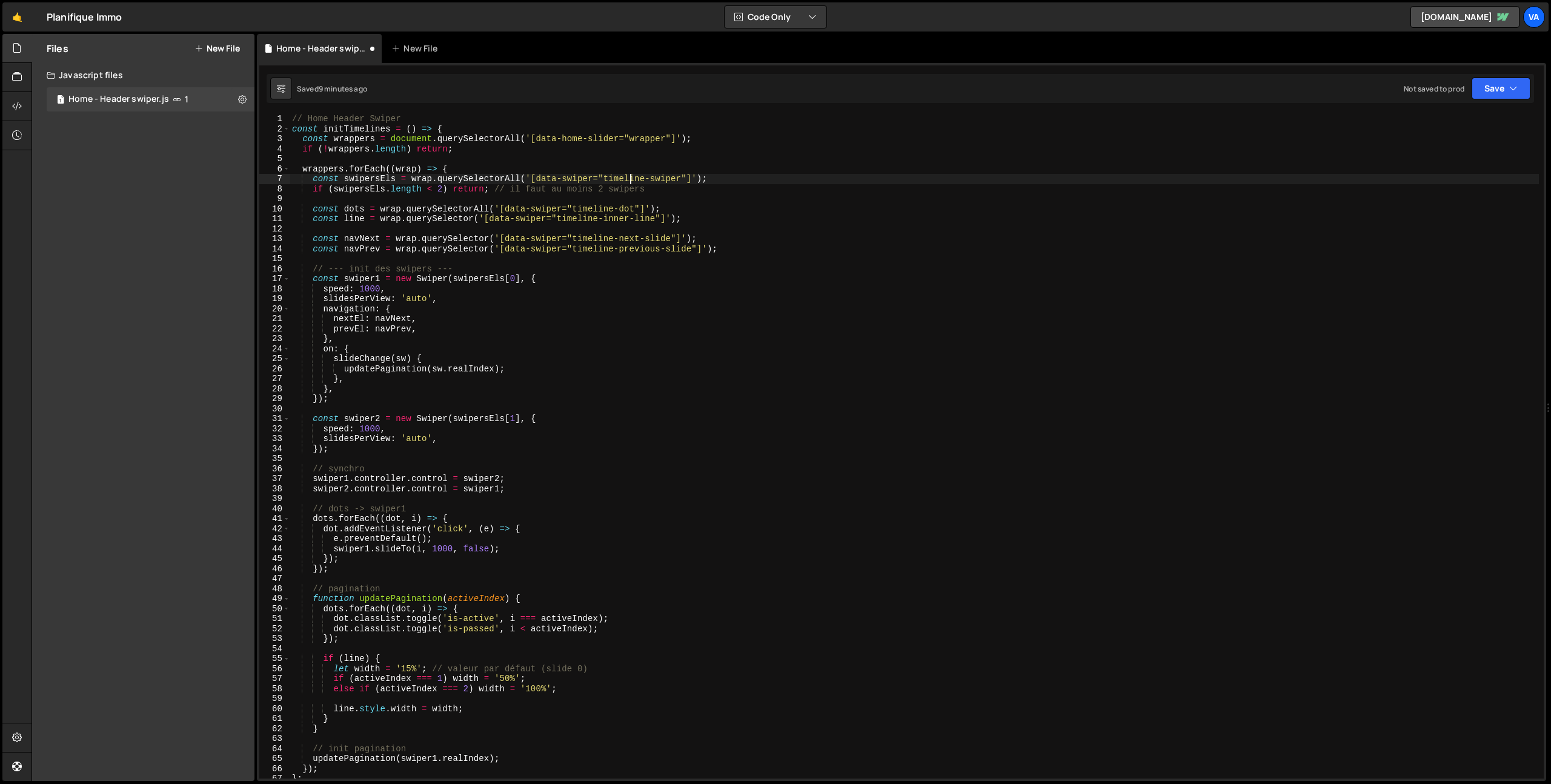
drag, startPoint x: 644, startPoint y: 178, endPoint x: 652, endPoint y: 214, distance: 36.9
click at [644, 178] on div "// Home Header Swiper const initTimelines = ( ) => { const wrappers = document …" at bounding box center [914, 457] width 1249 height 685
type textarea "const swipersEls = wrap.querySelectorAll('[data-swiper="home-swiper"]');"
click at [772, 163] on div "// Home Header Swiper const initTimelines = ( ) => { const wrappers = document …" at bounding box center [914, 457] width 1249 height 685
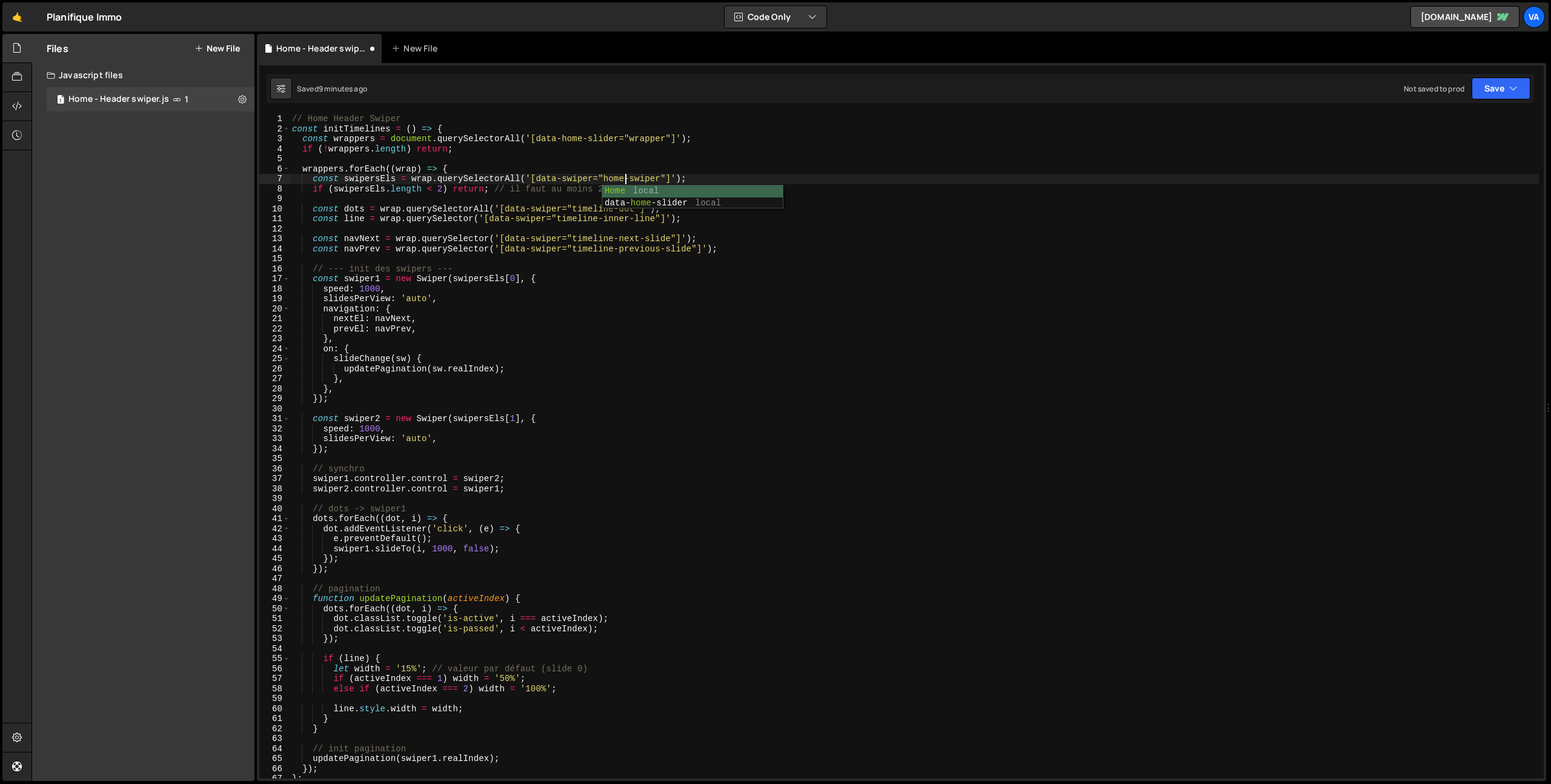
scroll to position [0, 0]
click at [312, 208] on div "// Home Header Swiper const initTimelines = ( ) => { const wrappers = document …" at bounding box center [914, 457] width 1249 height 685
click at [314, 219] on div "// Home Header Swiper const initTimelines = ( ) => { const wrappers = document …" at bounding box center [914, 457] width 1249 height 685
click at [608, 240] on div "// Home Header Swiper const initTimelines = ( ) => { const wrappers = document …" at bounding box center [914, 457] width 1249 height 685
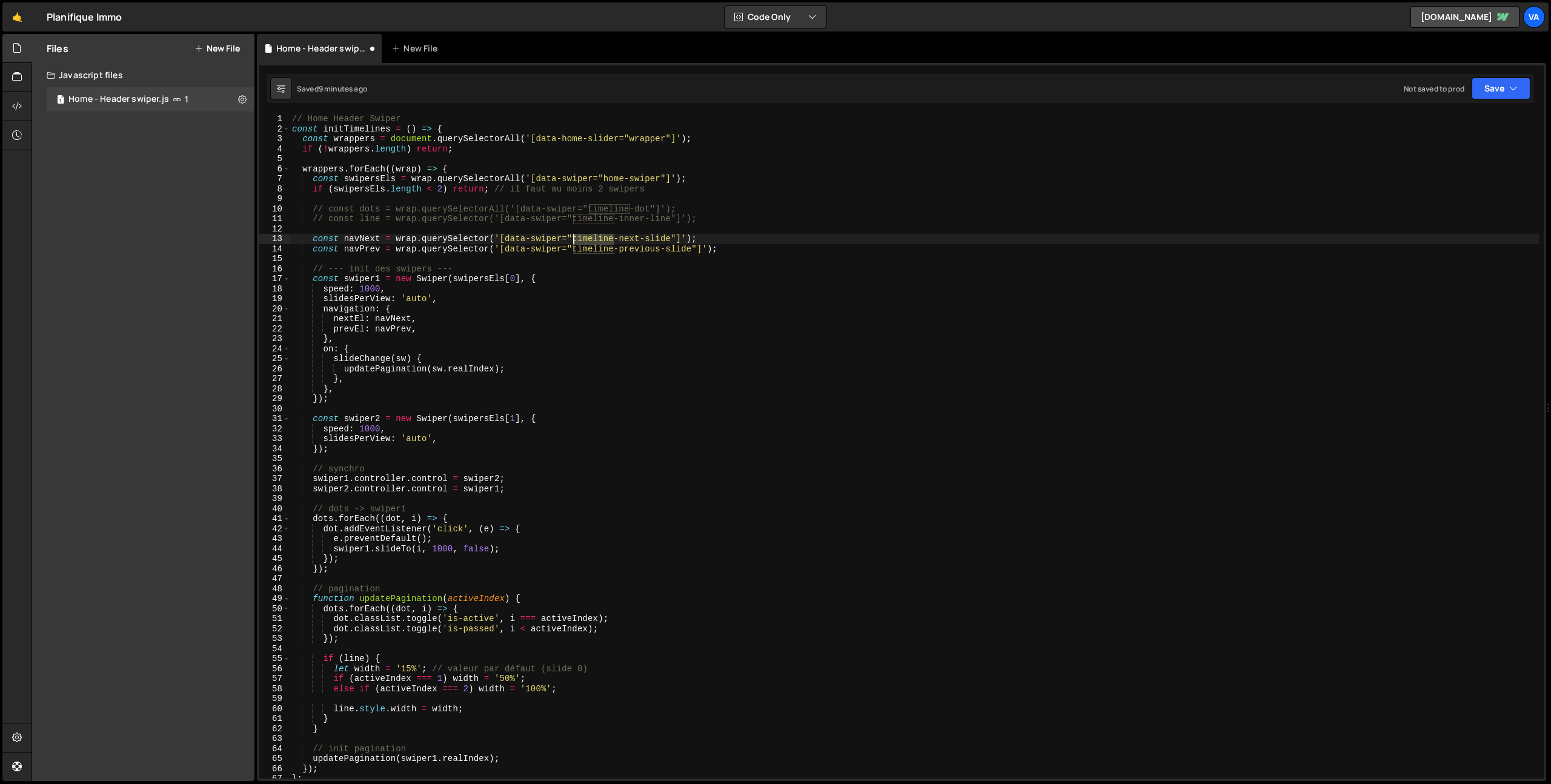
drag, startPoint x: 614, startPoint y: 241, endPoint x: 574, endPoint y: 240, distance: 40.0
click at [574, 240] on div "// Home Header Swiper const initTimelines = ( ) => { const wrappers = document …" at bounding box center [914, 457] width 1249 height 685
click at [585, 237] on div "// Home Header Swiper const initTimelines = ( ) => { const wrappers = document …" at bounding box center [914, 457] width 1249 height 685
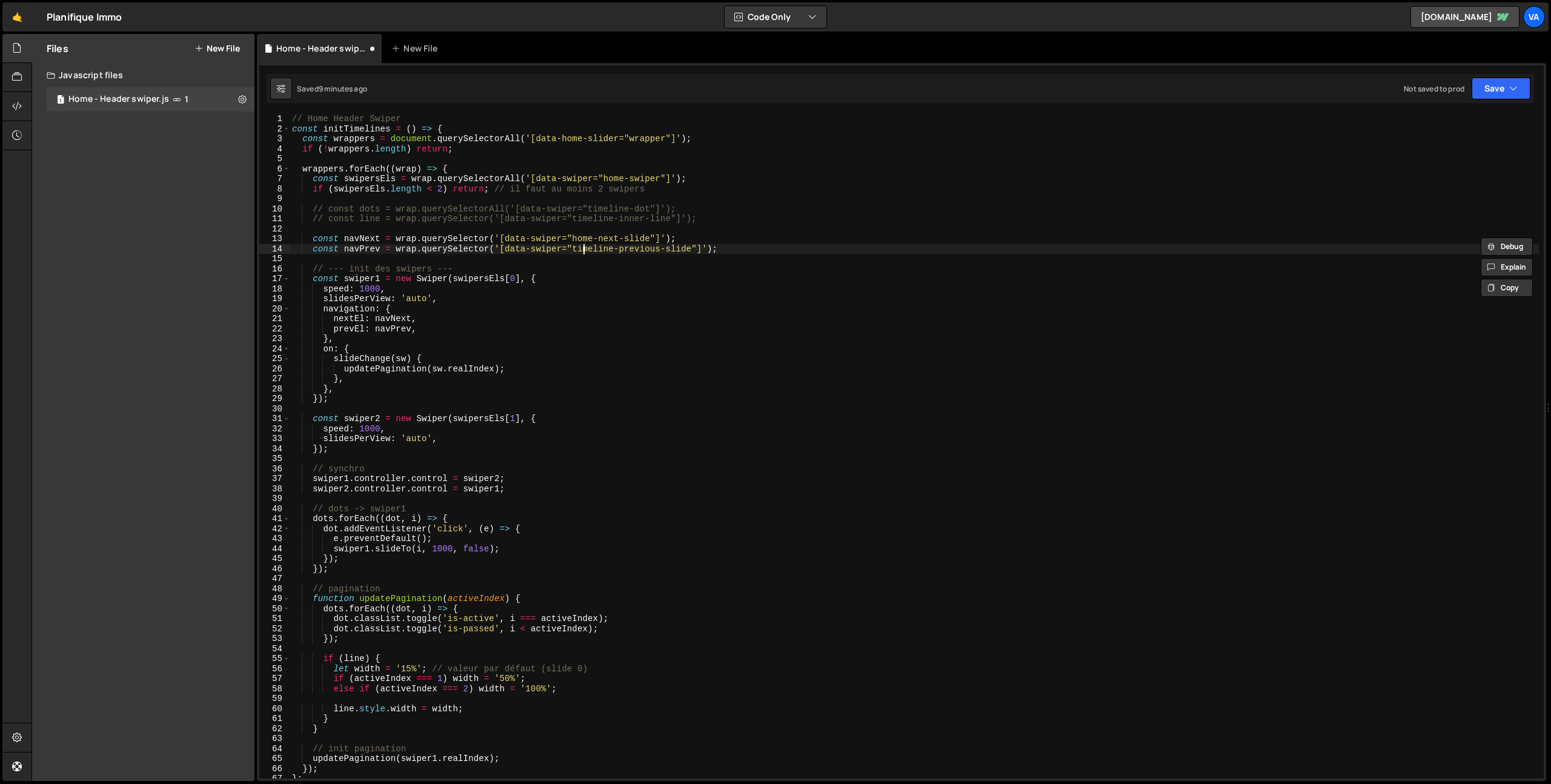
click at [585, 248] on div "// Home Header Swiper const initTimelines = ( ) => { const wrappers = document …" at bounding box center [914, 457] width 1249 height 685
paste textarea "hom"
click at [678, 345] on div "// Home Header Swiper const initTimelines = ( ) => { const wrappers = document …" at bounding box center [914, 457] width 1249 height 685
type textarea "on: {"
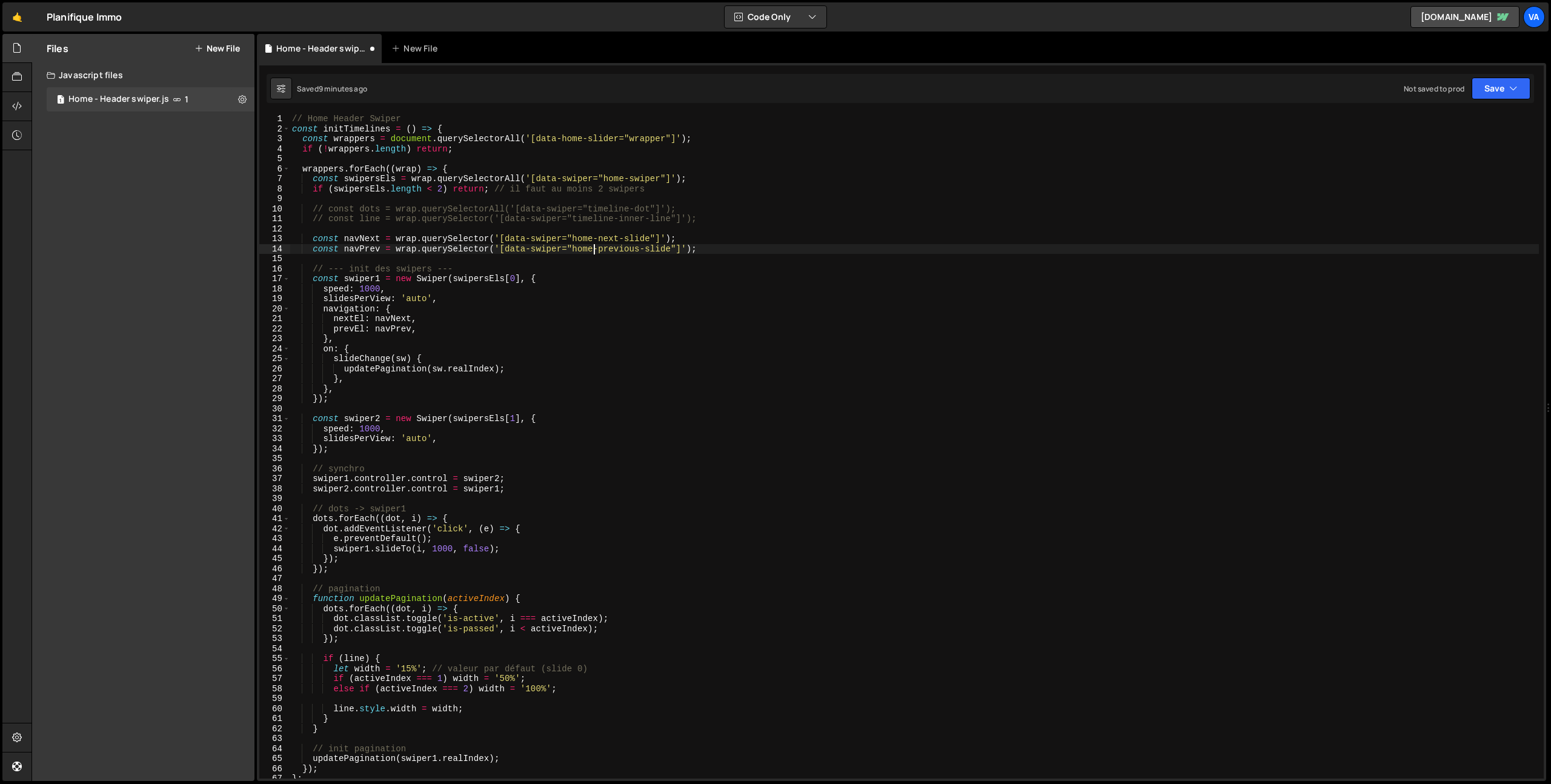
scroll to position [0, 3]
click at [347, 500] on div "// Home Header Swiper const initTimelines = ( ) => { const wrappers = document …" at bounding box center [914, 457] width 1249 height 685
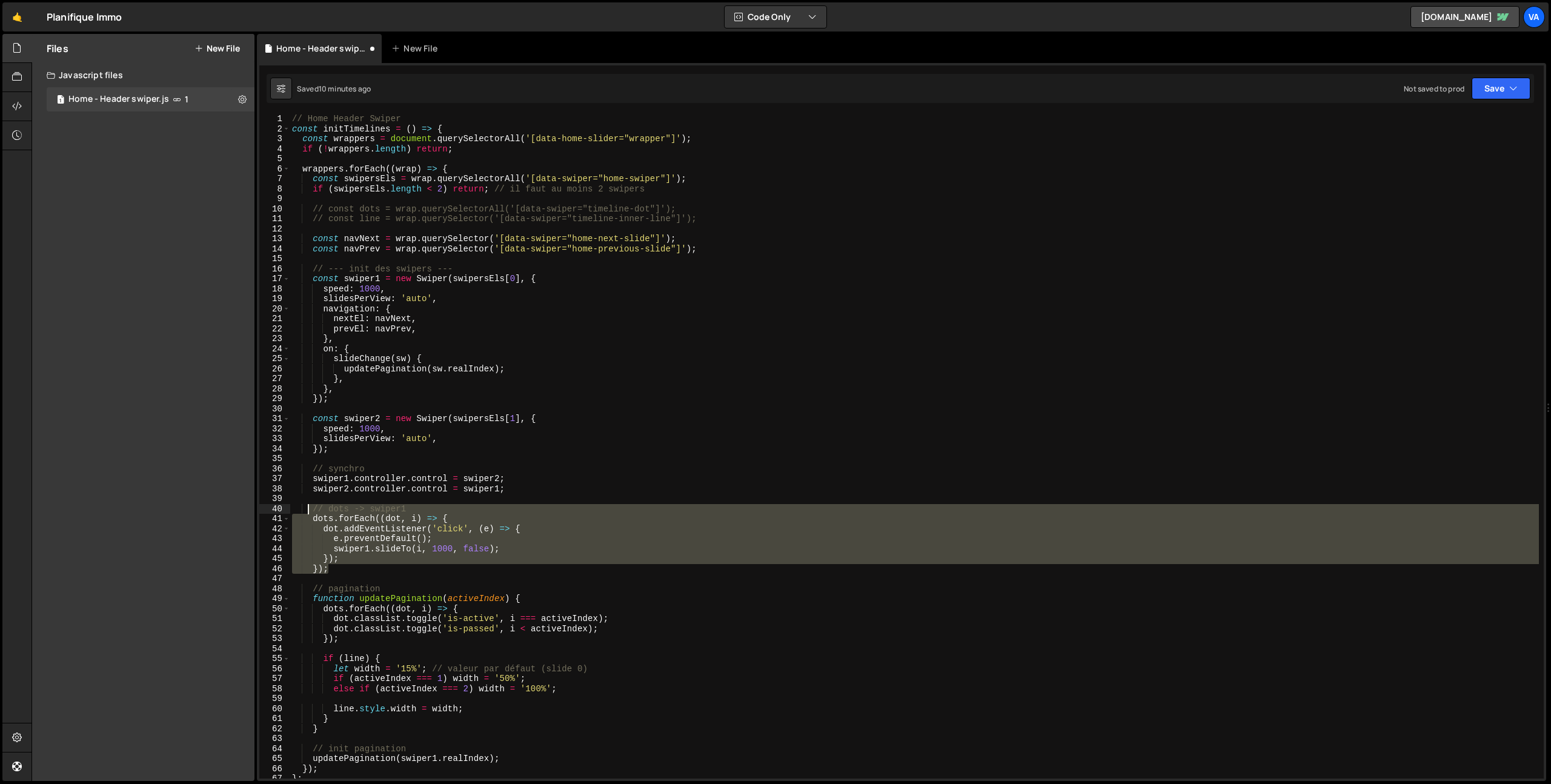
drag, startPoint x: 349, startPoint y: 570, endPoint x: 310, endPoint y: 511, distance: 70.7
click at [310, 511] on div "// Home Header Swiper const initTimelines = ( ) => { const wrappers = document …" at bounding box center [914, 457] width 1249 height 685
type textarea "/* // dots -> swiper1 dots.forEach((dot, i) => {"
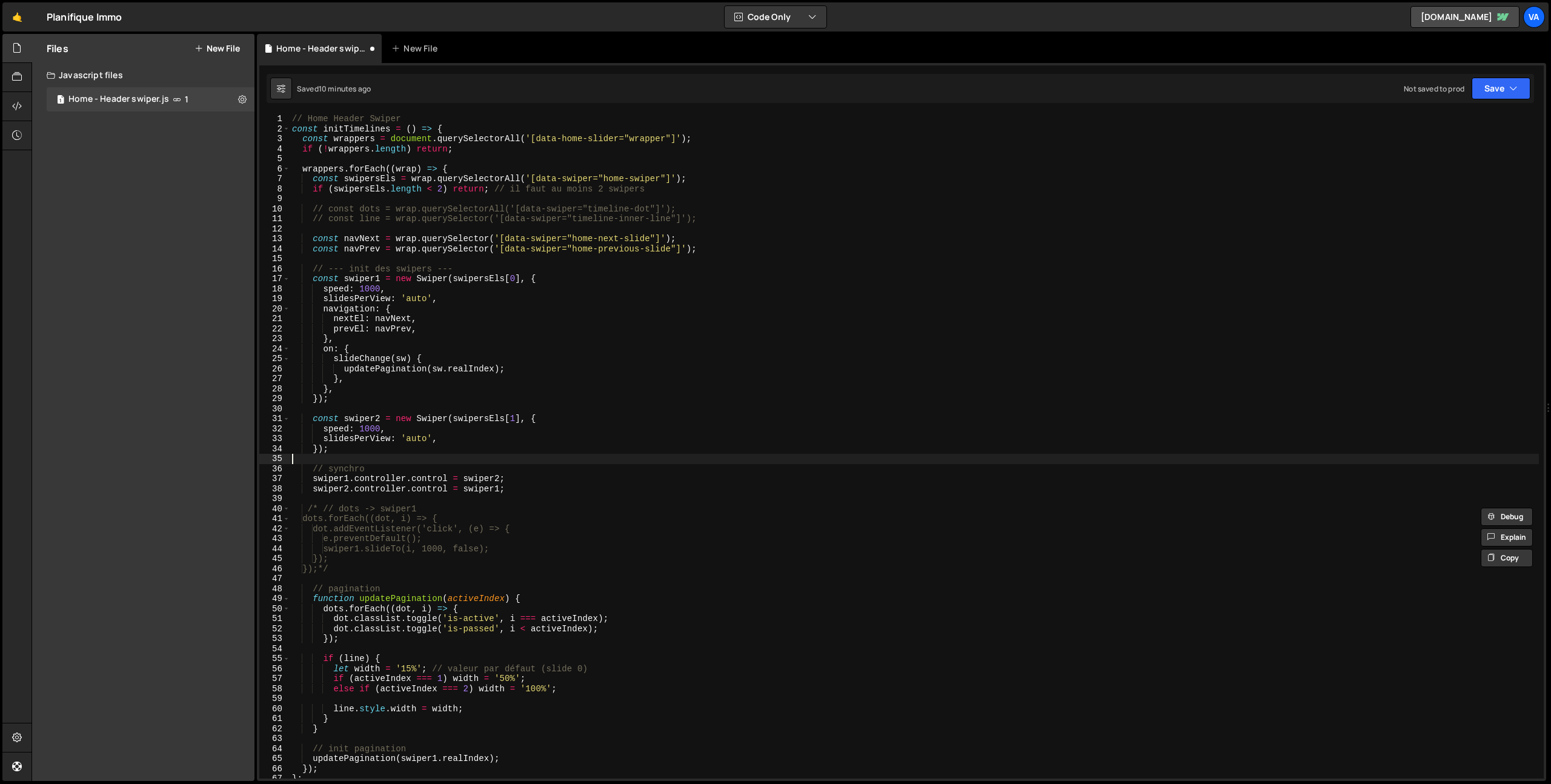
click at [585, 460] on div "// Home Header Swiper const initTimelines = ( ) => { const wrappers = document …" at bounding box center [914, 457] width 1249 height 685
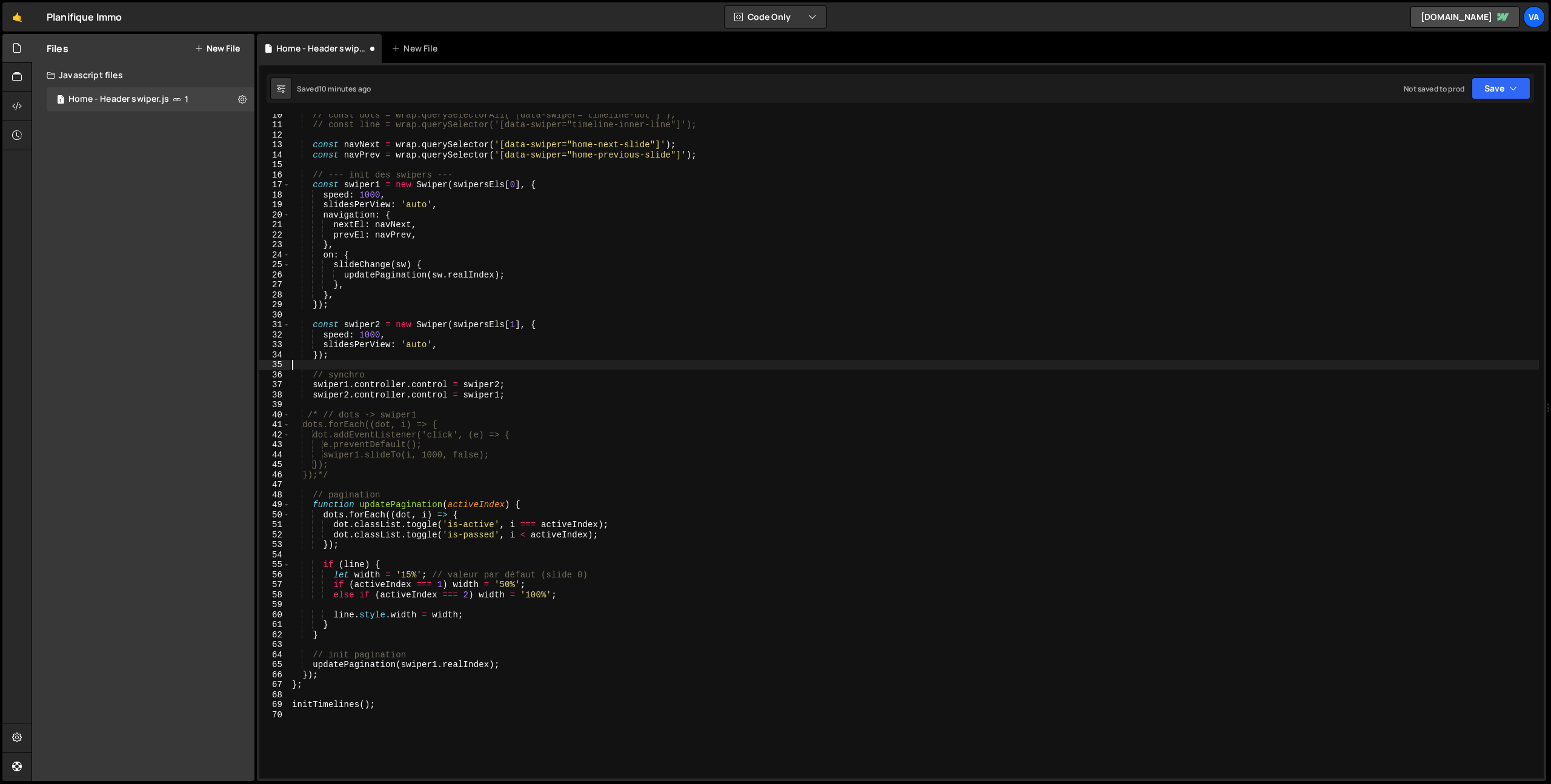
scroll to position [94, 0]
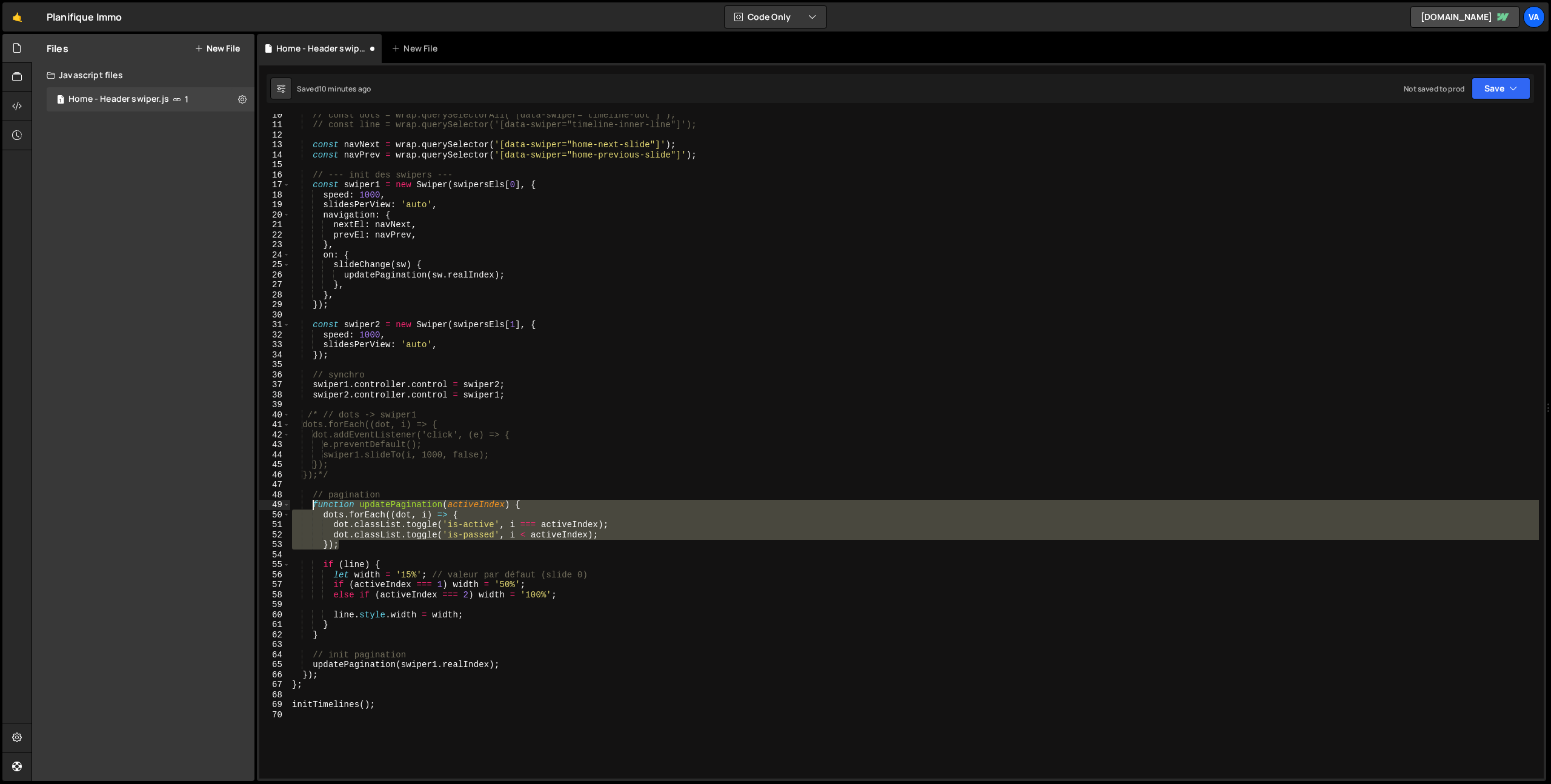
drag, startPoint x: 345, startPoint y: 546, endPoint x: 312, endPoint y: 506, distance: 51.9
click at [312, 506] on div "// const dots = wrap.querySelectorAll('[data-swiper="timeline-dot"]'); // const…" at bounding box center [914, 452] width 1249 height 685
click at [617, 460] on div "// const dots = wrap.querySelectorAll('[data-swiper="timeline-dot"]'); // const…" at bounding box center [914, 452] width 1249 height 685
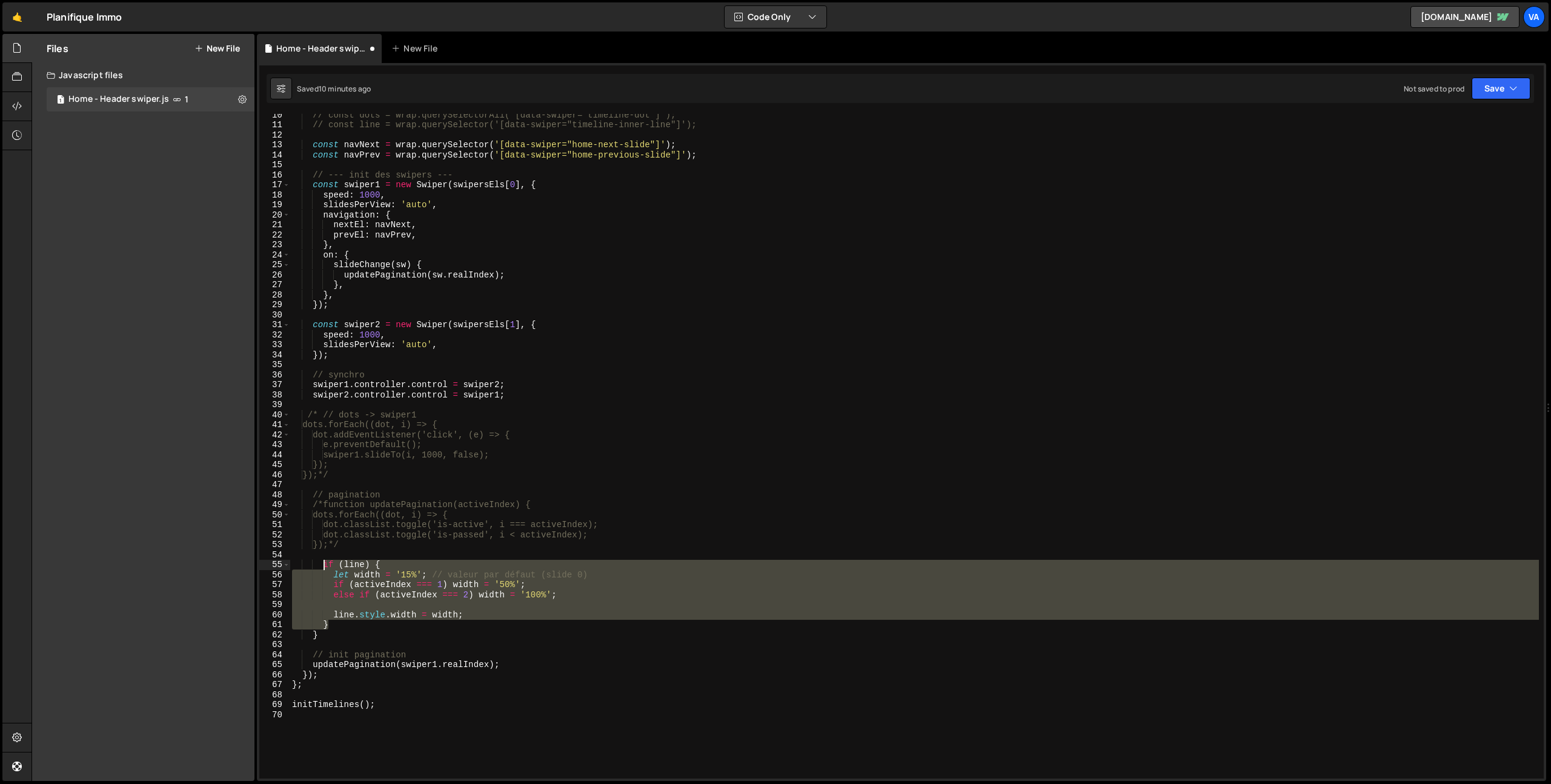
drag, startPoint x: 338, startPoint y: 626, endPoint x: 322, endPoint y: 566, distance: 62.1
click at [322, 566] on div "// const dots = wrap.querySelectorAll('[data-swiper="timeline-dot"]'); // const…" at bounding box center [914, 452] width 1249 height 685
click at [584, 479] on div "// const dots = wrap.querySelectorAll('[data-swiper="timeline-dot"]'); // const…" at bounding box center [914, 452] width 1249 height 685
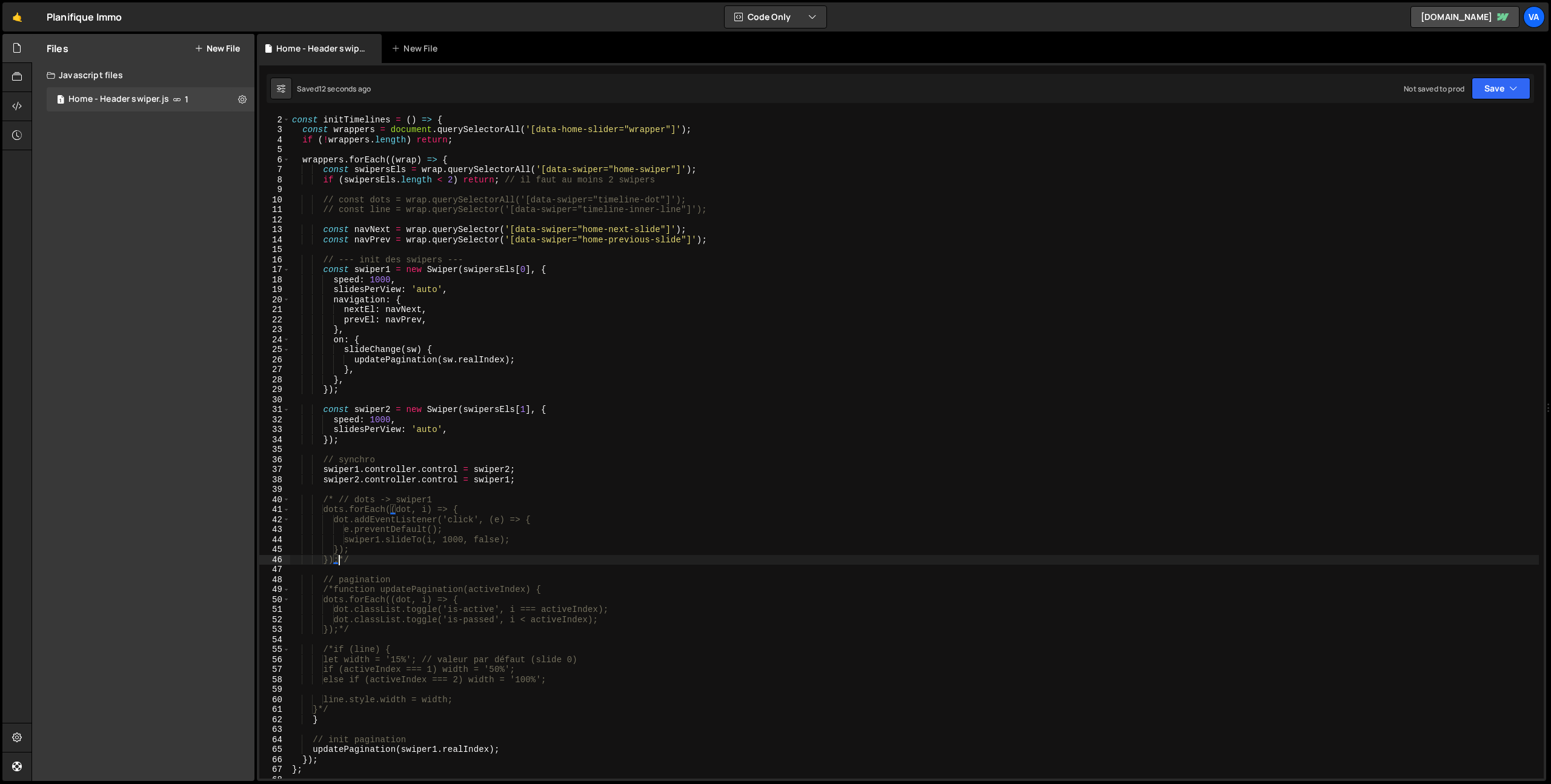
scroll to position [0, 0]
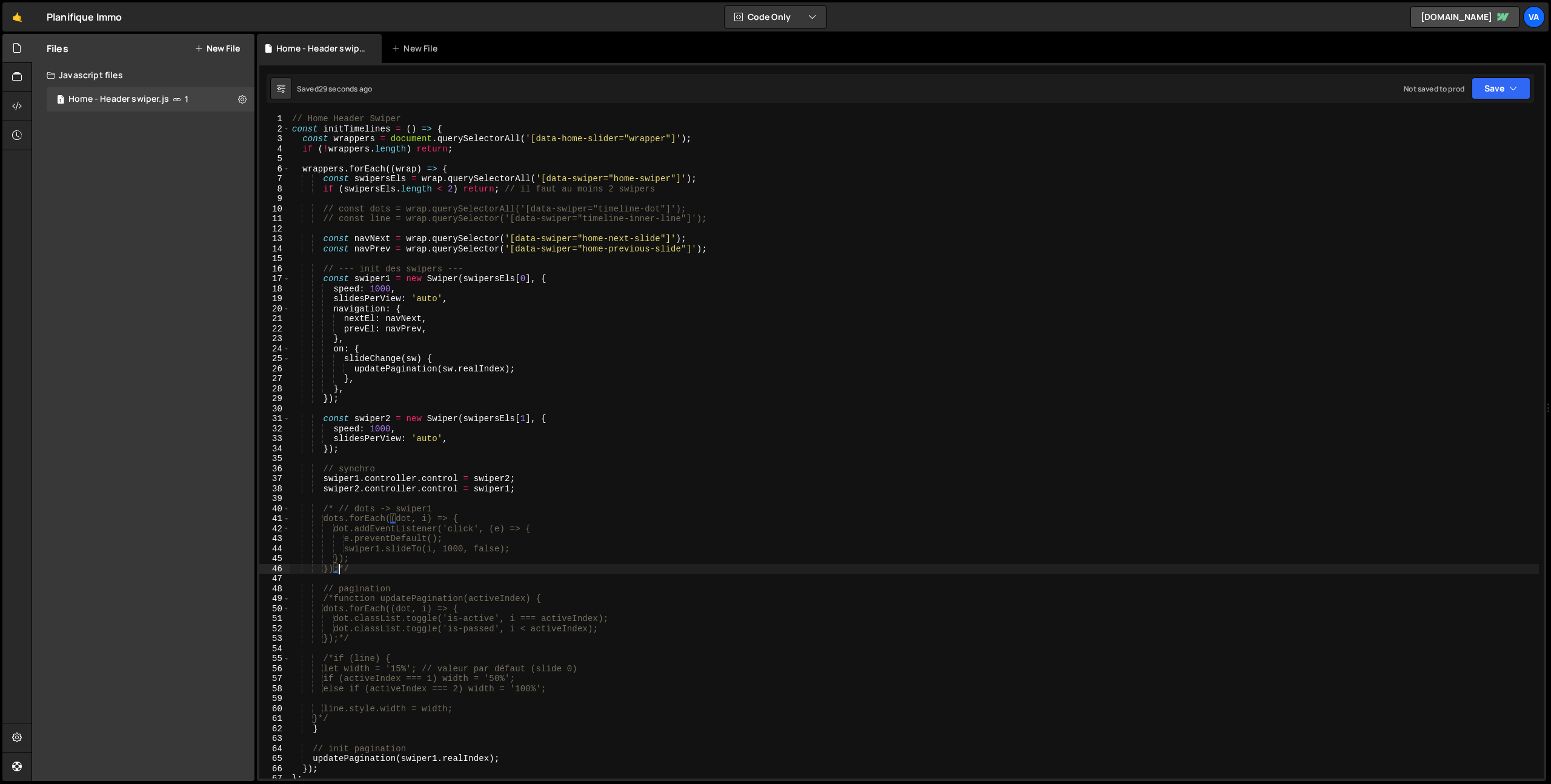
click at [665, 415] on div "// Home Header Swiper const initTimelines = ( ) => { const wrappers = document …" at bounding box center [914, 457] width 1249 height 685
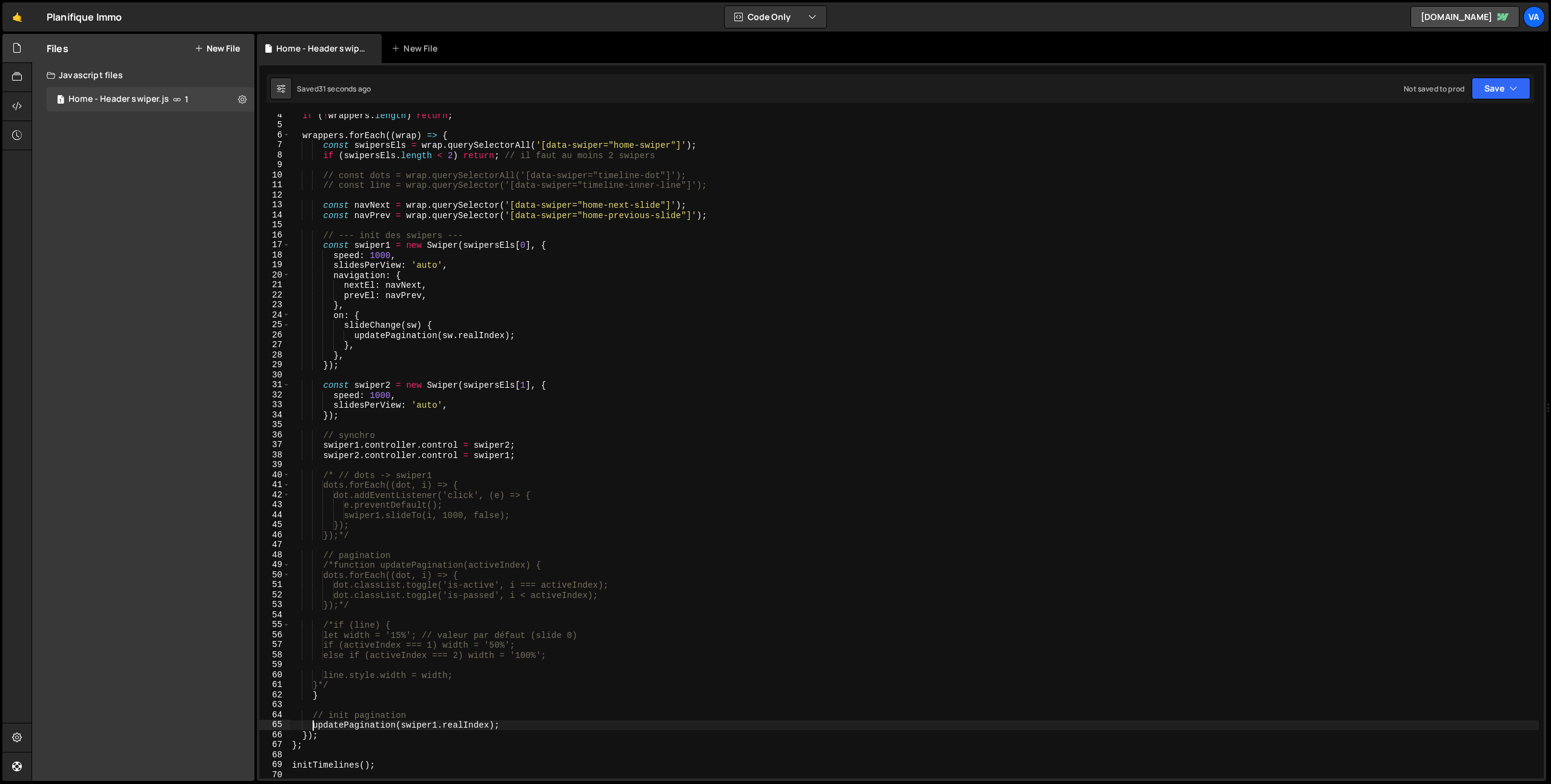
click at [312, 728] on div "if ( ! wrappers . length ) return ; wrappers . forEach (( wrap ) => { const swi…" at bounding box center [914, 453] width 1249 height 685
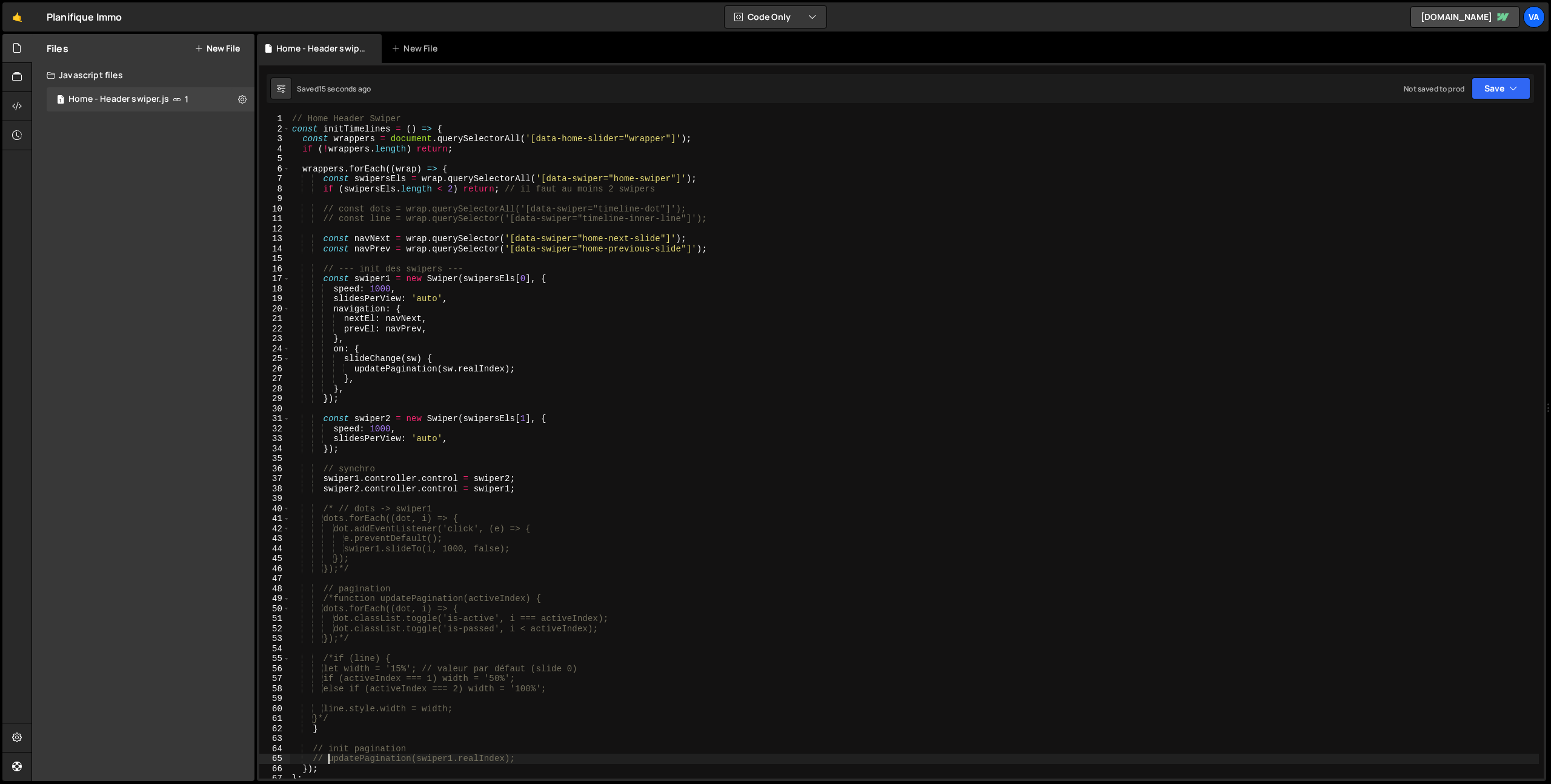
click at [901, 302] on div "// Home Header Swiper const initTimelines = ( ) => { const wrappers = document …" at bounding box center [914, 457] width 1249 height 685
type textarea "initTimelines();"
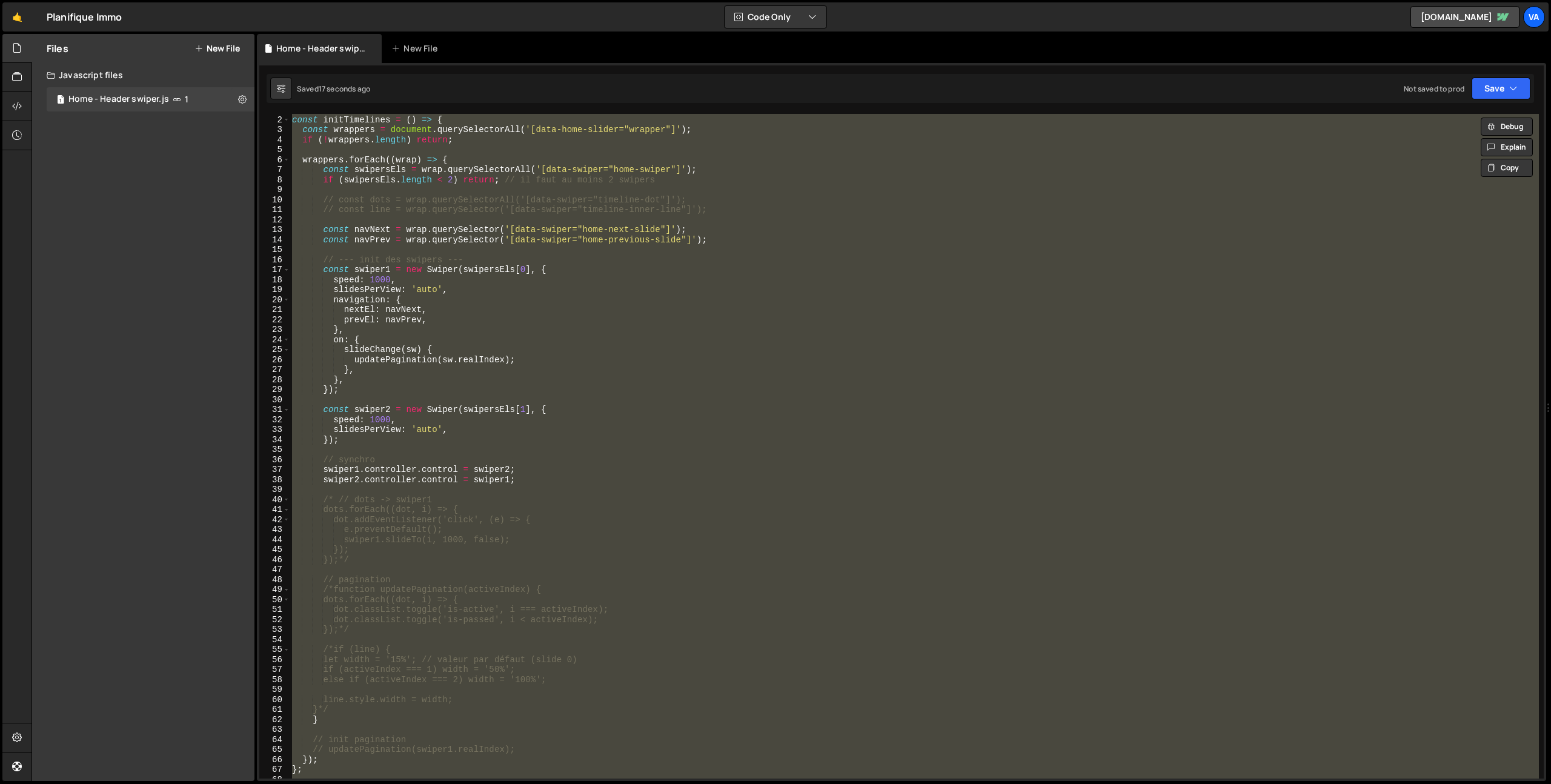
scroll to position [25, 0]
